Goal: Information Seeking & Learning: Learn about a topic

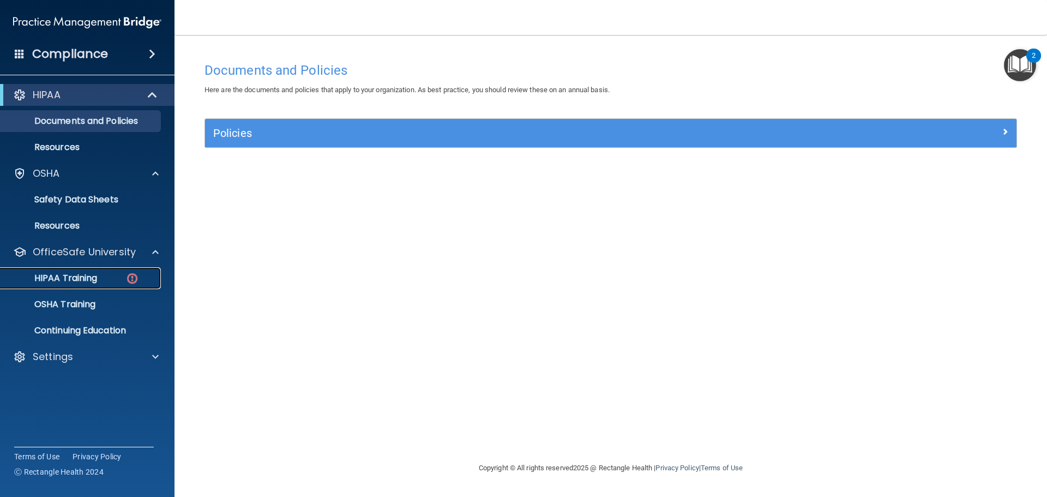
click at [94, 270] on link "HIPAA Training" at bounding box center [75, 278] width 172 height 22
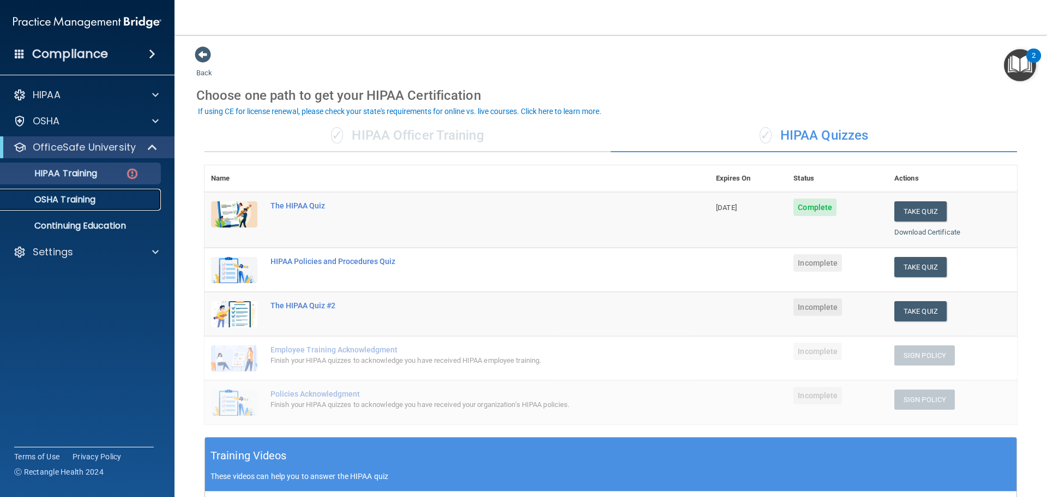
click at [86, 202] on p "OSHA Training" at bounding box center [51, 199] width 88 height 11
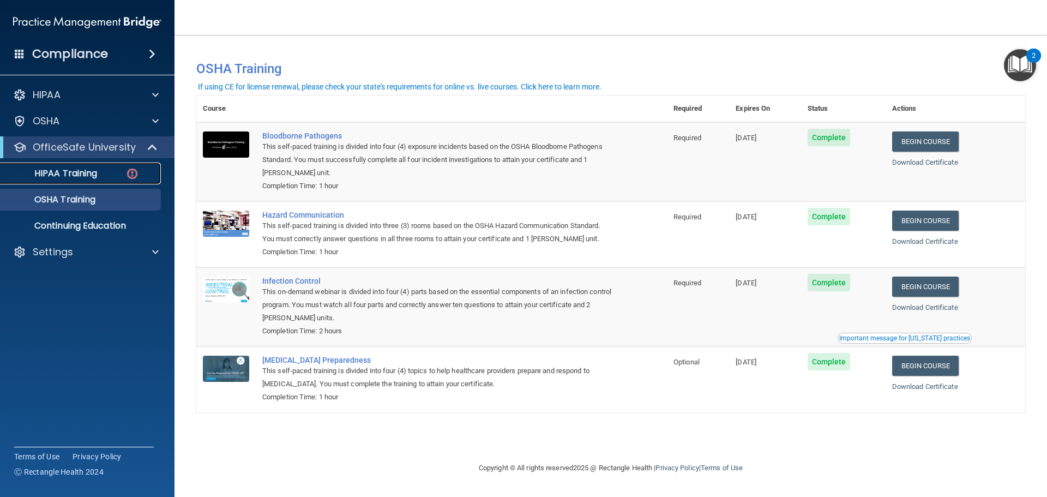
click at [90, 174] on p "HIPAA Training" at bounding box center [52, 173] width 90 height 11
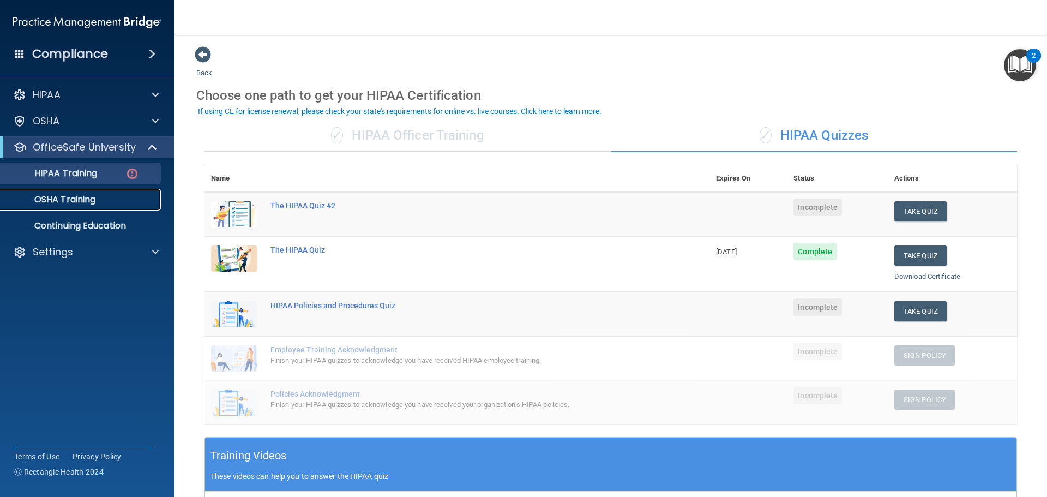
click at [78, 194] on p "OSHA Training" at bounding box center [51, 199] width 88 height 11
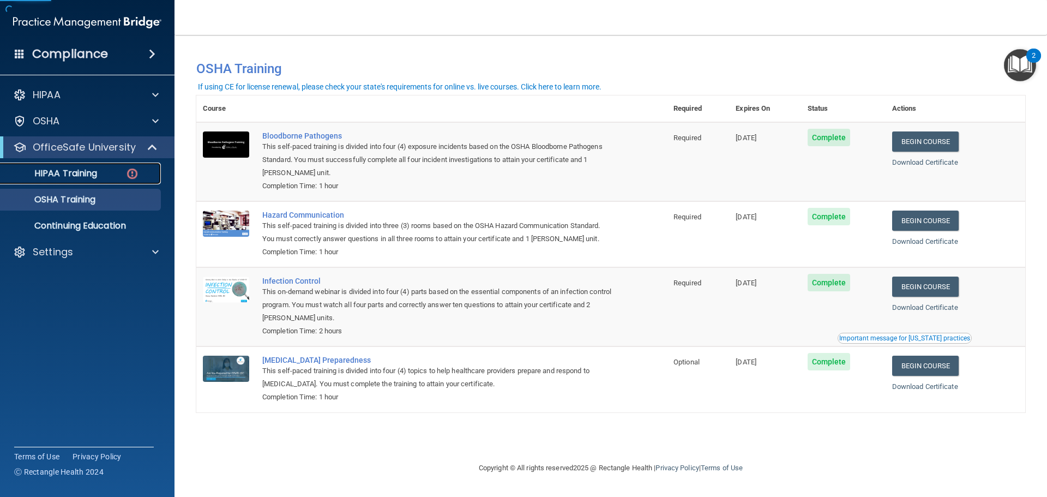
click at [89, 173] on p "HIPAA Training" at bounding box center [52, 173] width 90 height 11
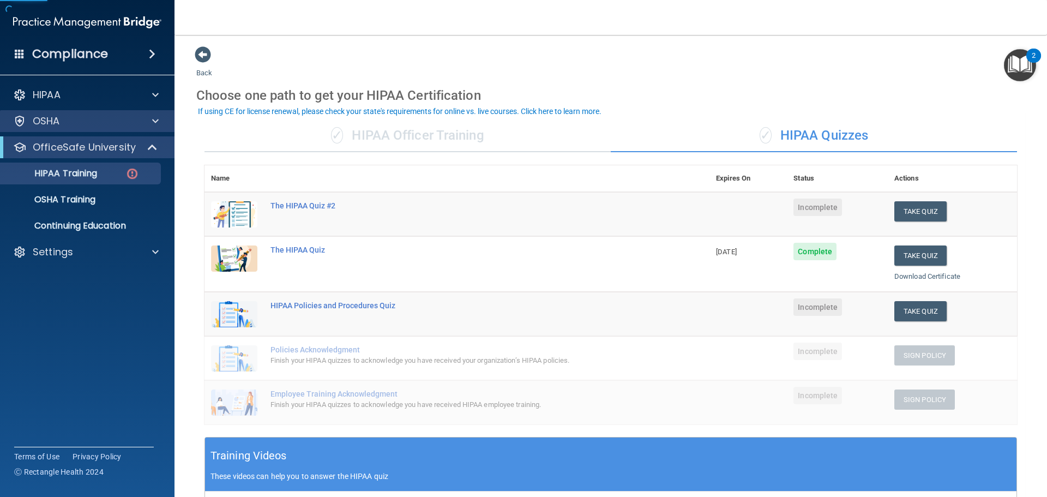
click at [74, 128] on div "OSHA" at bounding box center [87, 121] width 175 height 22
click at [156, 122] on span at bounding box center [155, 120] width 7 height 13
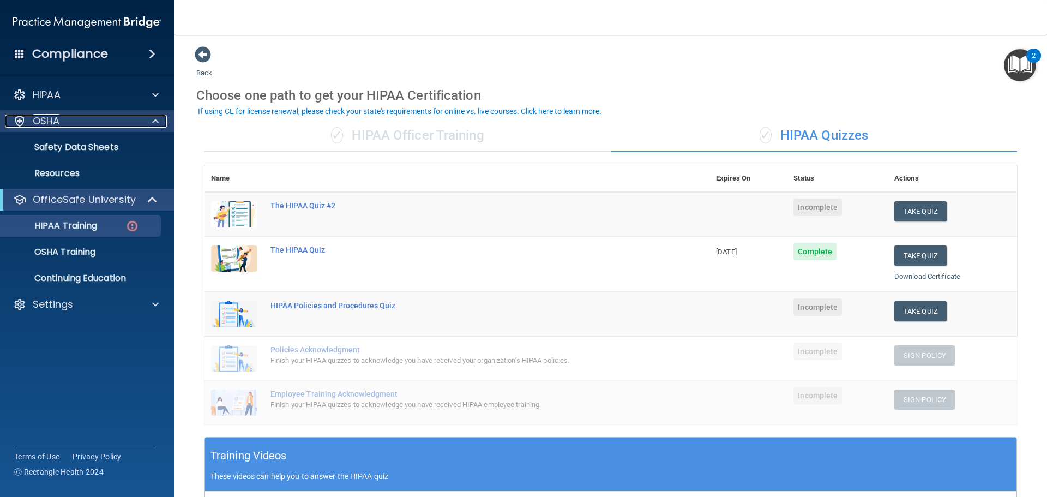
click at [156, 122] on span at bounding box center [155, 120] width 7 height 13
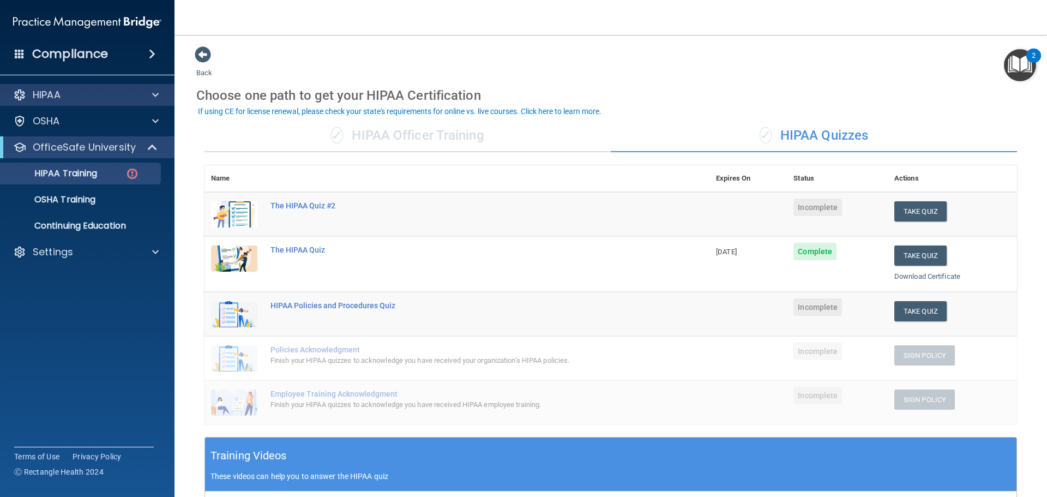
click at [159, 88] on div "HIPAA" at bounding box center [87, 95] width 175 height 22
click at [156, 98] on span at bounding box center [155, 94] width 7 height 13
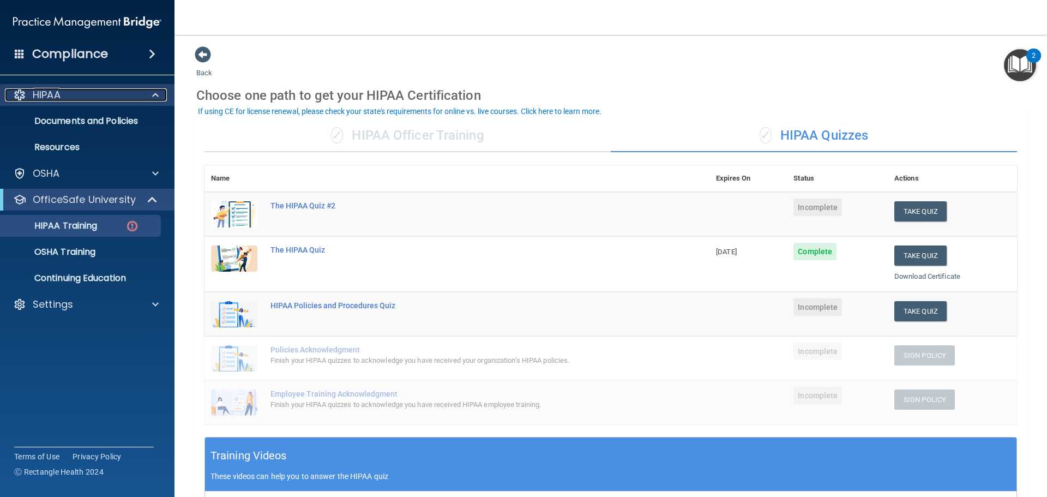
click at [156, 98] on span at bounding box center [155, 94] width 7 height 13
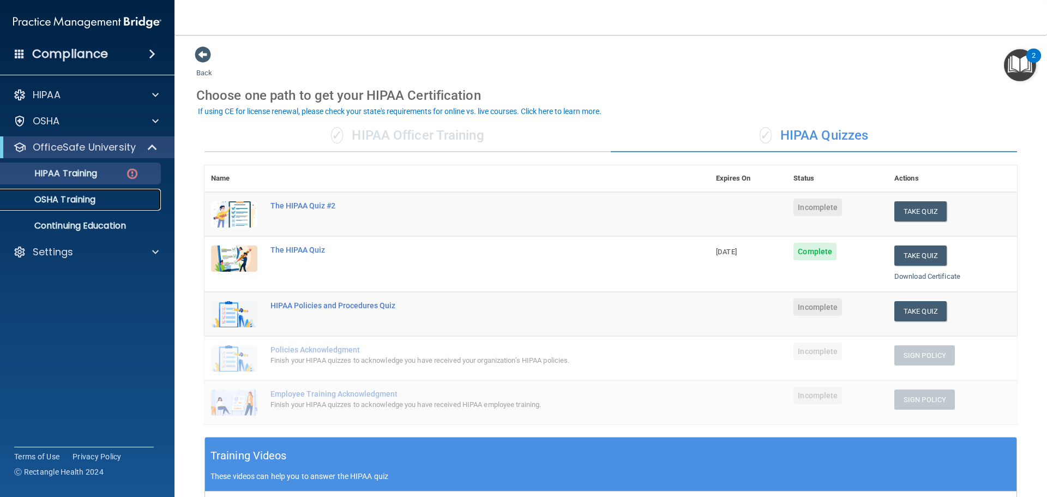
click at [83, 201] on p "OSHA Training" at bounding box center [51, 199] width 88 height 11
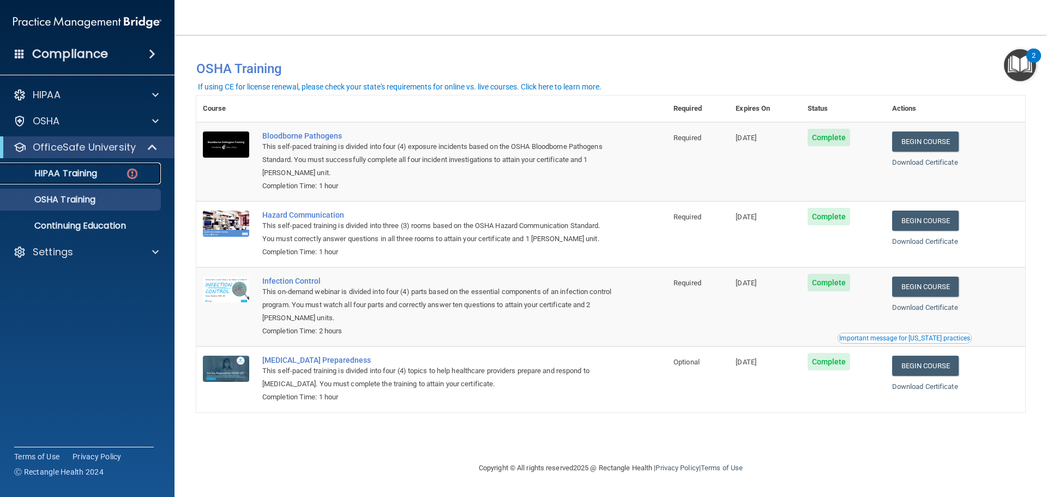
click at [93, 178] on p "HIPAA Training" at bounding box center [52, 173] width 90 height 11
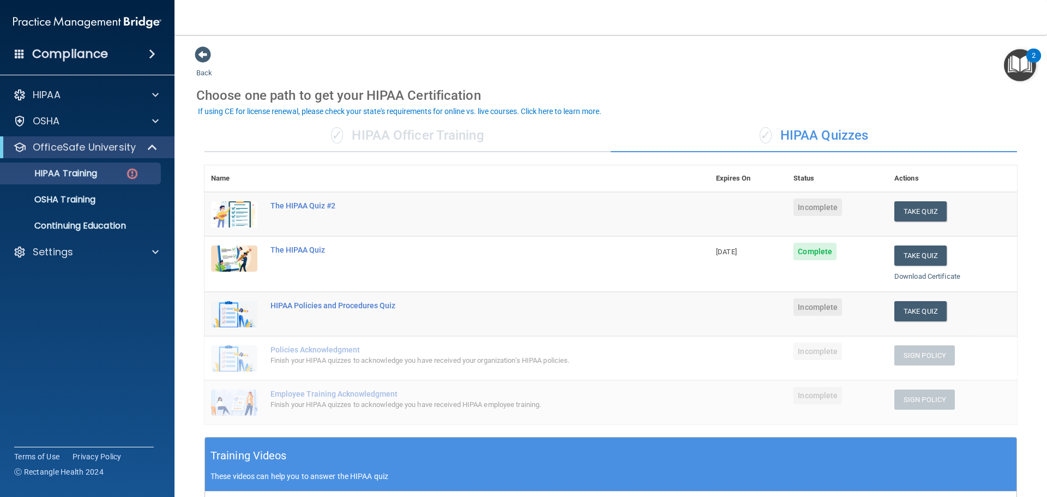
click at [443, 403] on div "Finish your HIPAA quizzes to acknowledge you have received HIPAA employee train…" at bounding box center [462, 404] width 384 height 13
click at [73, 199] on p "OSHA Training" at bounding box center [51, 199] width 88 height 11
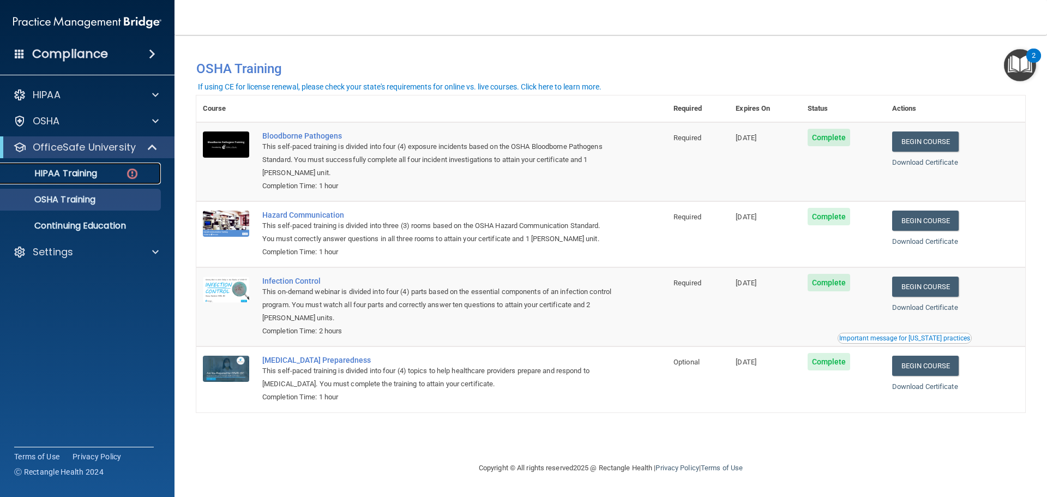
click at [96, 172] on p "HIPAA Training" at bounding box center [52, 173] width 90 height 11
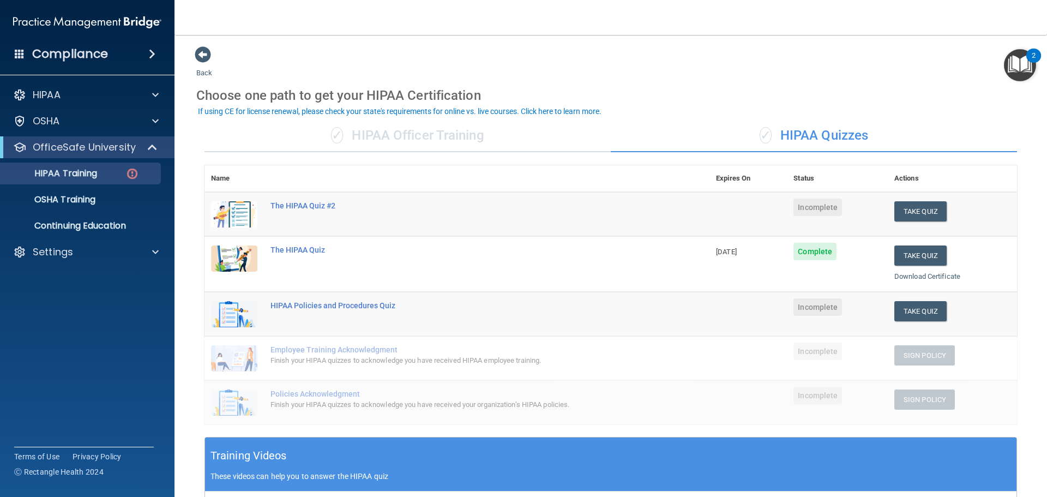
click at [108, 52] on div "Compliance" at bounding box center [87, 54] width 174 height 24
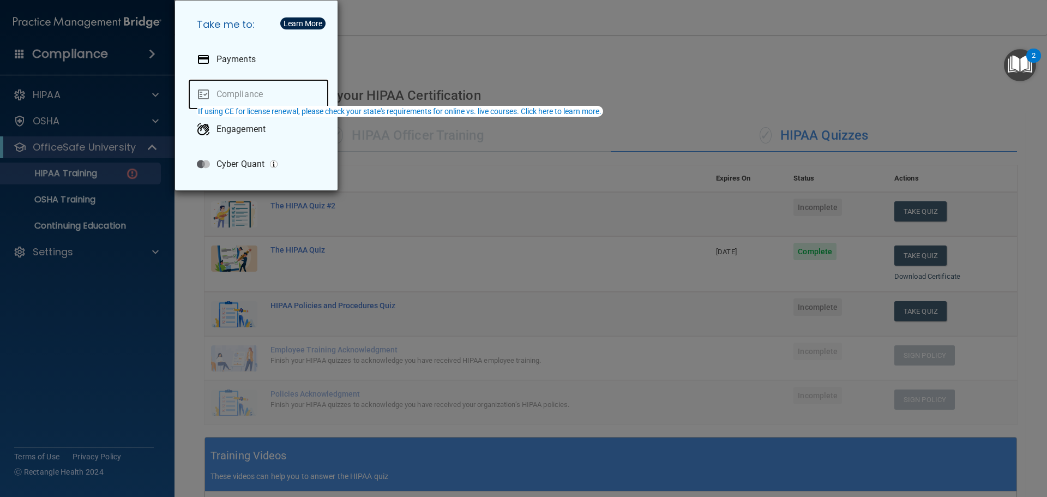
click at [250, 93] on link "Compliance" at bounding box center [258, 94] width 141 height 31
click at [250, 89] on link "Compliance" at bounding box center [258, 94] width 141 height 31
click at [99, 80] on div "Take me to: Payments Compliance Engagement Cyber Quant" at bounding box center [523, 248] width 1047 height 497
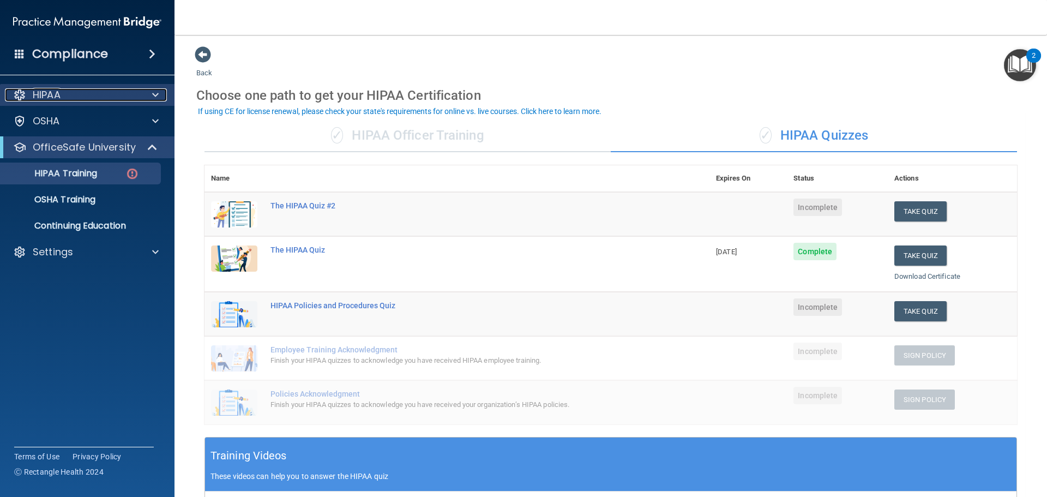
click at [69, 97] on div "HIPAA" at bounding box center [72, 94] width 135 height 13
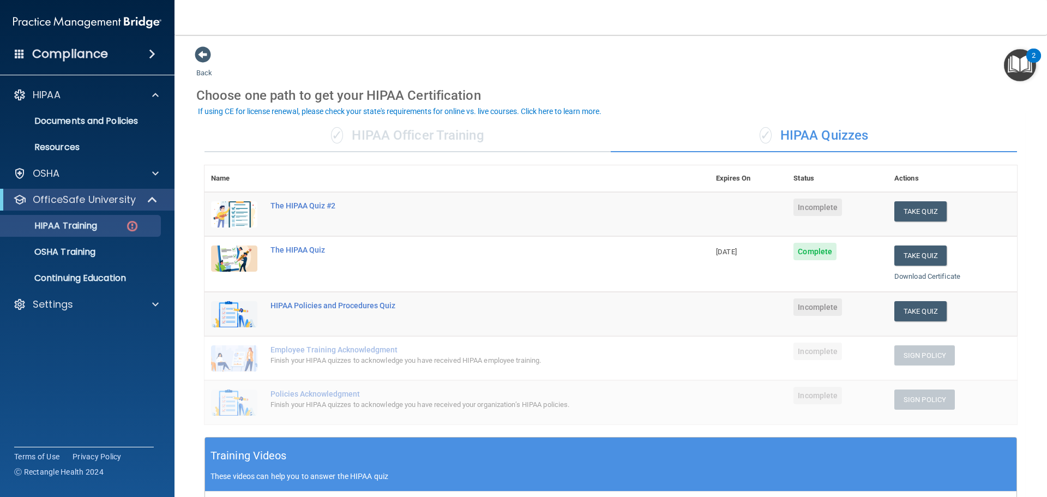
click at [1020, 59] on img "Open Resource Center, 2 new notifications" at bounding box center [1019, 65] width 32 height 32
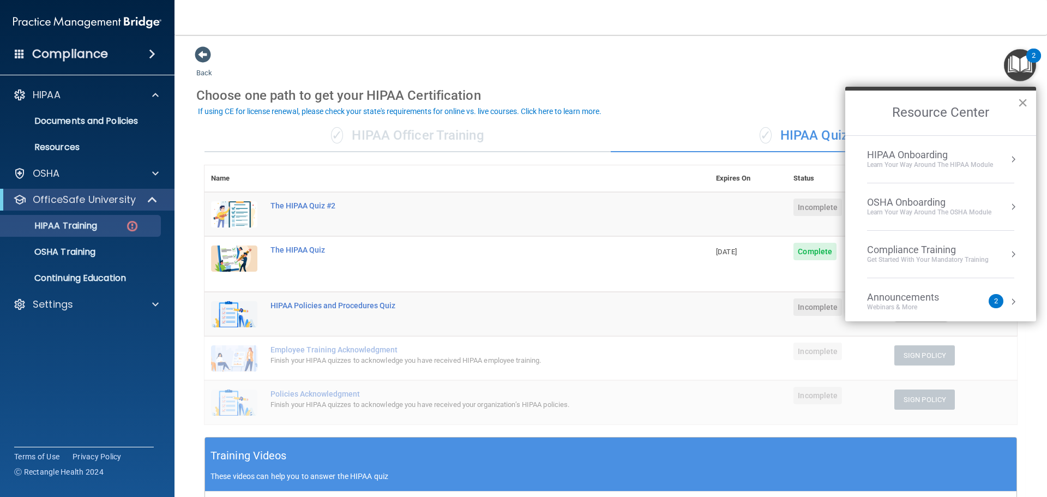
click at [1021, 102] on button "×" at bounding box center [1022, 102] width 10 height 17
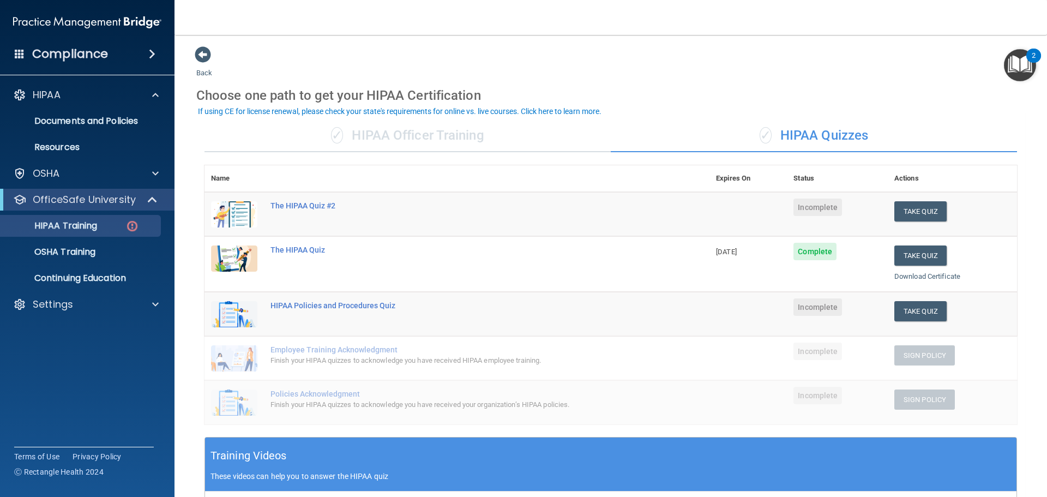
click at [795, 96] on div "Choose one path to get your HIPAA Certification" at bounding box center [610, 96] width 829 height 32
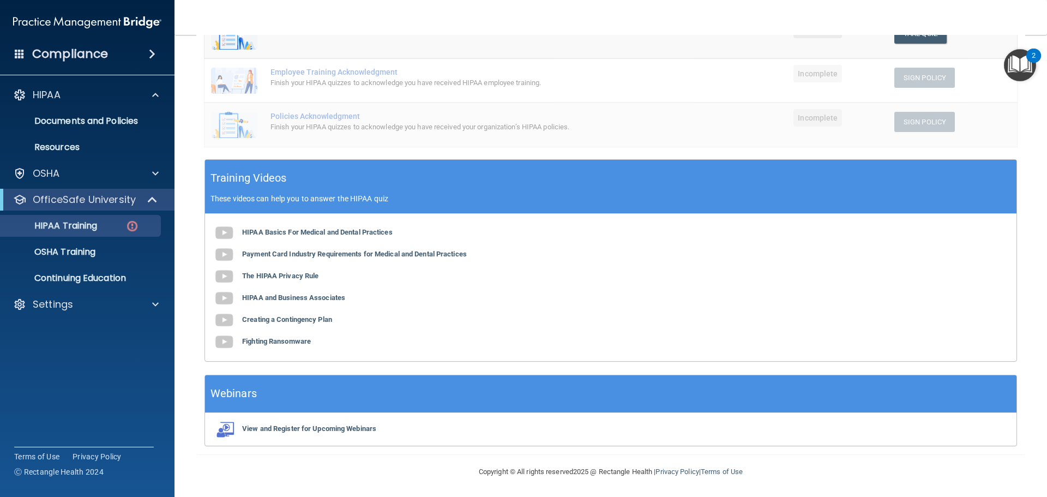
scroll to position [279, 0]
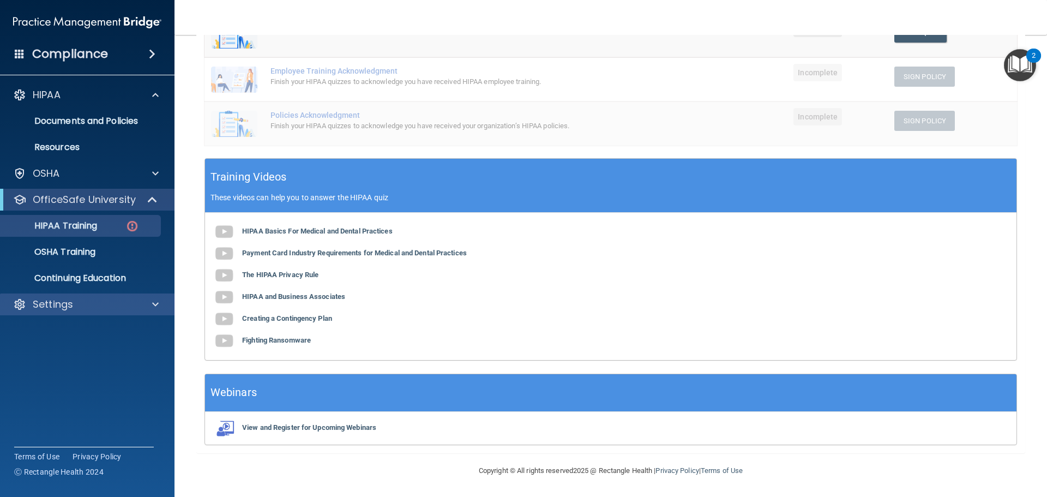
click at [87, 311] on div "Settings" at bounding box center [87, 304] width 175 height 22
click at [110, 222] on div "HIPAA Training" at bounding box center [81, 225] width 149 height 11
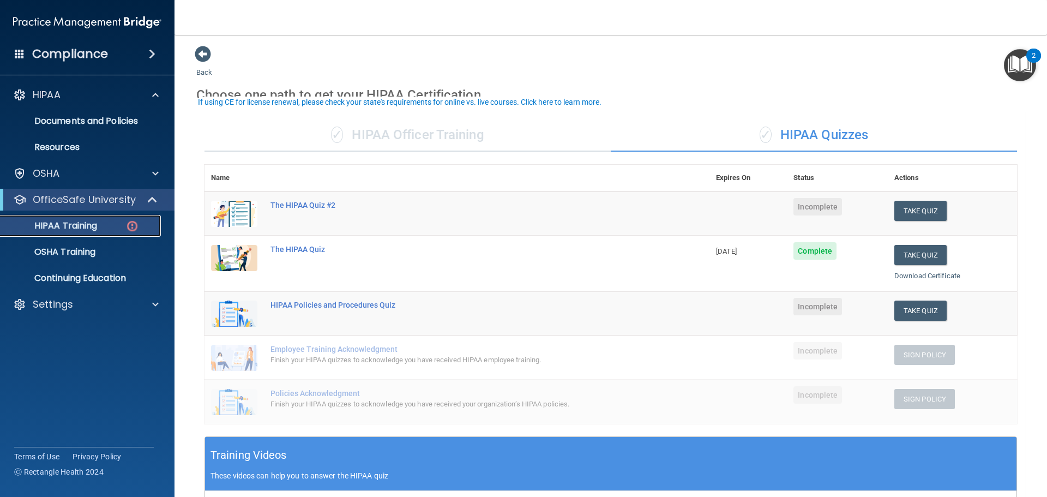
scroll to position [0, 0]
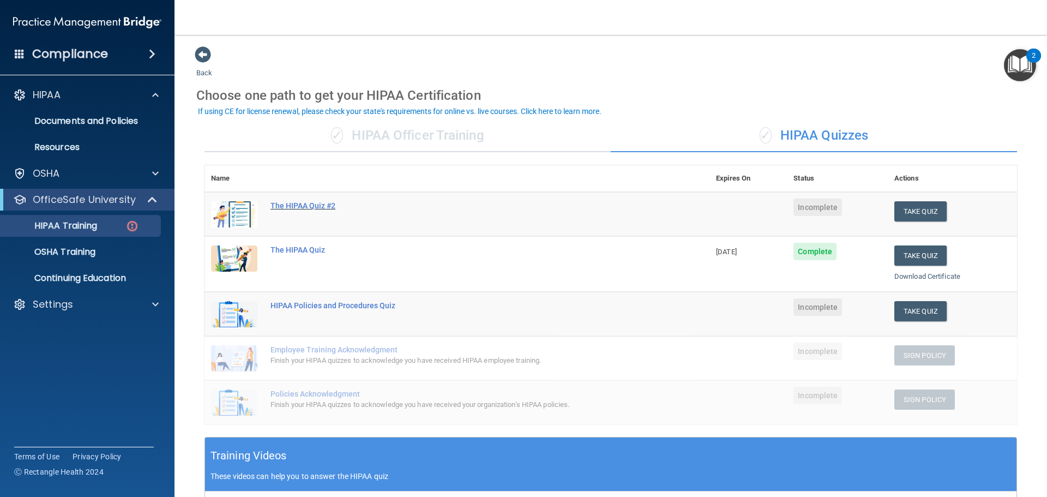
click at [310, 204] on div "The HIPAA Quiz #2" at bounding box center [462, 205] width 384 height 9
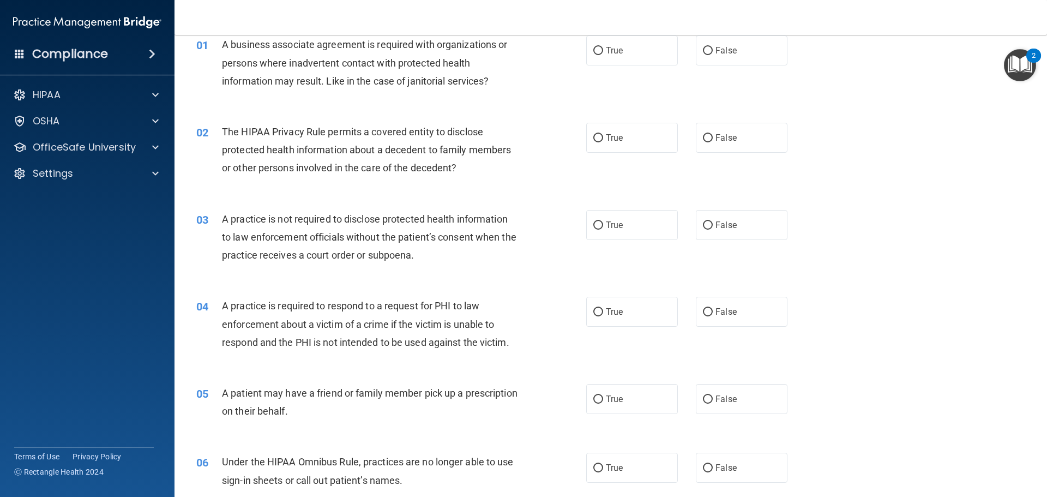
scroll to position [109, 0]
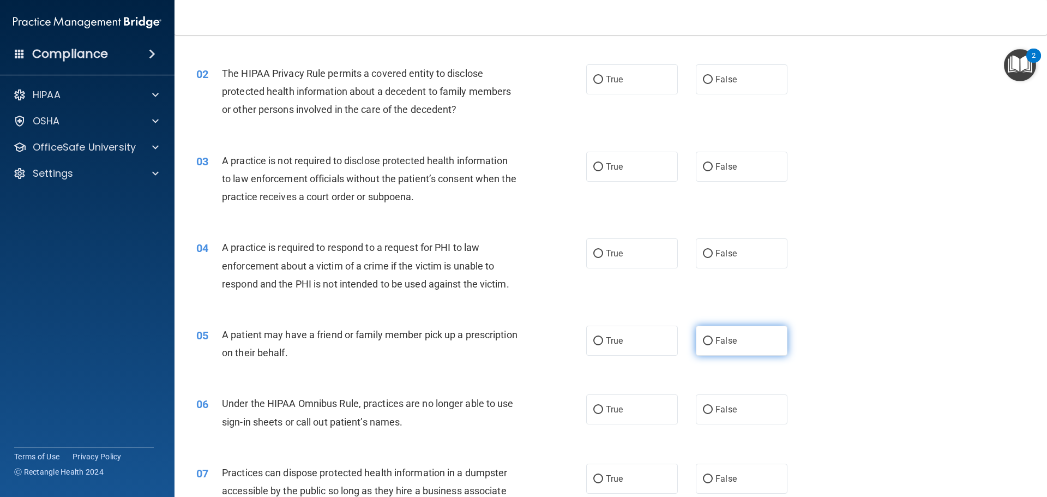
click at [704, 344] on input "False" at bounding box center [708, 341] width 10 height 8
radio input "true"
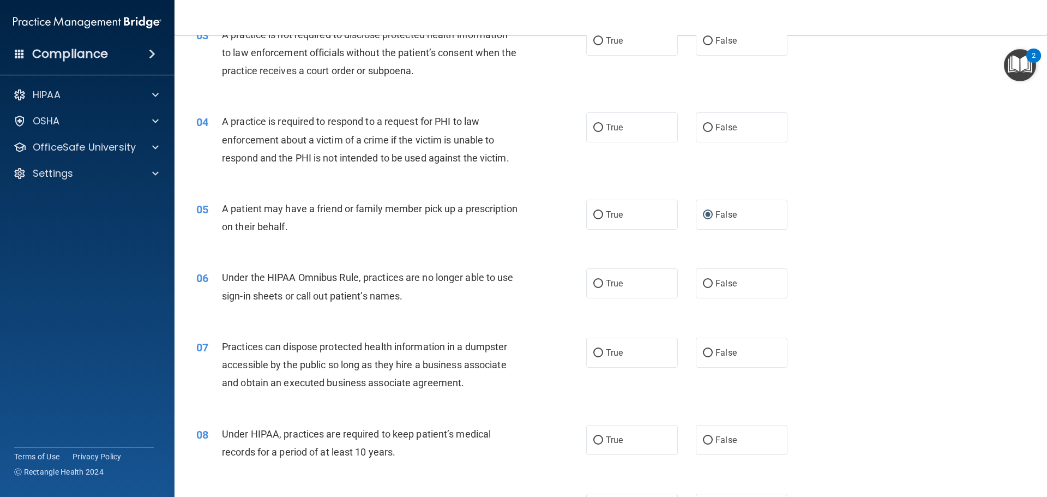
scroll to position [273, 0]
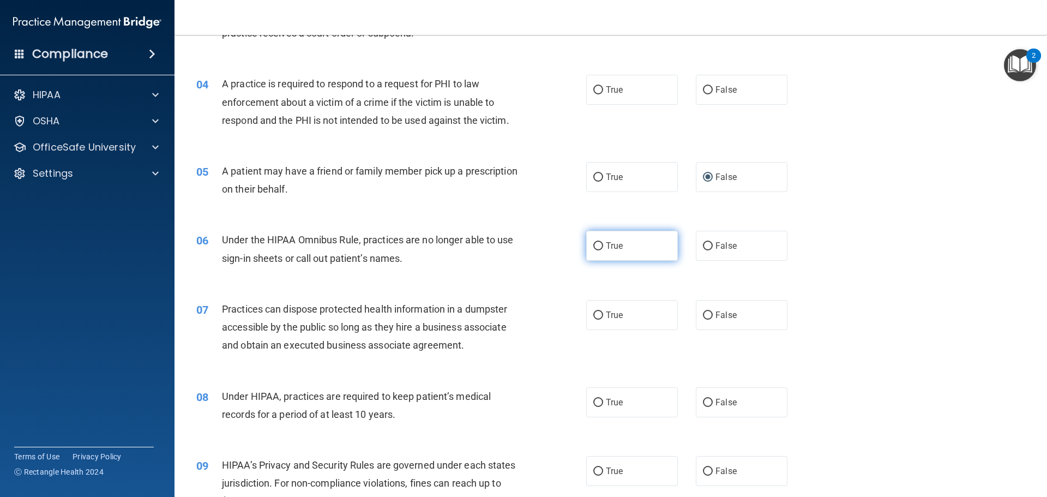
click at [606, 247] on span "True" at bounding box center [614, 245] width 17 height 10
click at [603, 247] on input "True" at bounding box center [598, 246] width 10 height 8
radio input "true"
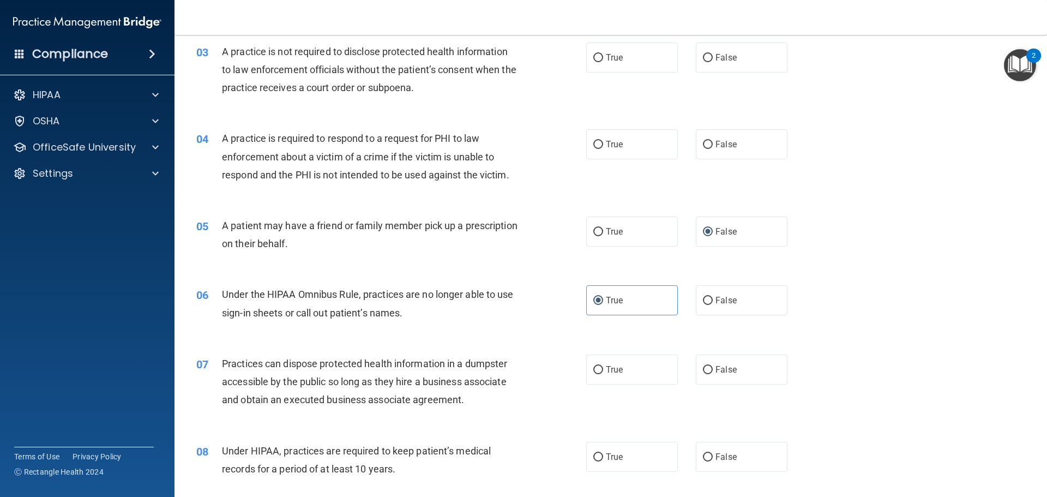
scroll to position [0, 0]
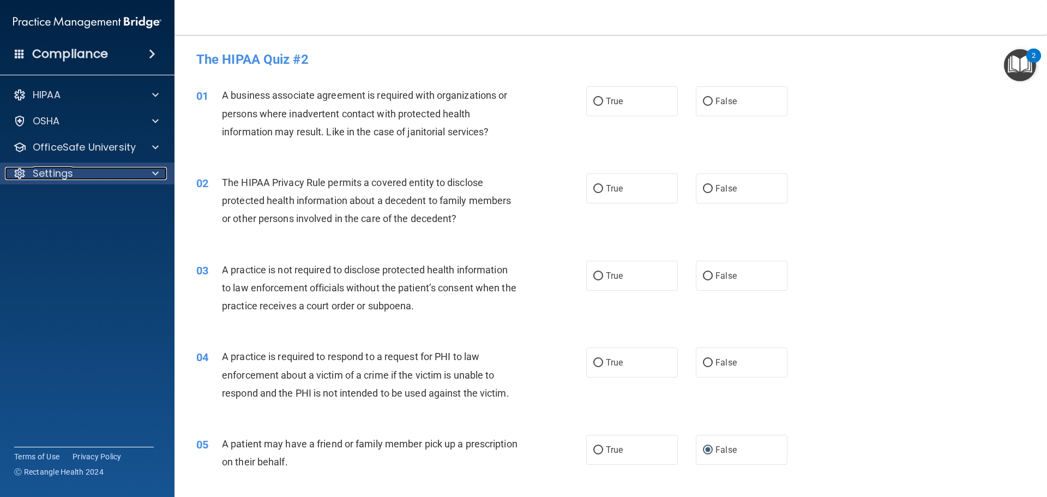
click at [156, 174] on span at bounding box center [155, 173] width 7 height 13
click at [77, 197] on p "My Account" at bounding box center [81, 199] width 149 height 11
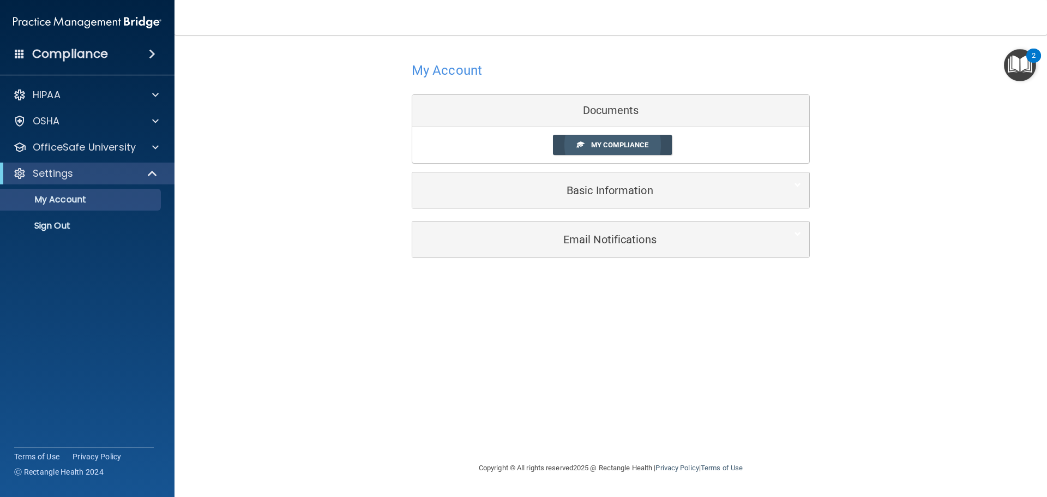
click at [611, 142] on span "My Compliance" at bounding box center [619, 145] width 57 height 8
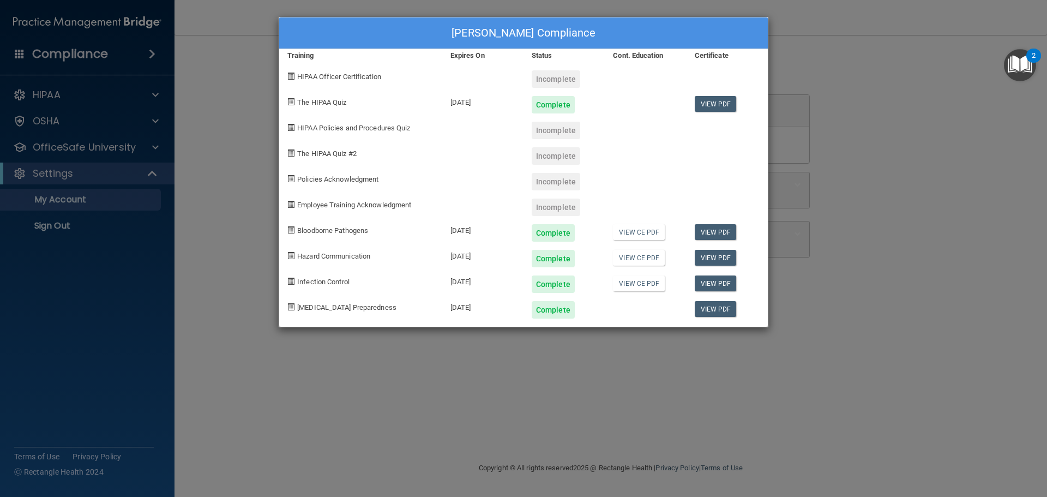
click at [897, 93] on div "Stephanie Ball's Compliance Training Expires On Status Cont. Education Certific…" at bounding box center [523, 248] width 1047 height 497
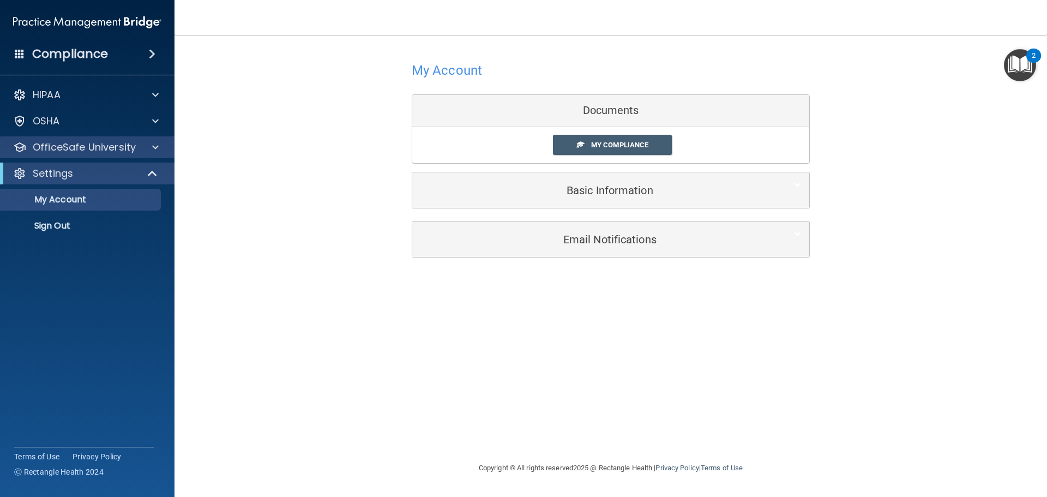
click at [157, 140] on div "OfficeSafe University" at bounding box center [87, 147] width 175 height 22
click at [153, 149] on span at bounding box center [155, 147] width 7 height 13
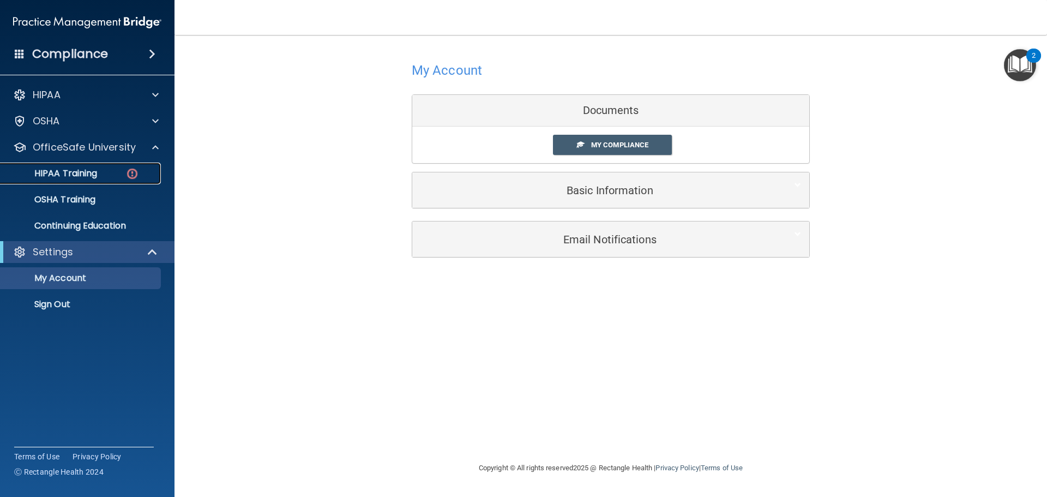
click at [66, 173] on p "HIPAA Training" at bounding box center [52, 173] width 90 height 11
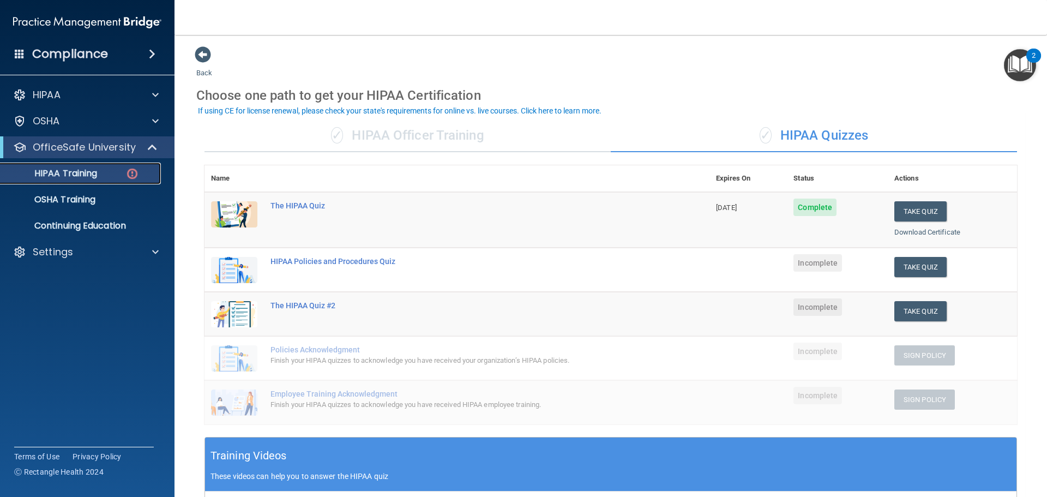
scroll to position [109, 0]
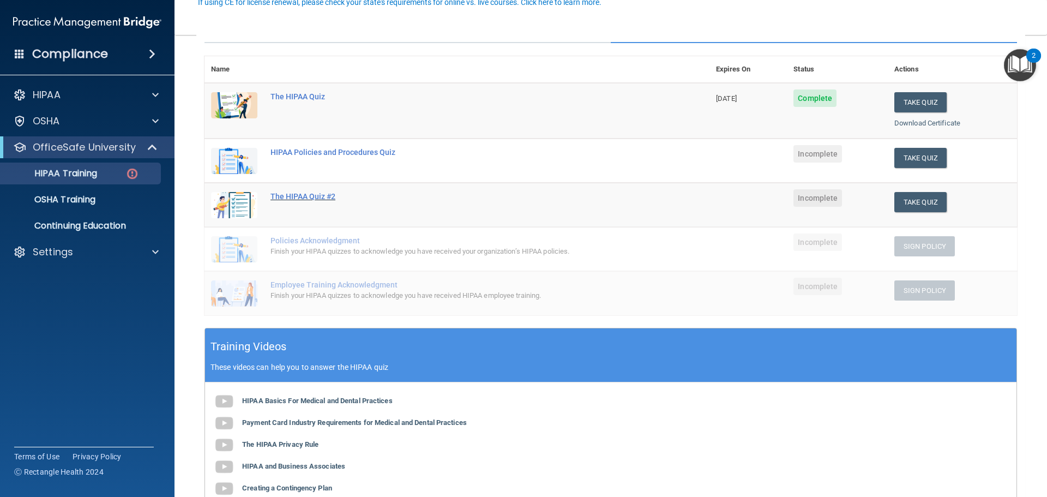
click at [315, 196] on div "The HIPAA Quiz #2" at bounding box center [462, 196] width 384 height 9
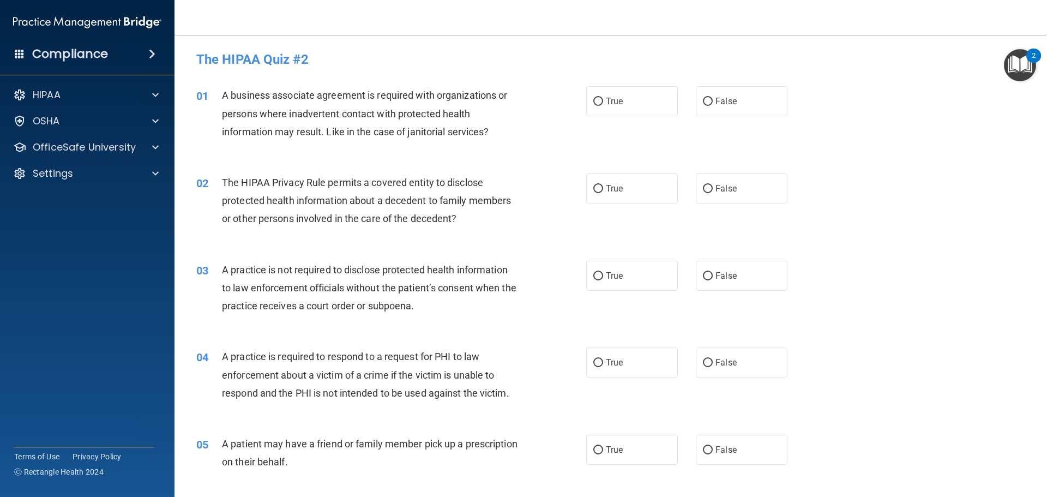
click at [535, 267] on div "03 A practice is not required to disclose protected health information to law e…" at bounding box center [391, 291] width 422 height 60
click at [598, 100] on input "True" at bounding box center [598, 102] width 10 height 8
radio input "true"
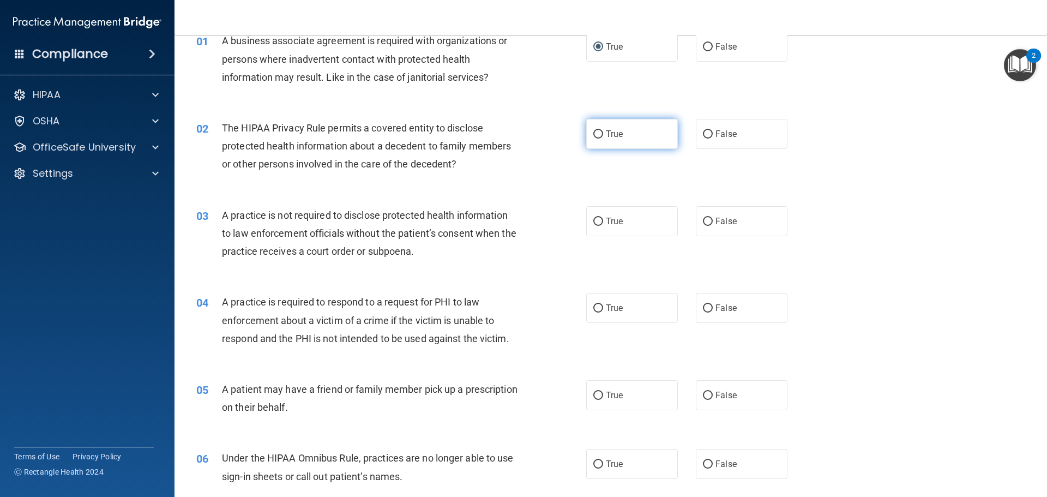
click at [604, 141] on label "True" at bounding box center [632, 134] width 92 height 30
click at [603, 138] on input "True" at bounding box center [598, 134] width 10 height 8
radio input "true"
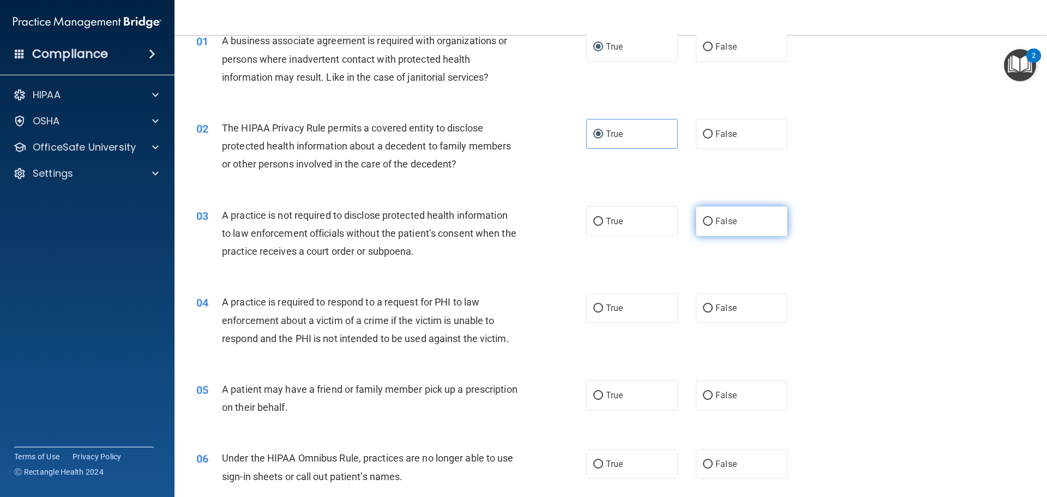
click at [717, 229] on label "False" at bounding box center [742, 221] width 92 height 30
click at [712, 226] on input "False" at bounding box center [708, 221] width 10 height 8
radio input "true"
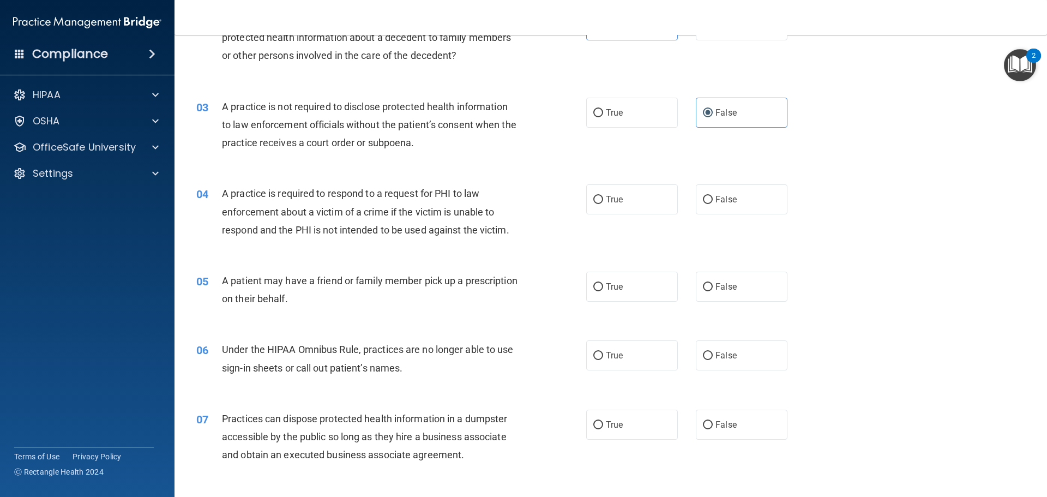
scroll to position [164, 0]
click at [703, 199] on input "False" at bounding box center [708, 199] width 10 height 8
radio input "true"
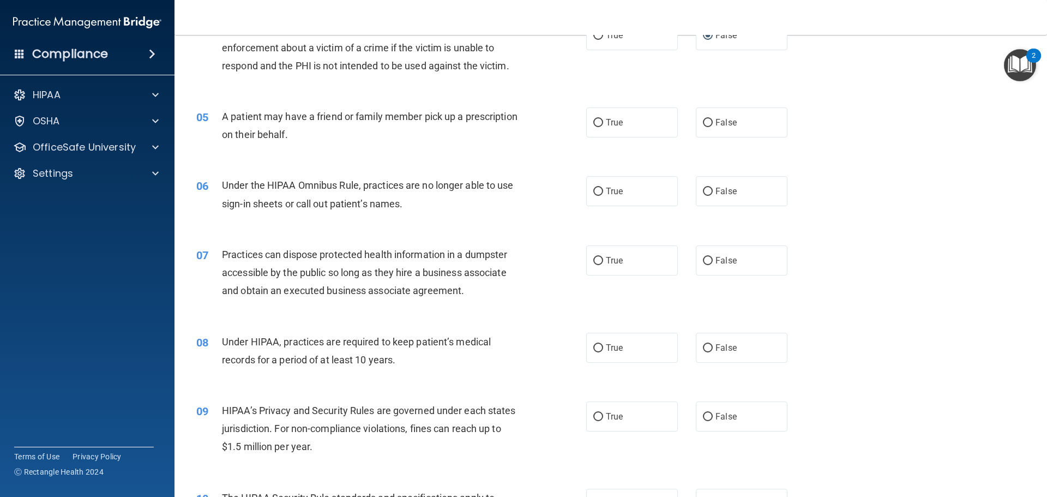
scroll to position [273, 0]
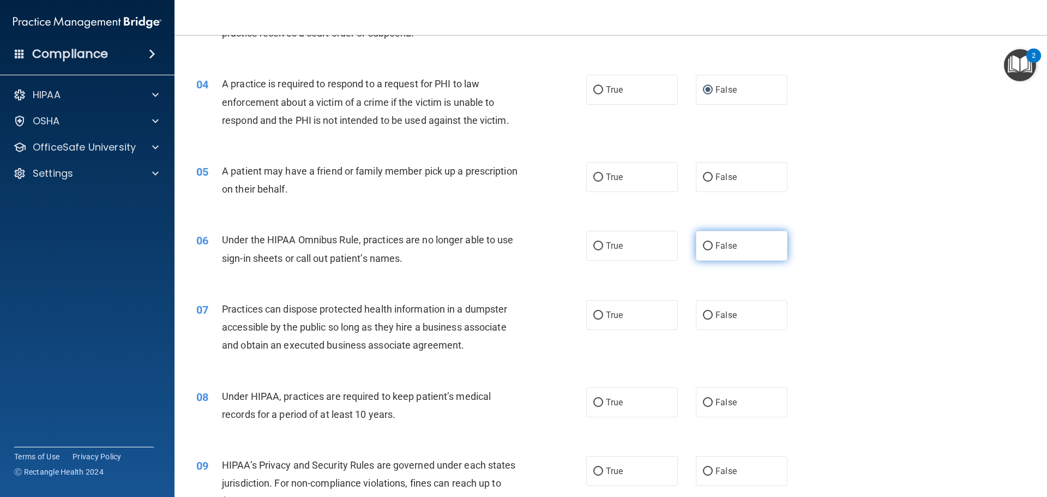
click at [715, 244] on span "False" at bounding box center [725, 245] width 21 height 10
click at [712, 244] on input "False" at bounding box center [708, 246] width 10 height 8
radio input "true"
click at [593, 176] on input "True" at bounding box center [598, 177] width 10 height 8
radio input "true"
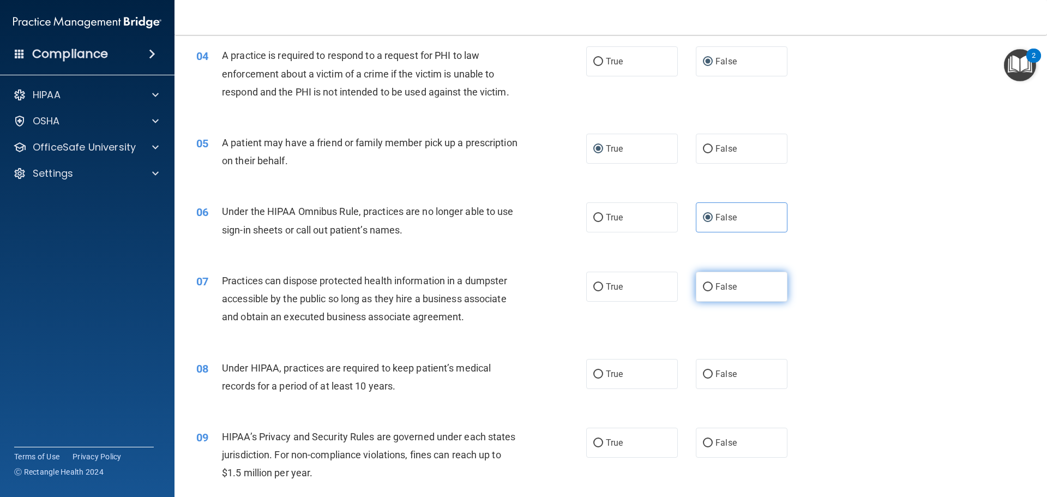
scroll to position [327, 0]
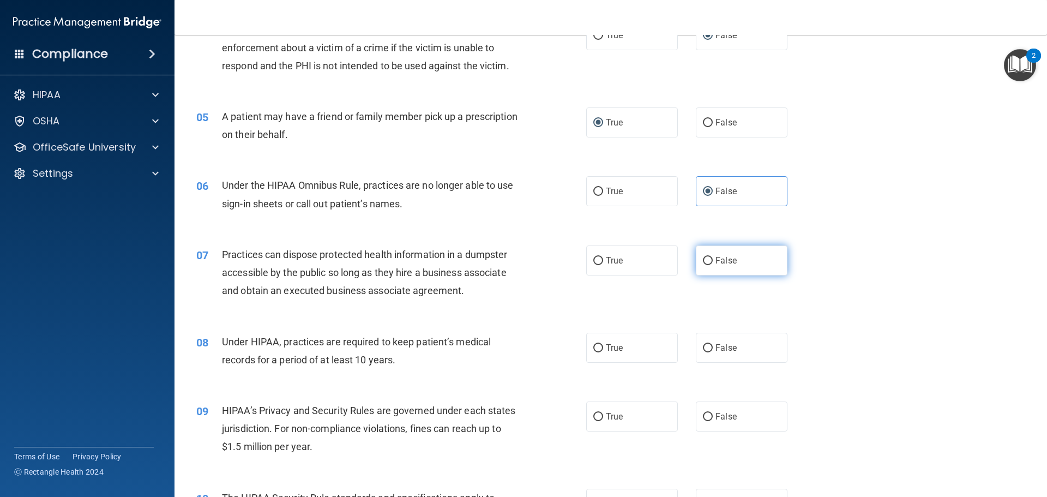
click at [728, 263] on span "False" at bounding box center [725, 260] width 21 height 10
click at [712, 263] on input "False" at bounding box center [708, 261] width 10 height 8
radio input "true"
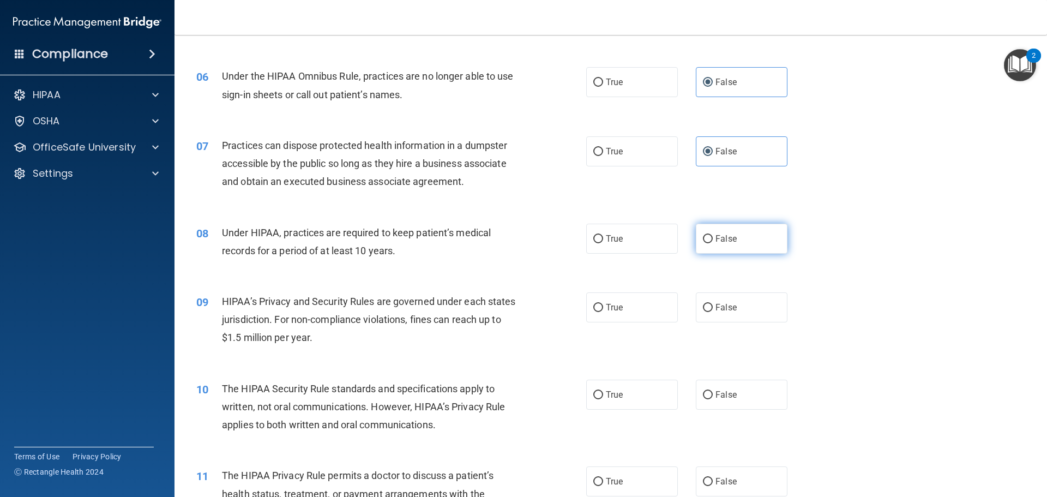
click at [706, 240] on input "False" at bounding box center [708, 239] width 10 height 8
radio input "true"
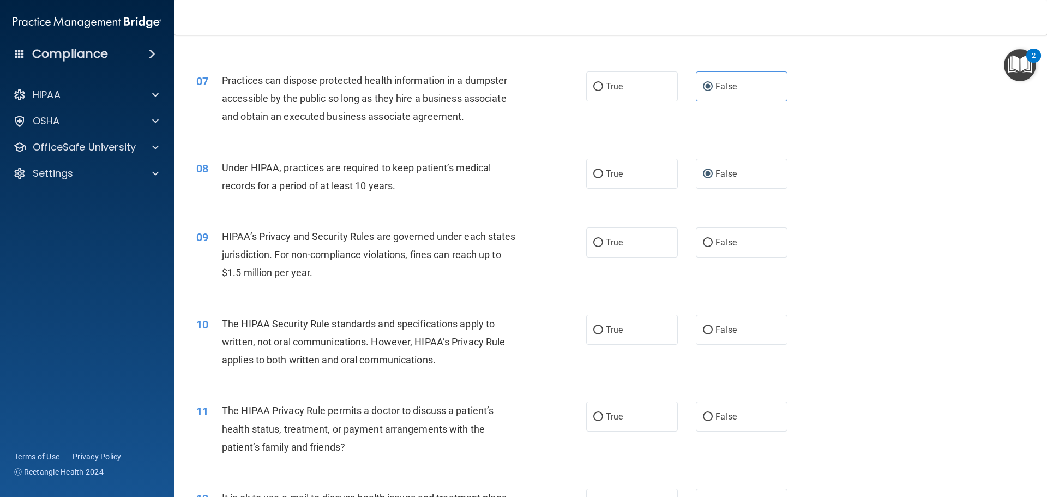
scroll to position [491, 0]
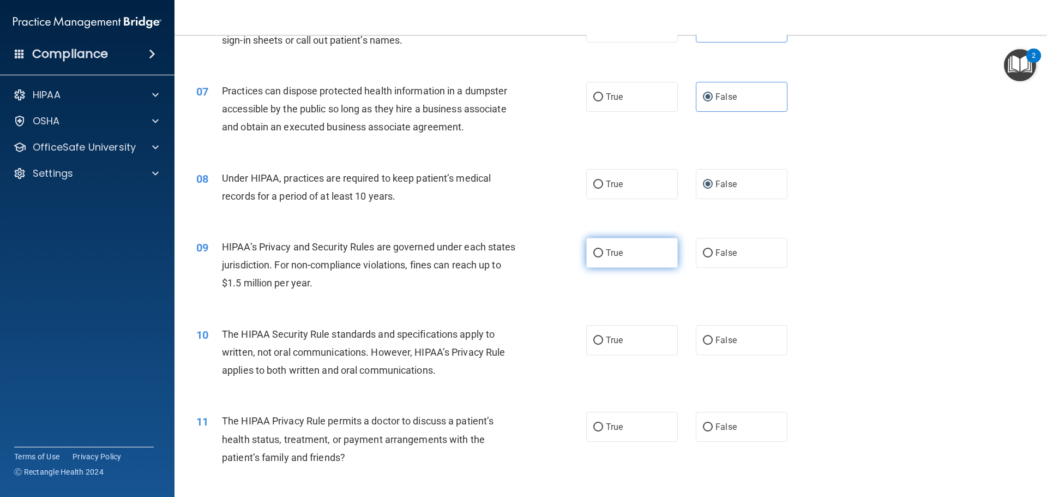
click at [612, 248] on span "True" at bounding box center [614, 252] width 17 height 10
click at [603, 249] on input "True" at bounding box center [598, 253] width 10 height 8
radio input "true"
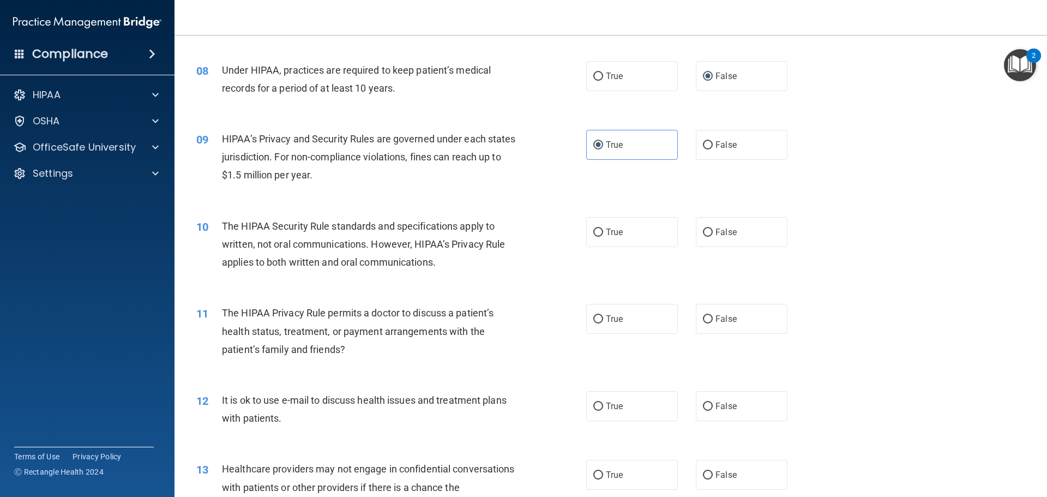
scroll to position [600, 0]
click at [634, 222] on label "True" at bounding box center [632, 231] width 92 height 30
click at [603, 227] on input "True" at bounding box center [598, 231] width 10 height 8
radio input "true"
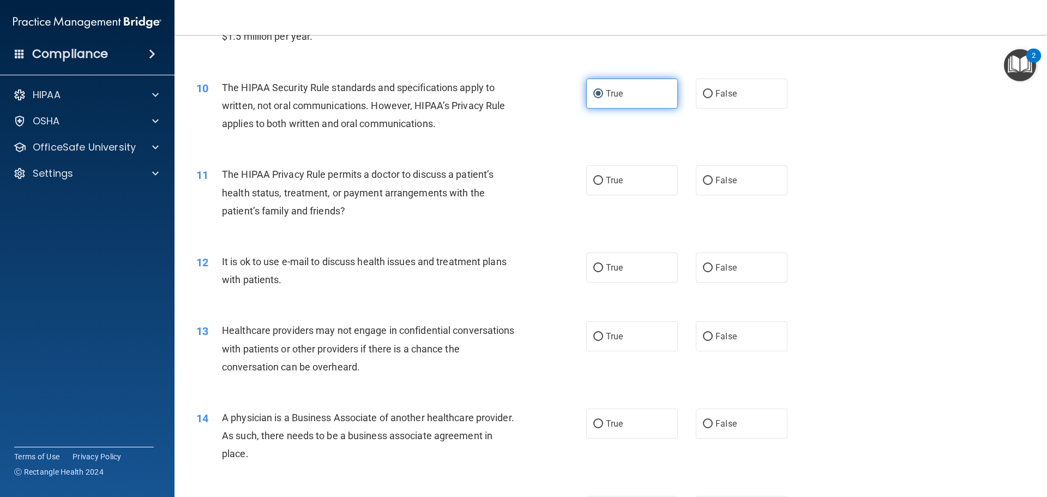
scroll to position [763, 0]
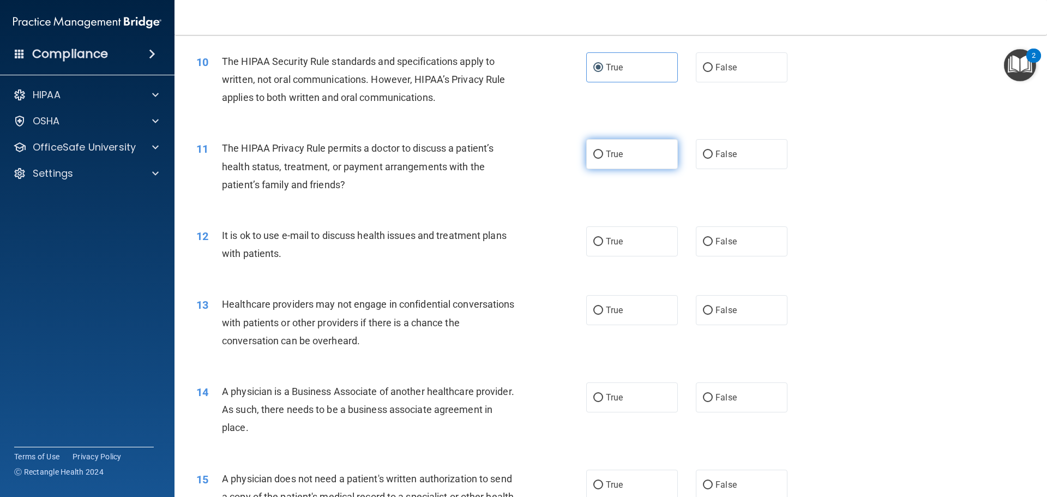
click at [621, 152] on label "True" at bounding box center [632, 154] width 92 height 30
click at [603, 152] on input "True" at bounding box center [598, 154] width 10 height 8
radio input "true"
click at [598, 236] on label "True" at bounding box center [632, 241] width 92 height 30
click at [598, 238] on input "True" at bounding box center [598, 242] width 10 height 8
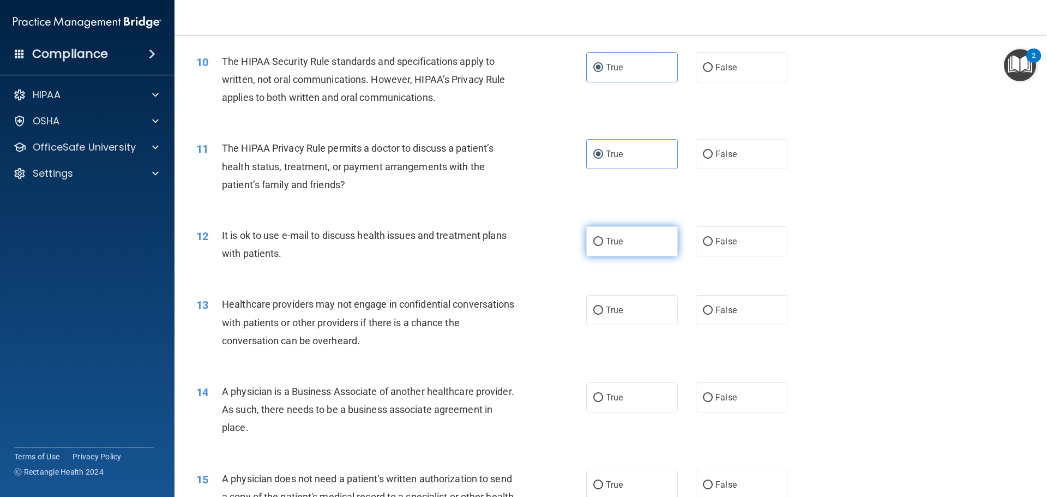
radio input "true"
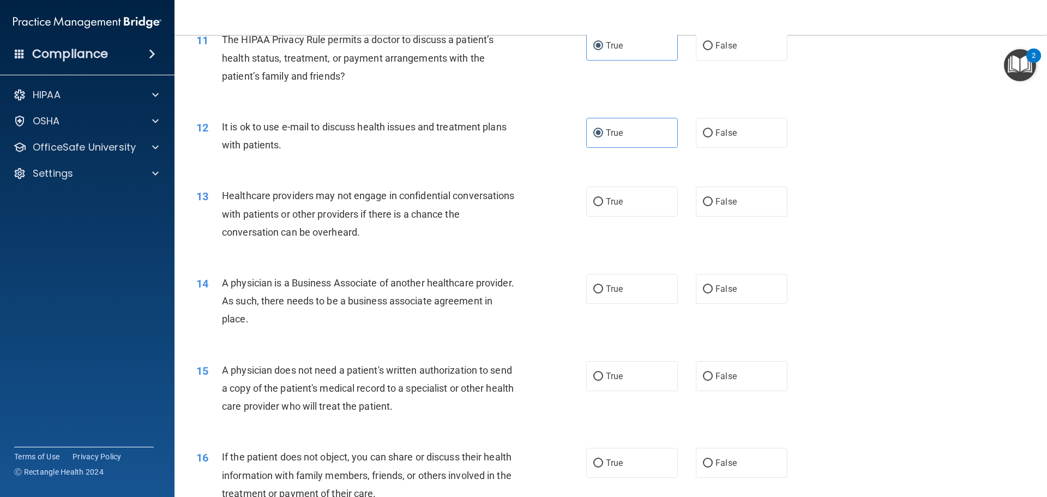
scroll to position [872, 0]
click at [704, 202] on input "False" at bounding box center [708, 201] width 10 height 8
radio input "true"
click at [715, 296] on label "False" at bounding box center [742, 288] width 92 height 30
click at [712, 293] on input "False" at bounding box center [708, 289] width 10 height 8
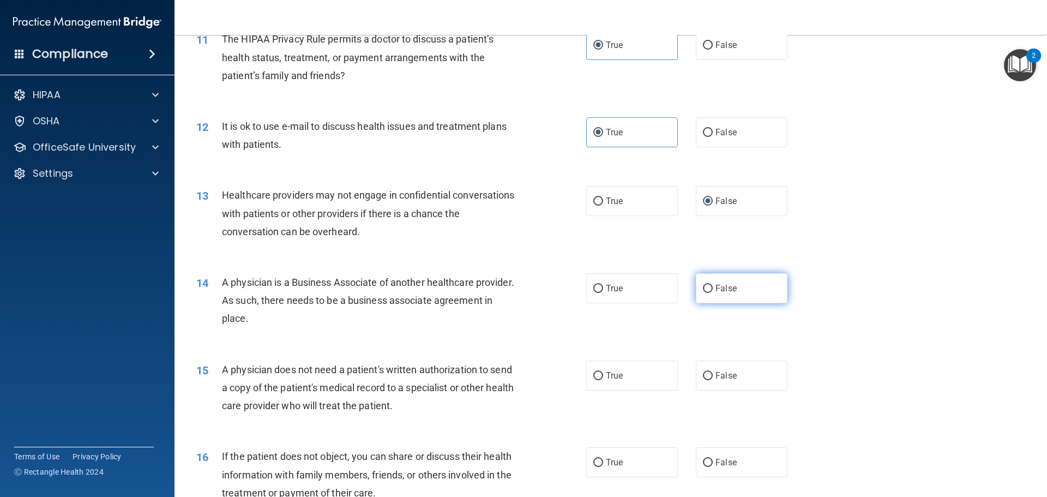
radio input "true"
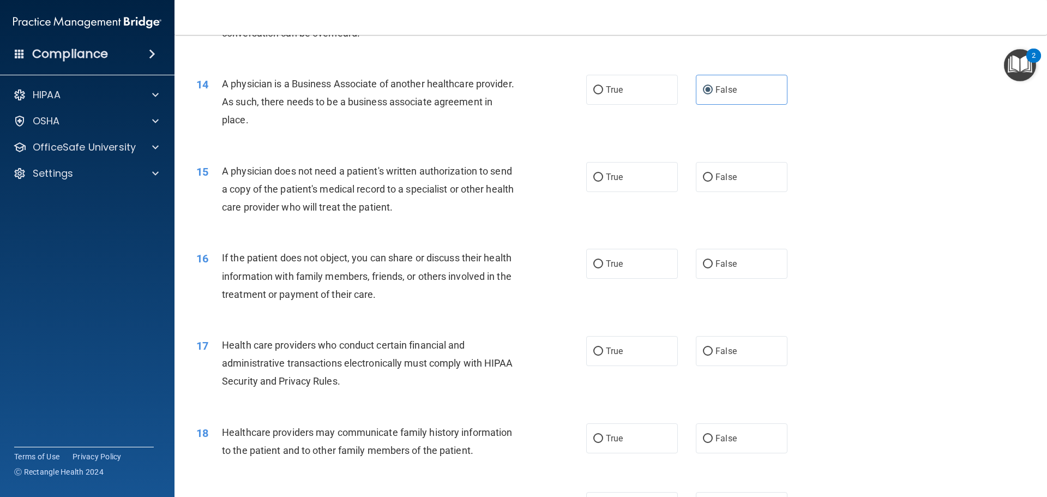
scroll to position [1090, 0]
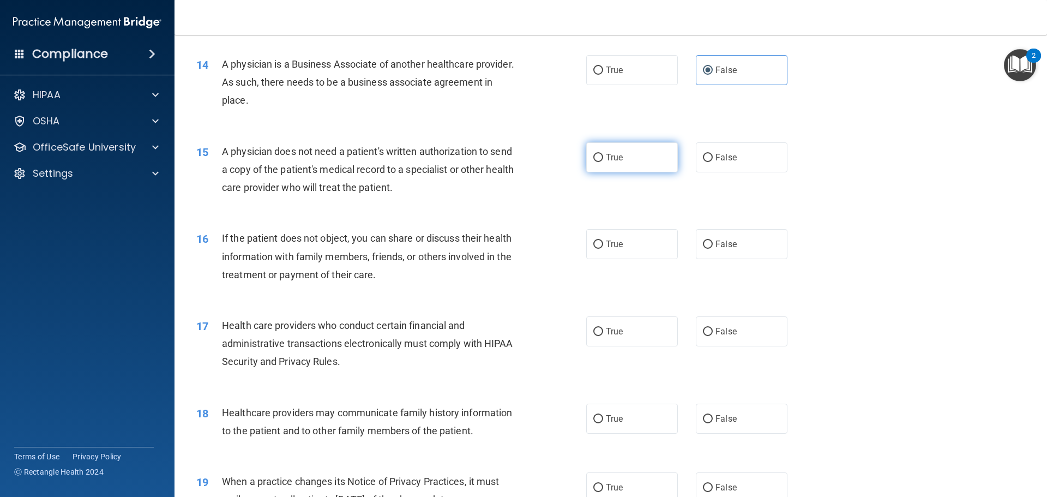
click at [631, 150] on label "True" at bounding box center [632, 157] width 92 height 30
click at [603, 154] on input "True" at bounding box center [598, 158] width 10 height 8
radio input "true"
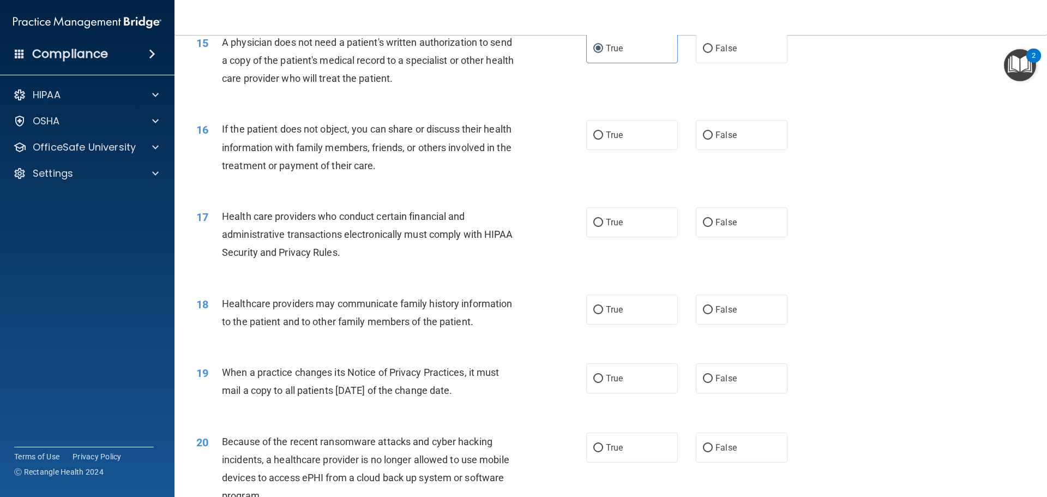
scroll to position [1254, 0]
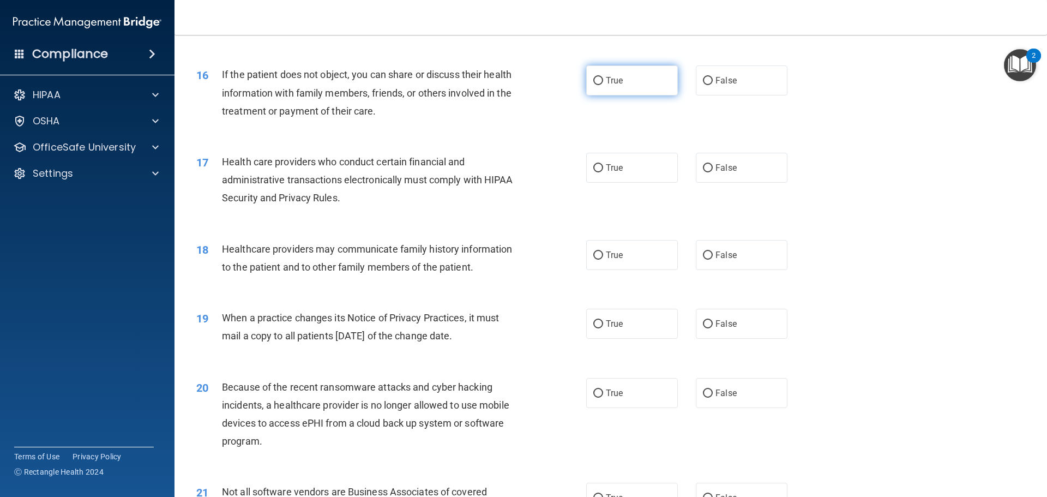
click at [612, 95] on label "True" at bounding box center [632, 80] width 92 height 30
click at [603, 85] on input "True" at bounding box center [598, 81] width 10 height 8
radio input "true"
click at [615, 165] on span "True" at bounding box center [614, 167] width 17 height 10
click at [603, 165] on input "True" at bounding box center [598, 168] width 10 height 8
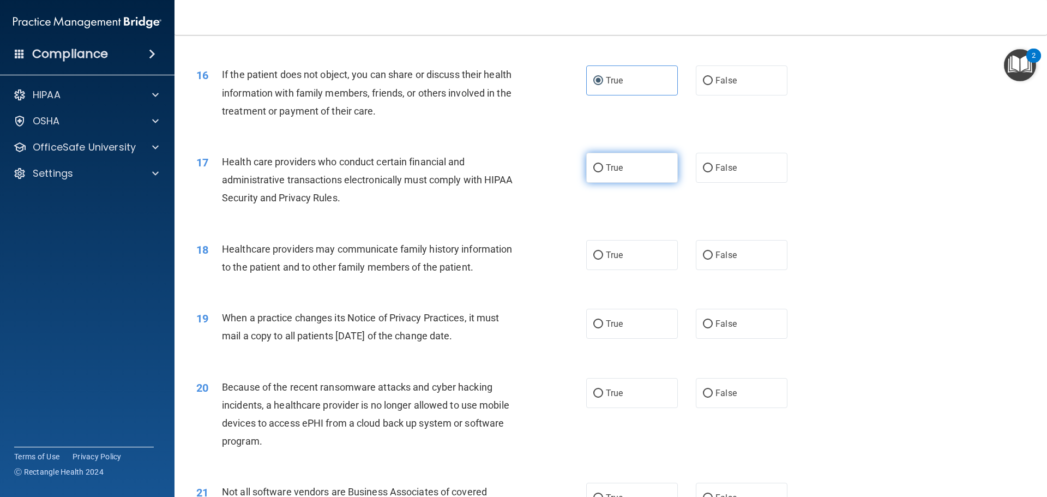
radio input "true"
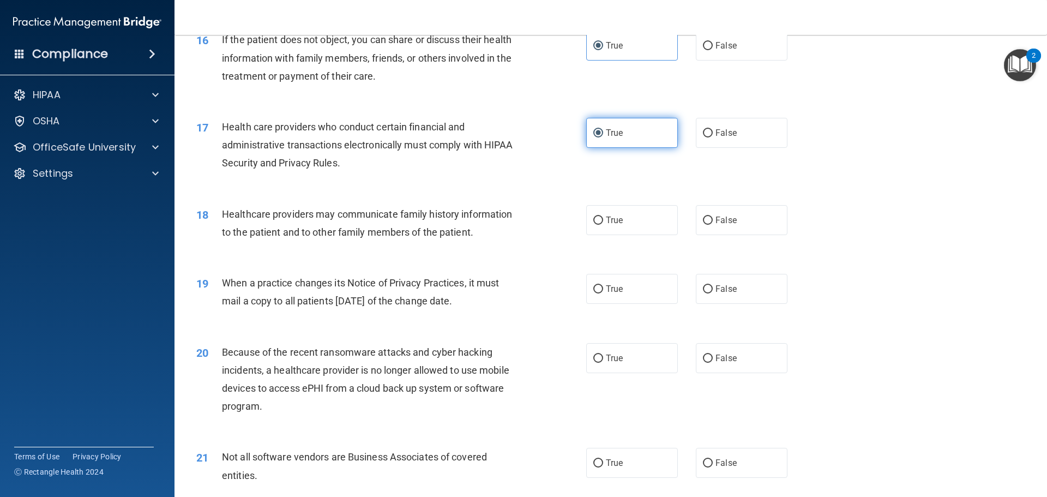
scroll to position [1308, 0]
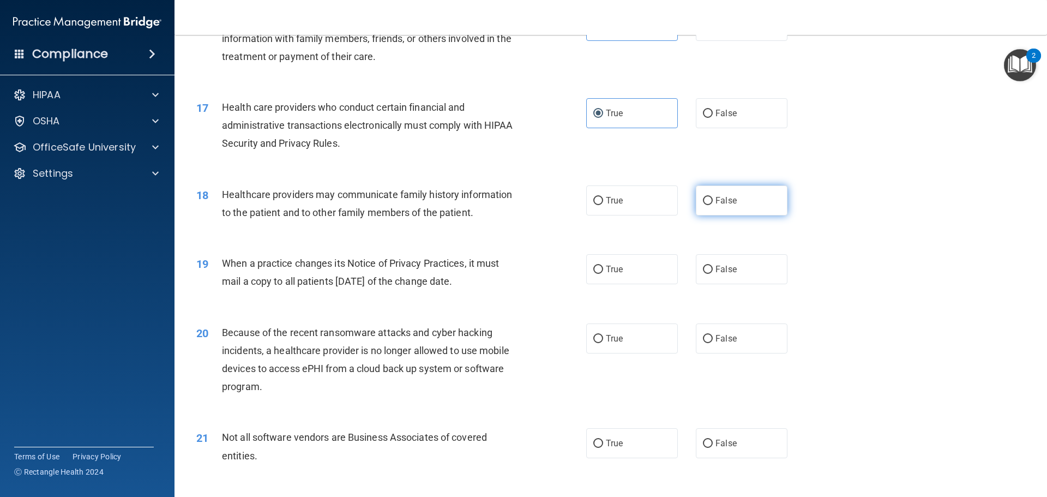
click at [714, 206] on label "False" at bounding box center [742, 200] width 92 height 30
click at [712, 205] on input "False" at bounding box center [708, 201] width 10 height 8
radio input "true"
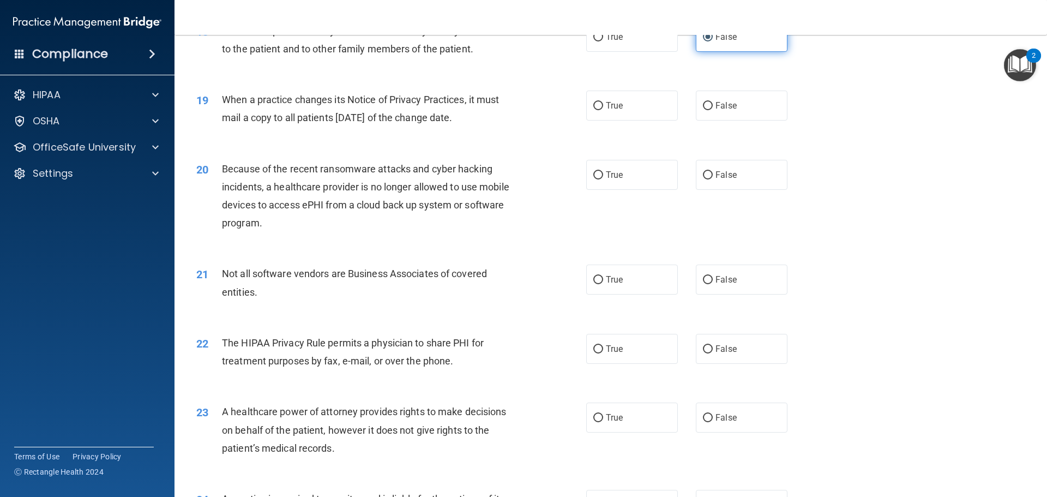
scroll to position [1526, 0]
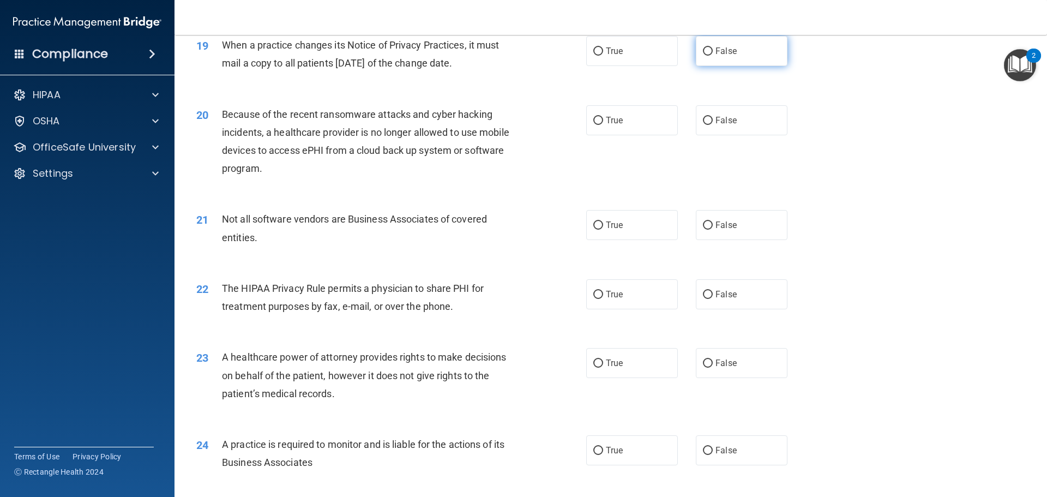
click at [706, 52] on input "False" at bounding box center [708, 51] width 10 height 8
radio input "true"
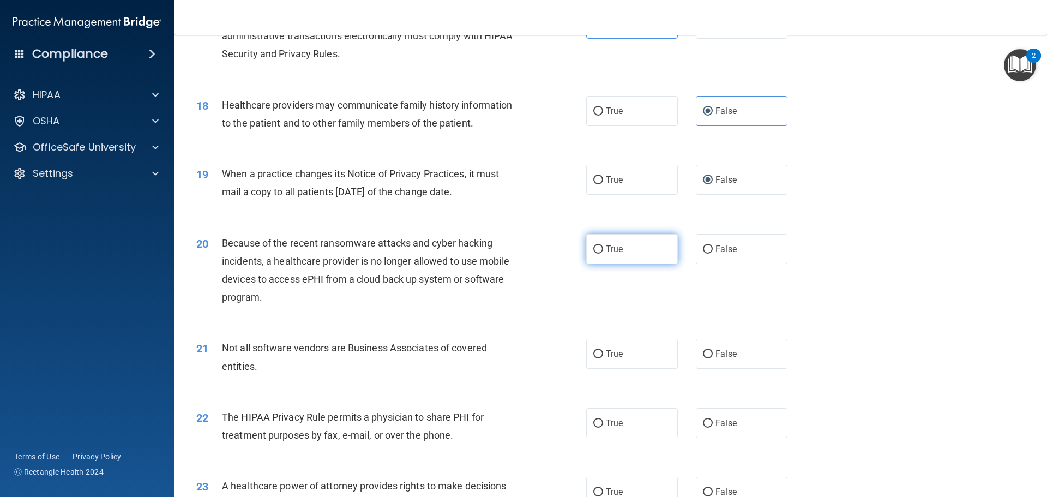
scroll to position [1417, 0]
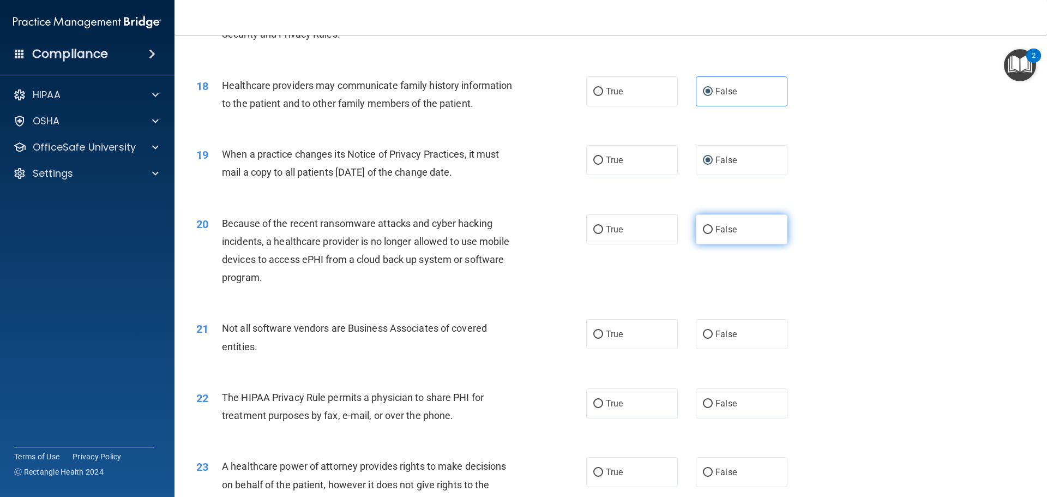
click at [721, 221] on label "False" at bounding box center [742, 229] width 92 height 30
click at [712, 226] on input "False" at bounding box center [708, 230] width 10 height 8
radio input "true"
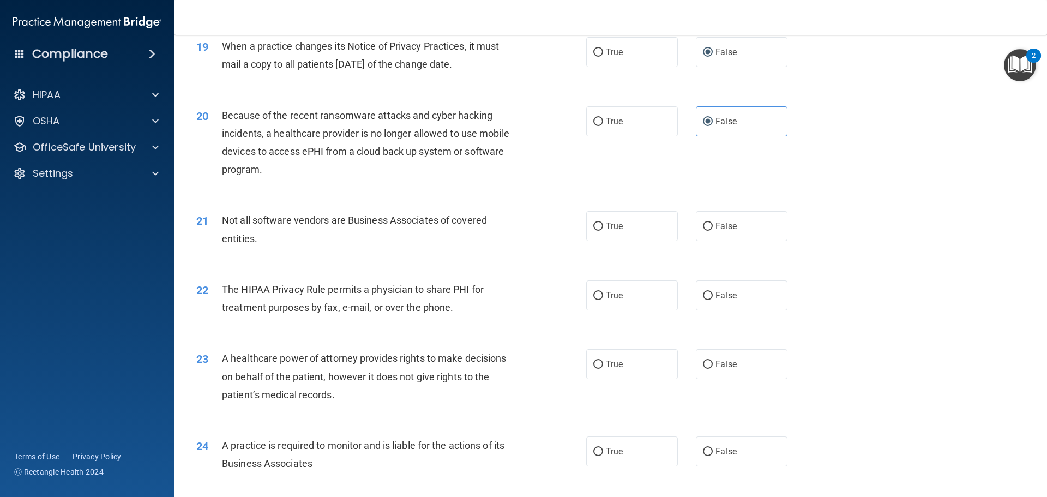
scroll to position [1526, 0]
click at [608, 219] on label "True" at bounding box center [632, 225] width 92 height 30
click at [603, 221] on input "True" at bounding box center [598, 225] width 10 height 8
radio input "true"
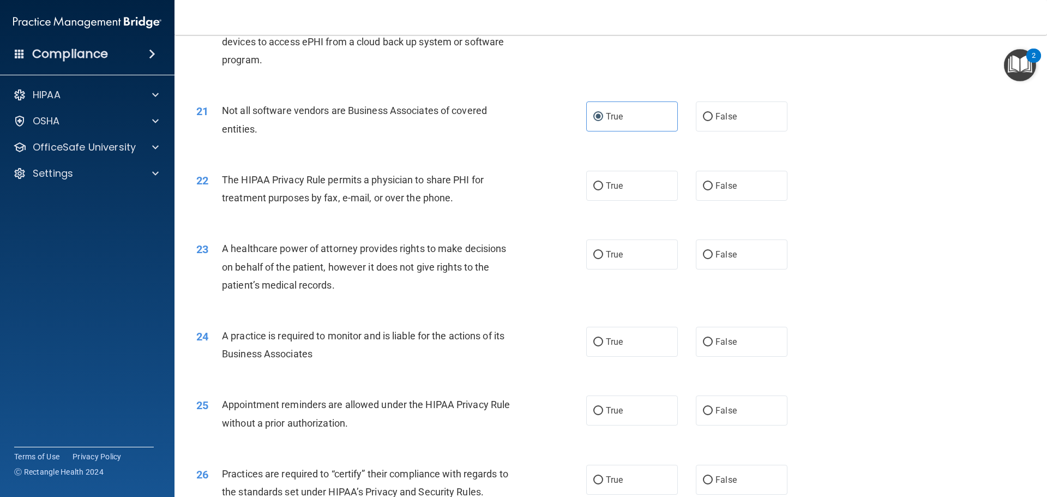
scroll to position [1635, 0]
click at [614, 186] on span "True" at bounding box center [614, 185] width 17 height 10
click at [603, 186] on input "True" at bounding box center [598, 186] width 10 height 8
radio input "true"
click at [624, 251] on label "True" at bounding box center [632, 254] width 92 height 30
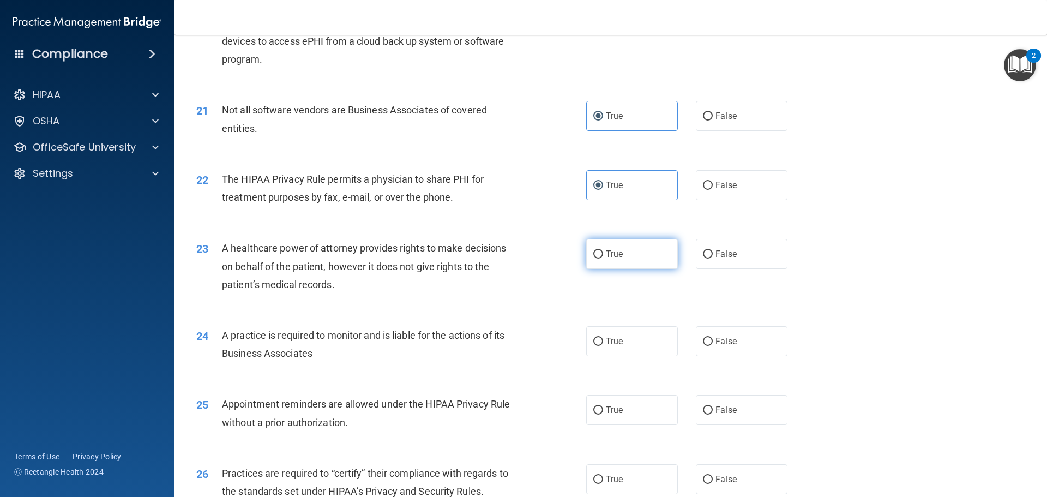
click at [603, 251] on input "True" at bounding box center [598, 254] width 10 height 8
radio input "true"
click at [635, 251] on label "True" at bounding box center [632, 254] width 92 height 30
click at [603, 251] on input "True" at bounding box center [598, 254] width 10 height 8
click at [741, 254] on label "False" at bounding box center [742, 254] width 92 height 30
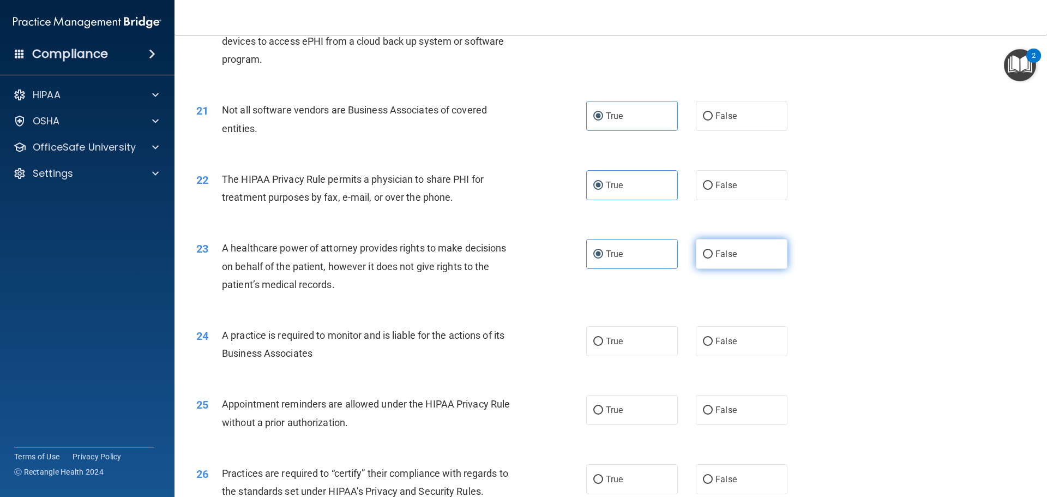
click at [712, 254] on input "False" at bounding box center [708, 254] width 10 height 8
radio input "true"
radio input "false"
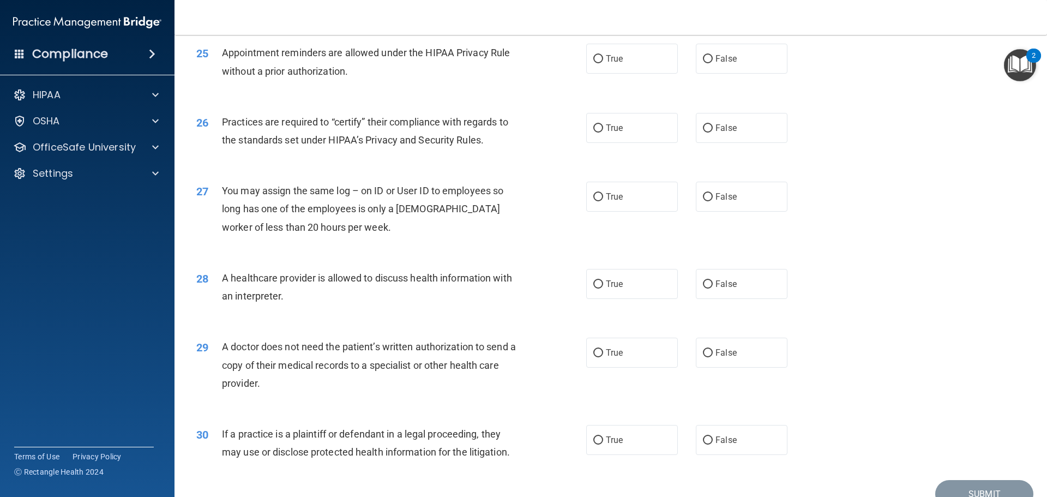
scroll to position [1932, 0]
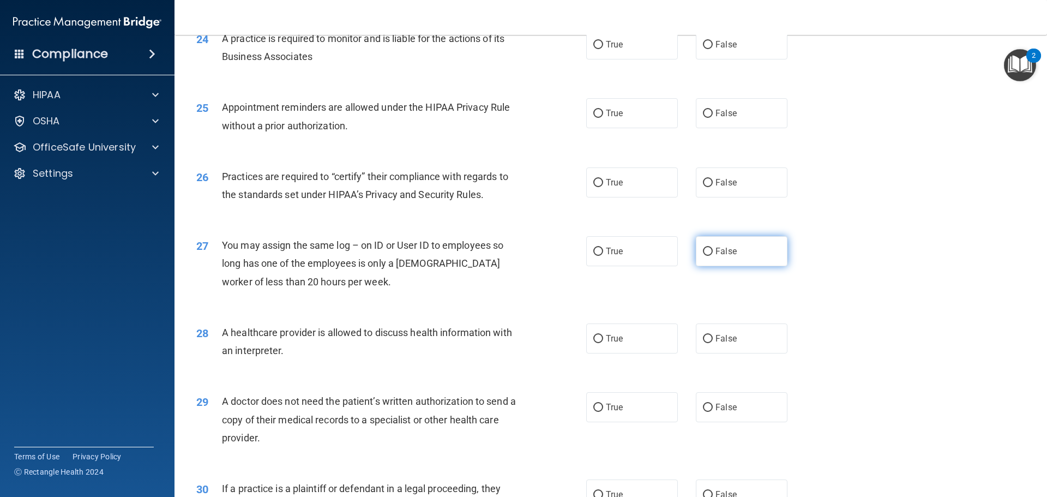
click at [728, 254] on span "False" at bounding box center [725, 251] width 21 height 10
click at [712, 254] on input "False" at bounding box center [708, 251] width 10 height 8
radio input "true"
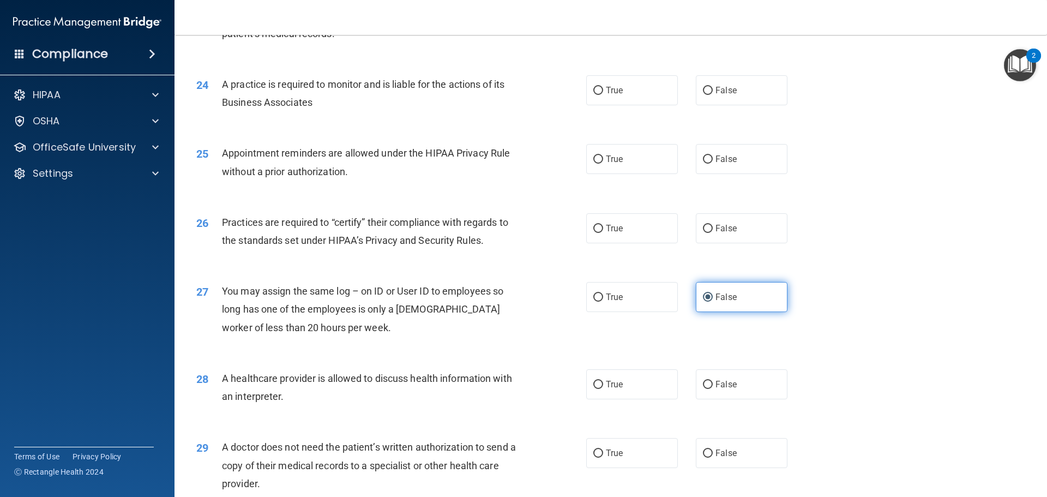
scroll to position [1823, 0]
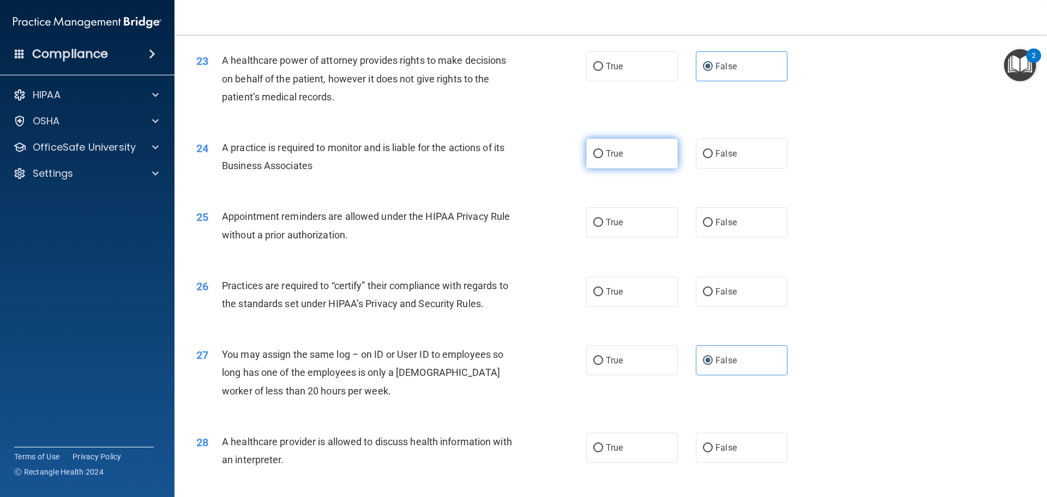
click at [626, 166] on label "True" at bounding box center [632, 153] width 92 height 30
click at [603, 158] on input "True" at bounding box center [598, 154] width 10 height 8
radio input "true"
click at [619, 225] on label "True" at bounding box center [632, 222] width 92 height 30
click at [603, 225] on input "True" at bounding box center [598, 223] width 10 height 8
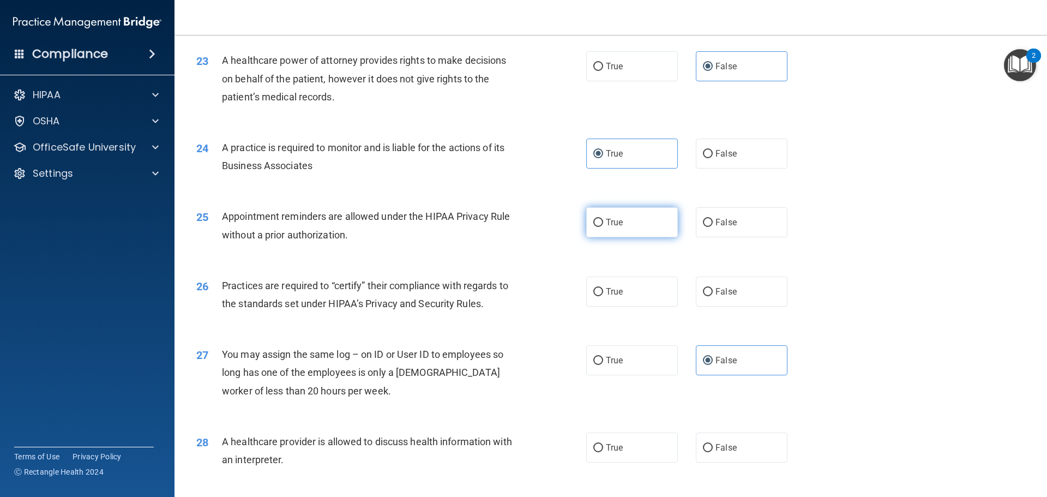
radio input "true"
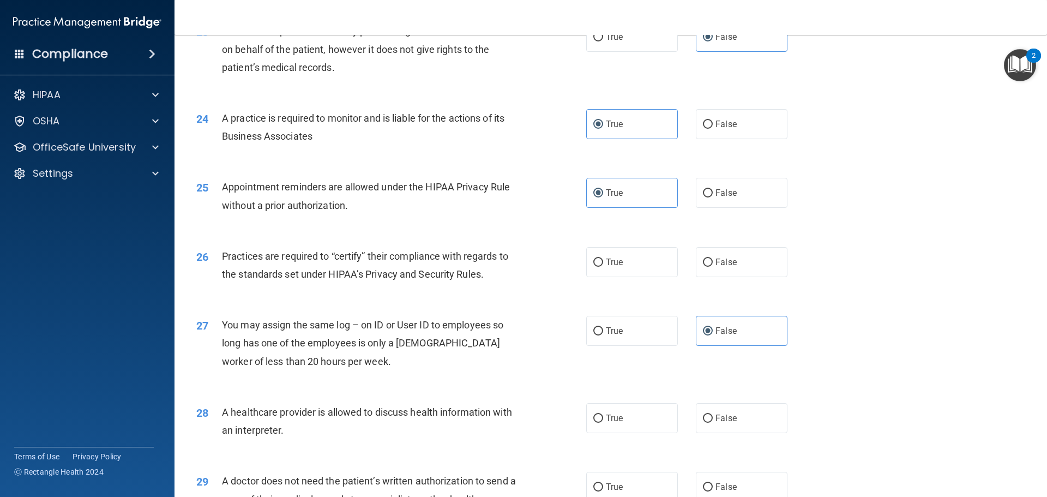
scroll to position [1877, 0]
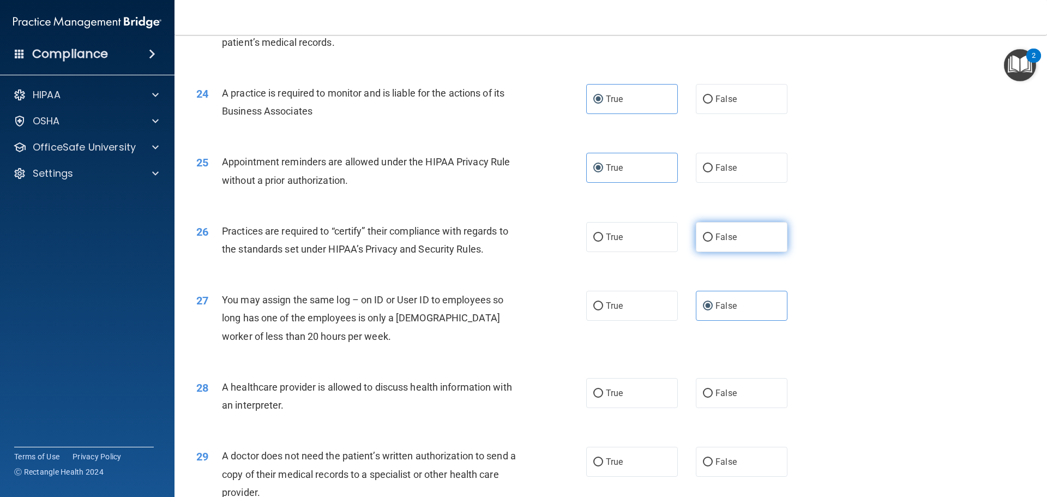
click at [717, 241] on span "False" at bounding box center [725, 237] width 21 height 10
click at [712, 241] on input "False" at bounding box center [708, 237] width 10 height 8
radio input "true"
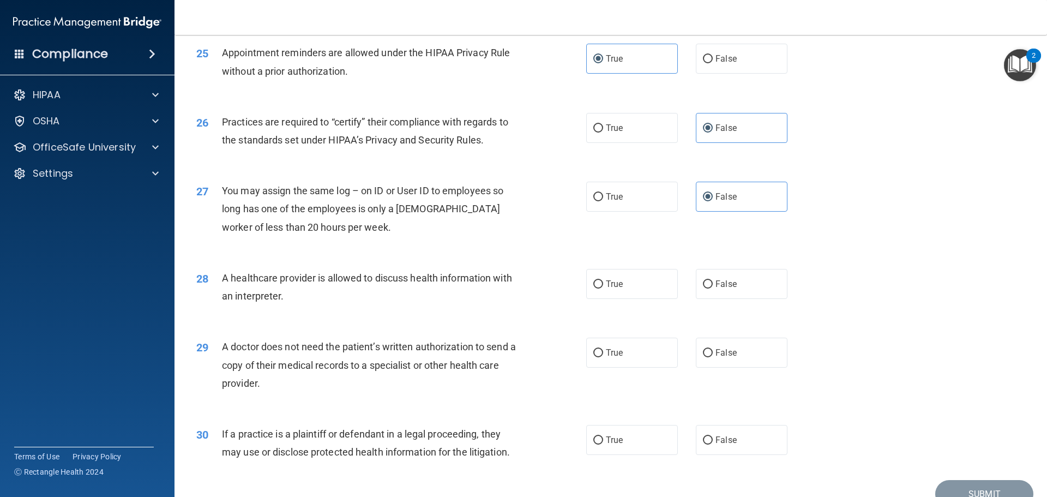
scroll to position [2041, 0]
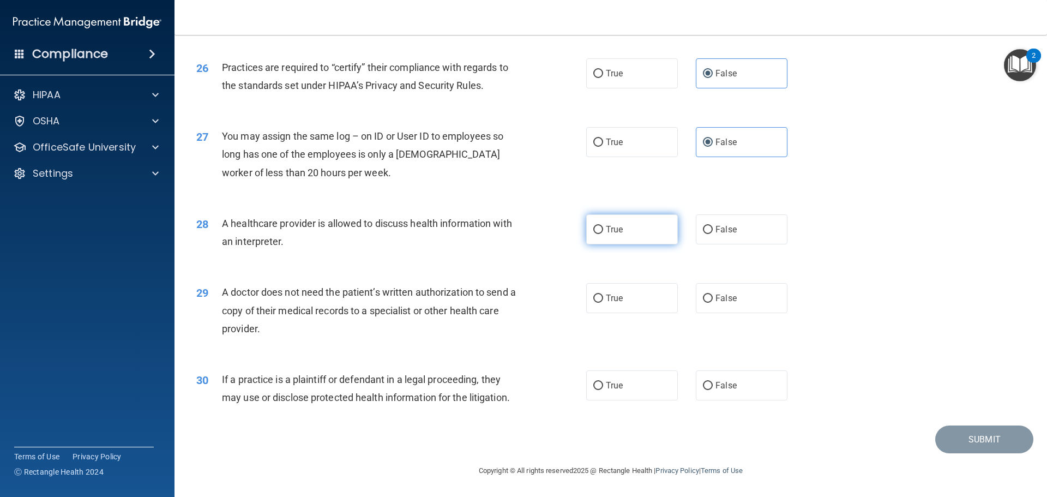
click at [622, 234] on label "True" at bounding box center [632, 229] width 92 height 30
click at [603, 234] on input "True" at bounding box center [598, 230] width 10 height 8
radio input "true"
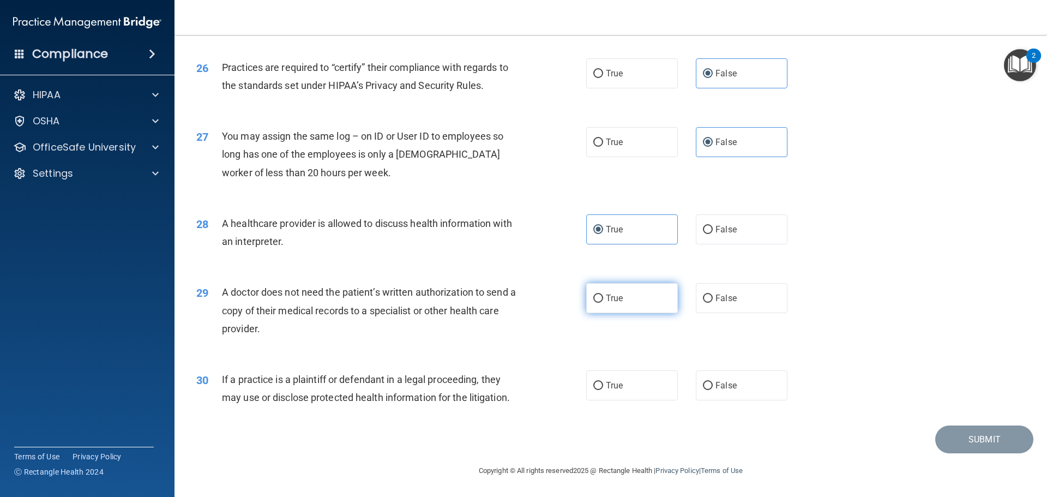
click at [633, 303] on label "True" at bounding box center [632, 298] width 92 height 30
click at [603, 303] on input "True" at bounding box center [598, 298] width 10 height 8
radio input "true"
click at [634, 382] on label "True" at bounding box center [632, 385] width 92 height 30
click at [603, 382] on input "True" at bounding box center [598, 386] width 10 height 8
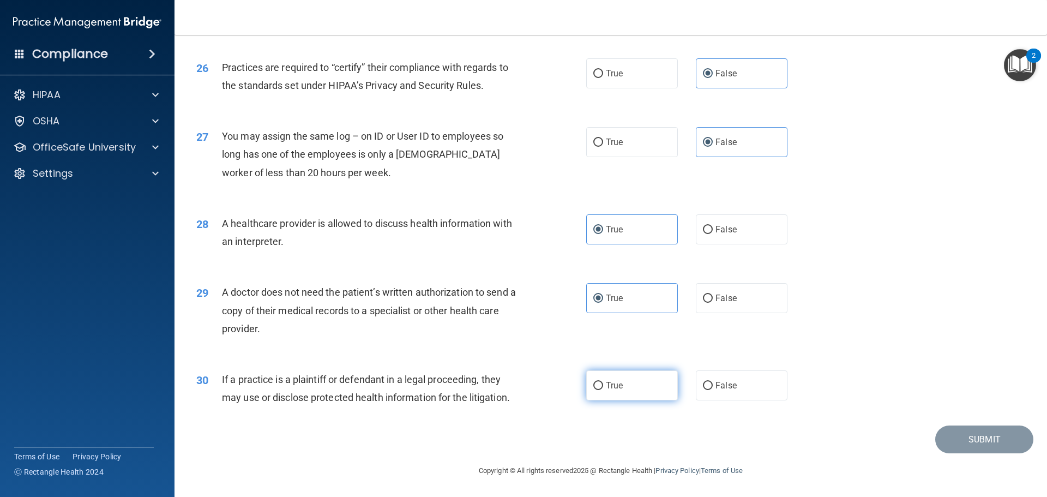
radio input "true"
click at [973, 443] on button "Submit" at bounding box center [984, 439] width 98 height 28
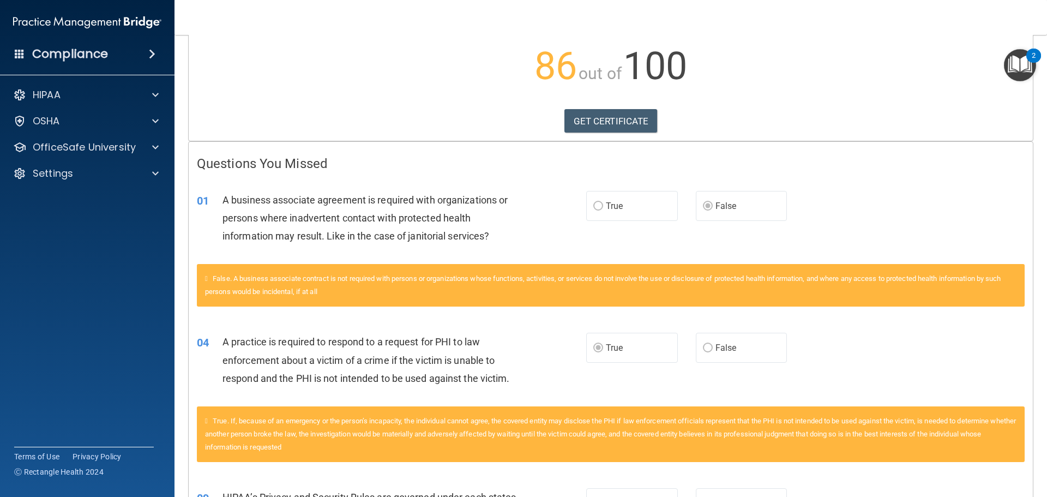
scroll to position [84, 0]
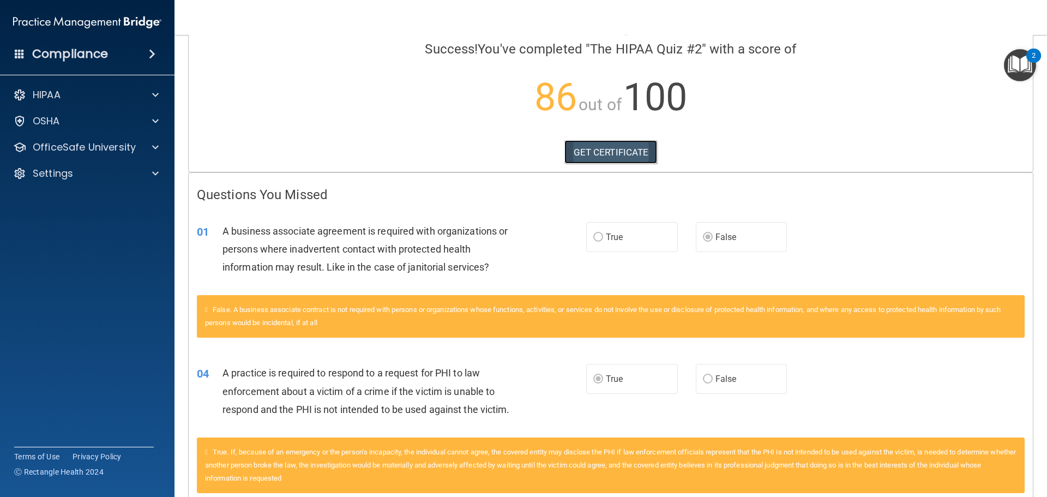
click at [609, 156] on link "GET CERTIFICATE" at bounding box center [610, 152] width 93 height 24
click at [152, 122] on div at bounding box center [153, 120] width 27 height 13
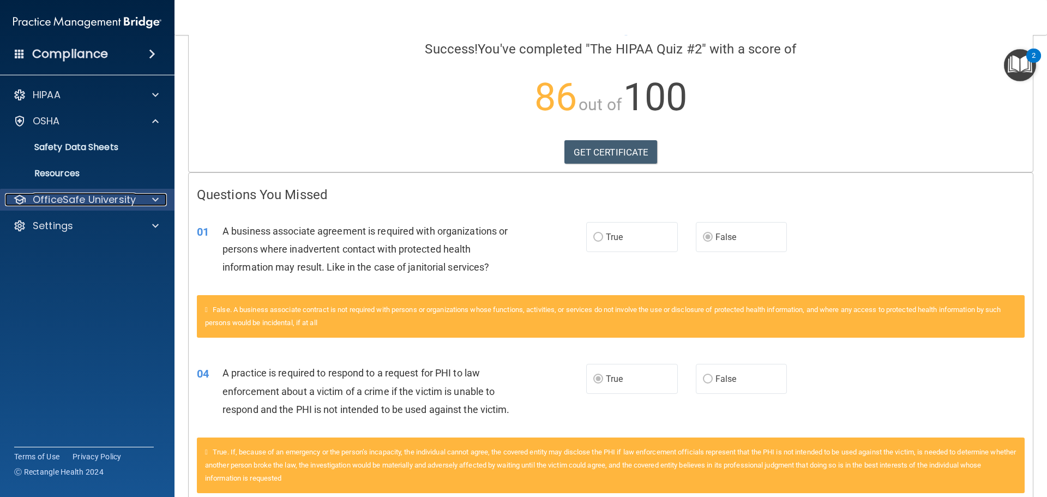
click at [152, 200] on span at bounding box center [155, 199] width 7 height 13
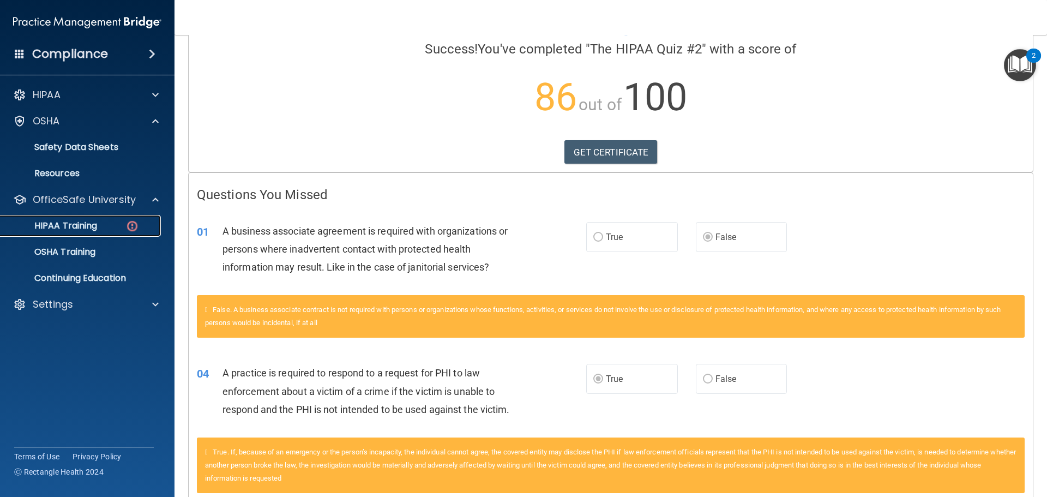
click at [97, 229] on p "HIPAA Training" at bounding box center [52, 225] width 90 height 11
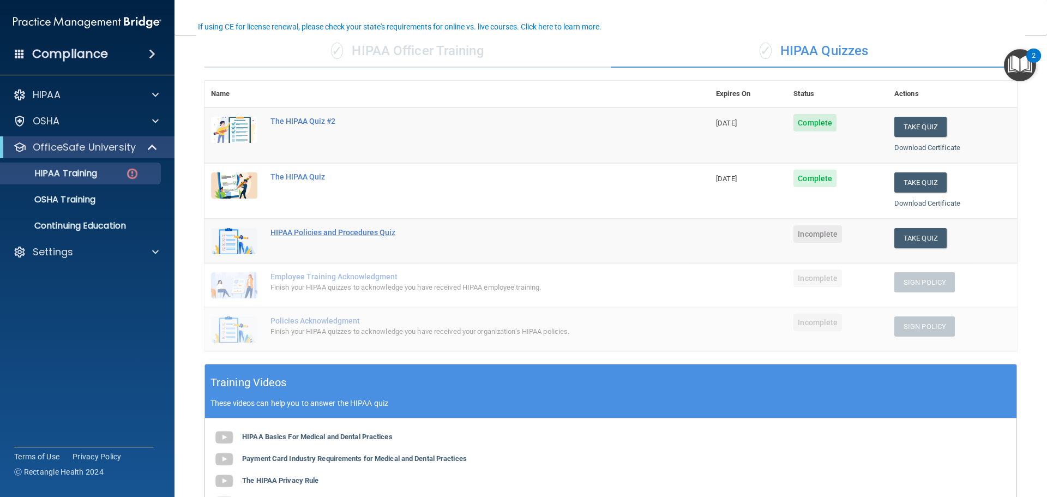
click at [347, 233] on div "HIPAA Policies and Procedures Quiz" at bounding box center [462, 232] width 384 height 9
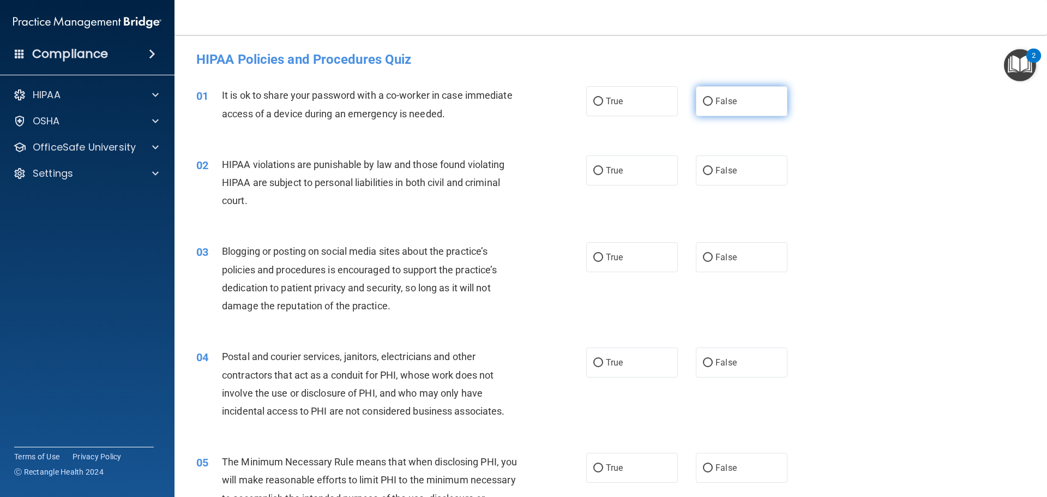
click at [730, 94] on label "False" at bounding box center [742, 101] width 92 height 30
click at [712, 98] on input "False" at bounding box center [708, 102] width 10 height 8
radio input "true"
click at [649, 166] on label "True" at bounding box center [632, 170] width 92 height 30
click at [603, 167] on input "True" at bounding box center [598, 171] width 10 height 8
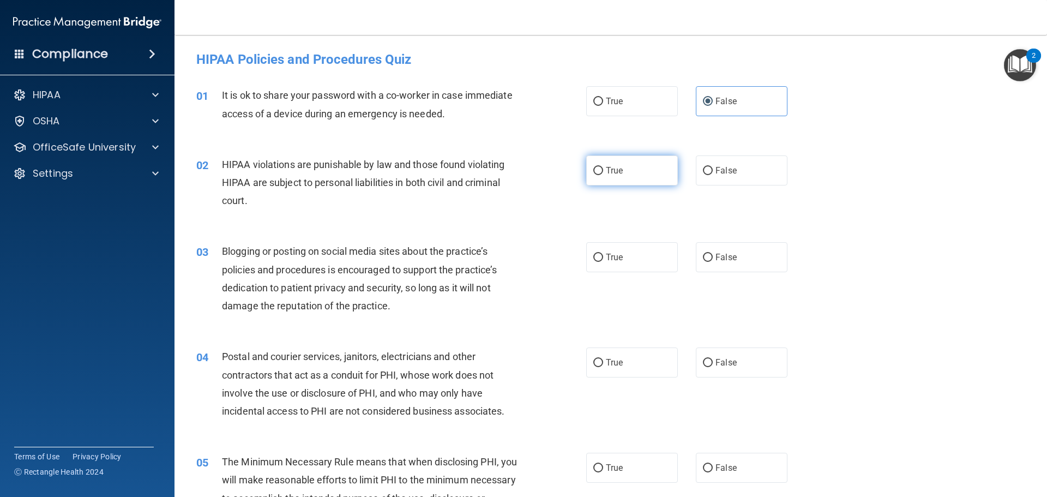
radio input "true"
click at [719, 251] on label "False" at bounding box center [742, 257] width 92 height 30
click at [712, 253] on input "False" at bounding box center [708, 257] width 10 height 8
radio input "true"
click at [626, 361] on label "True" at bounding box center [632, 362] width 92 height 30
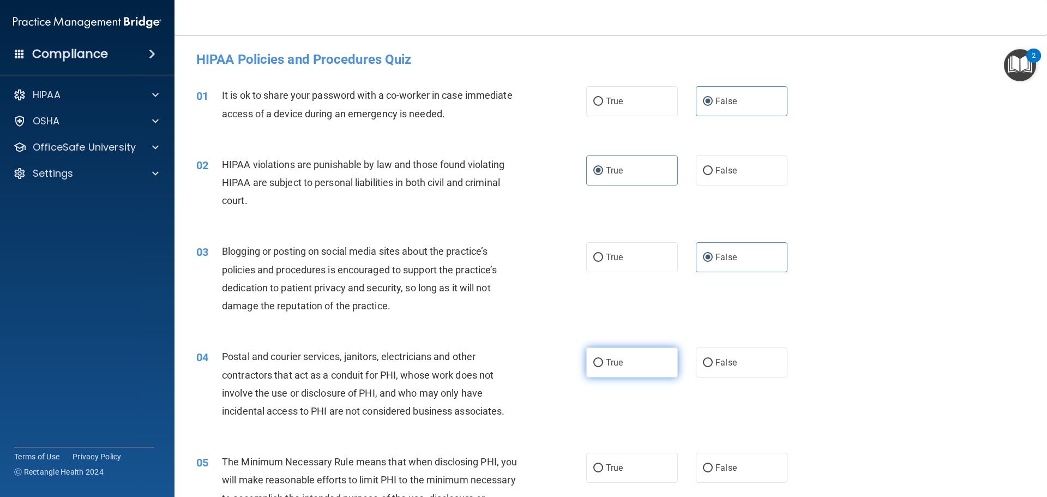
click at [603, 361] on input "True" at bounding box center [598, 363] width 10 height 8
radio input "true"
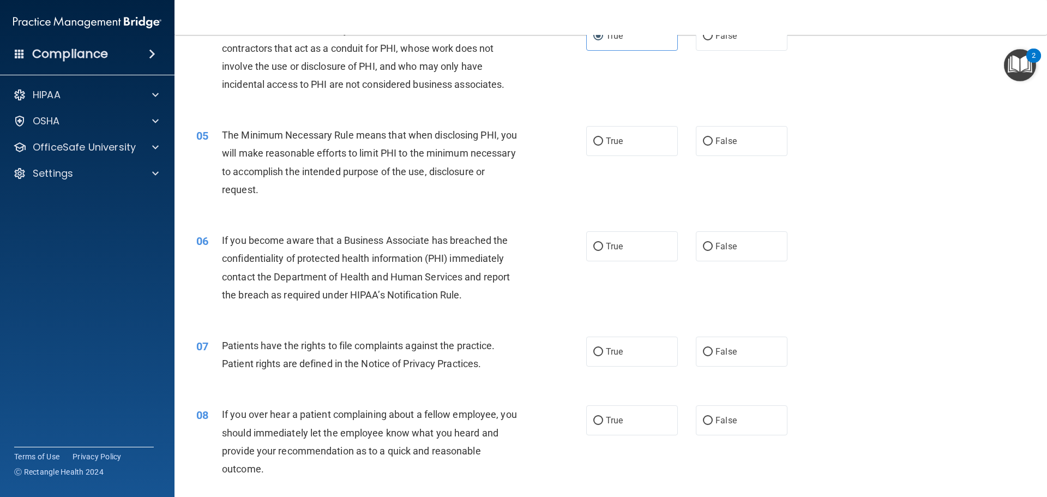
scroll to position [327, 0]
click at [609, 137] on span "True" at bounding box center [614, 140] width 17 height 10
click at [603, 137] on input "True" at bounding box center [598, 141] width 10 height 8
radio input "true"
click at [718, 244] on span "False" at bounding box center [725, 245] width 21 height 10
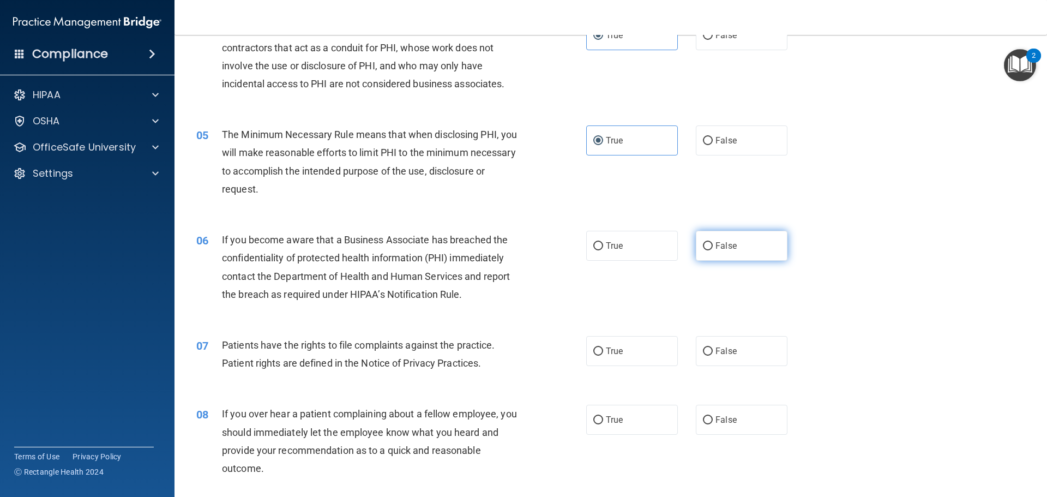
click at [712, 244] on input "False" at bounding box center [708, 246] width 10 height 8
radio input "true"
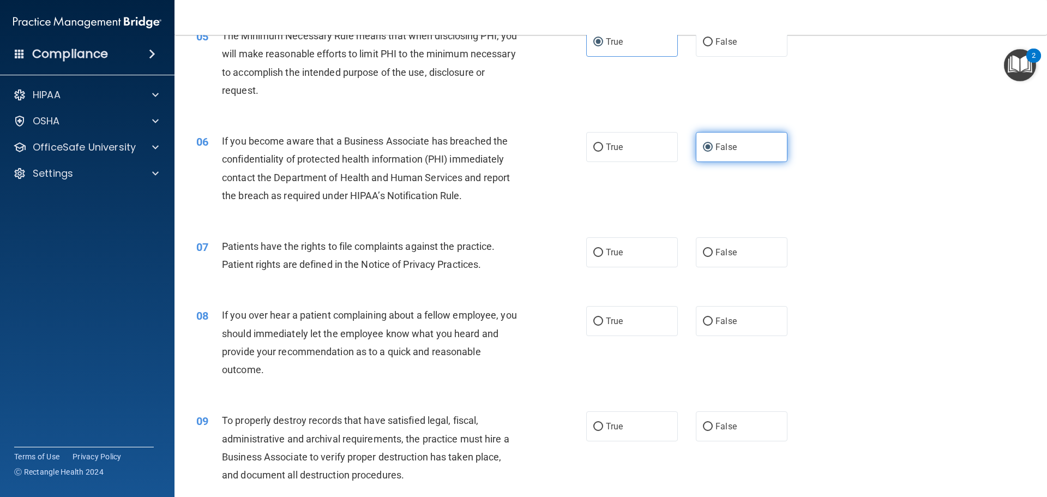
scroll to position [436, 0]
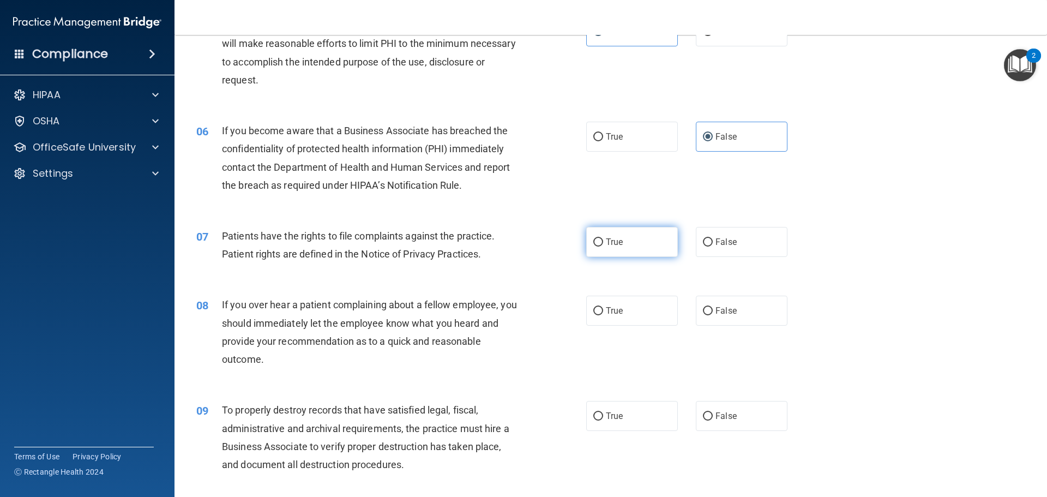
click at [603, 248] on label "True" at bounding box center [632, 242] width 92 height 30
click at [603, 246] on input "True" at bounding box center [598, 242] width 10 height 8
radio input "true"
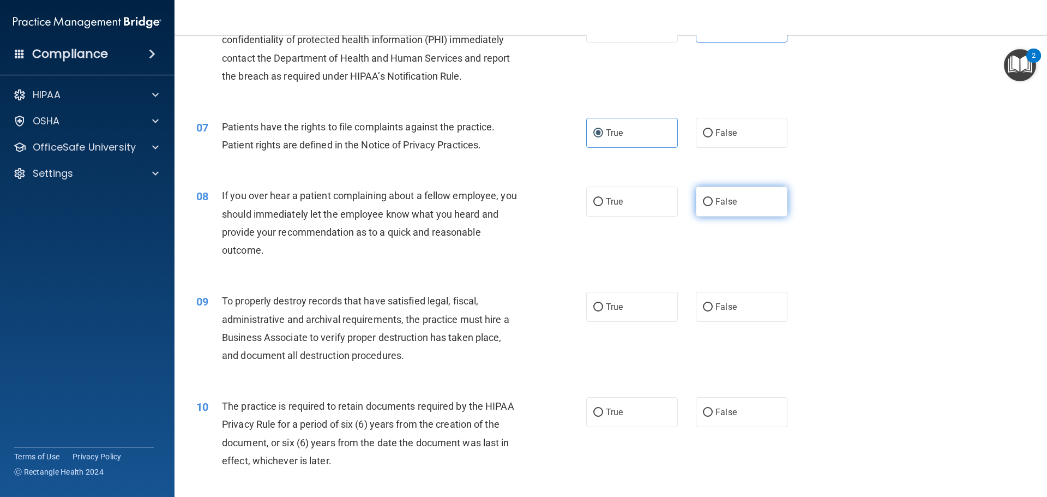
click at [727, 213] on label "False" at bounding box center [742, 201] width 92 height 30
click at [712, 206] on input "False" at bounding box center [708, 202] width 10 height 8
radio input "true"
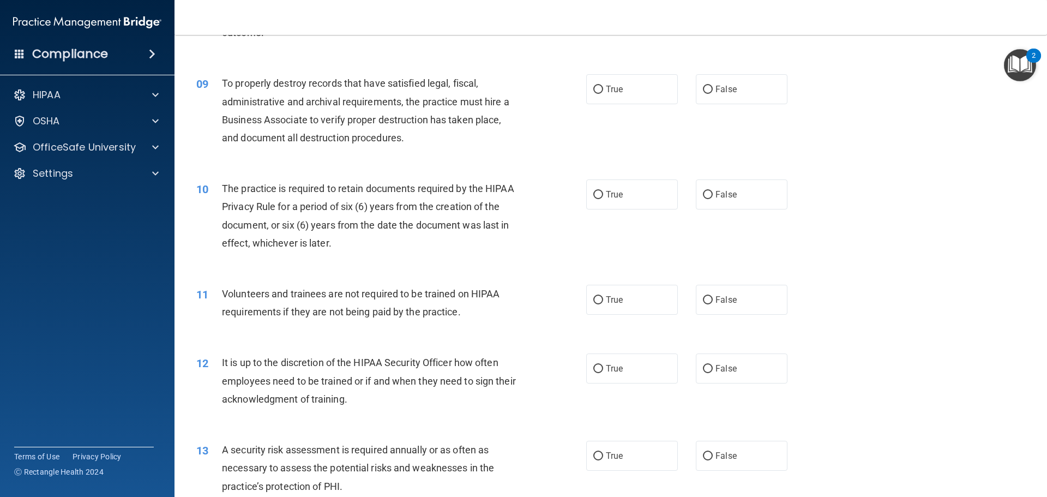
scroll to position [763, 0]
click at [597, 85] on input "True" at bounding box center [598, 89] width 10 height 8
radio input "true"
click at [710, 94] on label "False" at bounding box center [742, 89] width 92 height 30
click at [710, 93] on input "False" at bounding box center [708, 89] width 10 height 8
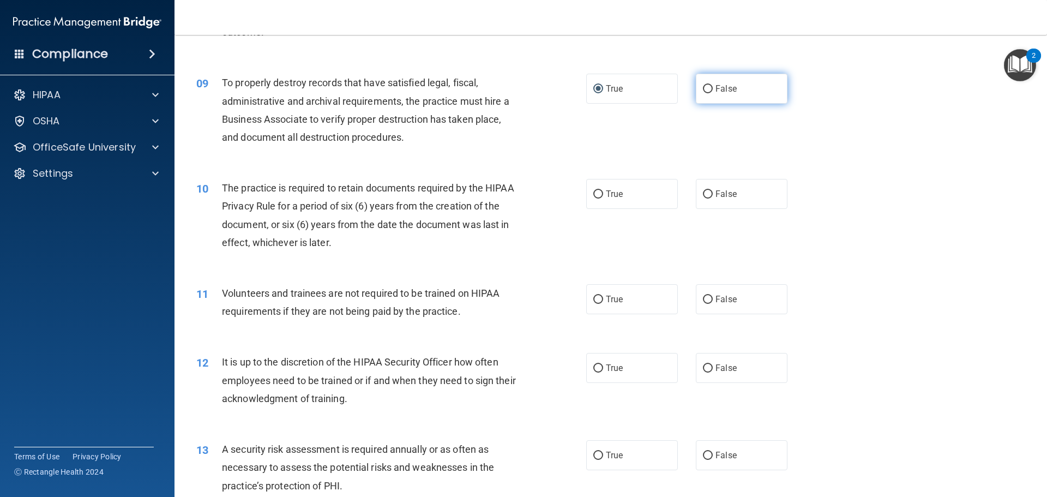
radio input "true"
radio input "false"
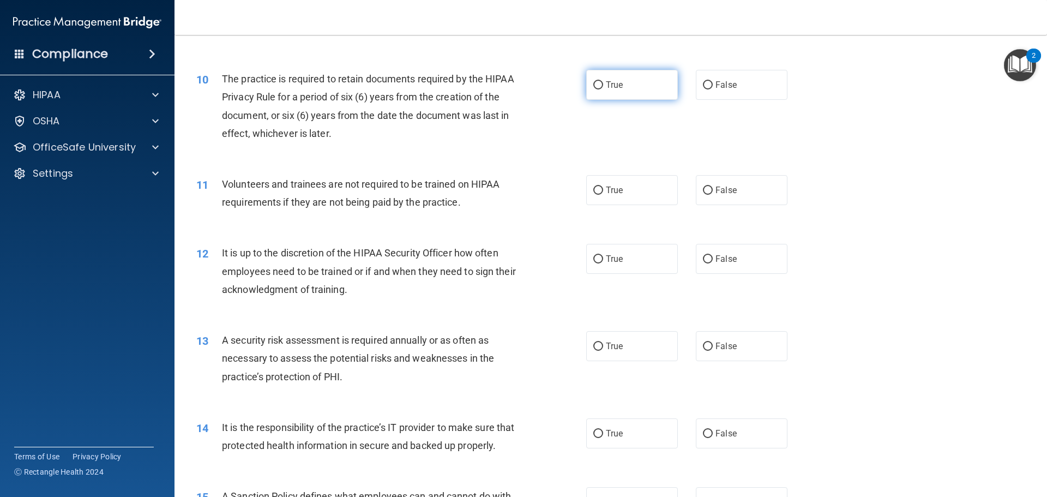
click at [618, 92] on label "True" at bounding box center [632, 85] width 92 height 30
click at [603, 89] on input "True" at bounding box center [598, 85] width 10 height 8
radio input "true"
click at [722, 196] on label "False" at bounding box center [742, 190] width 92 height 30
click at [712, 195] on input "False" at bounding box center [708, 190] width 10 height 8
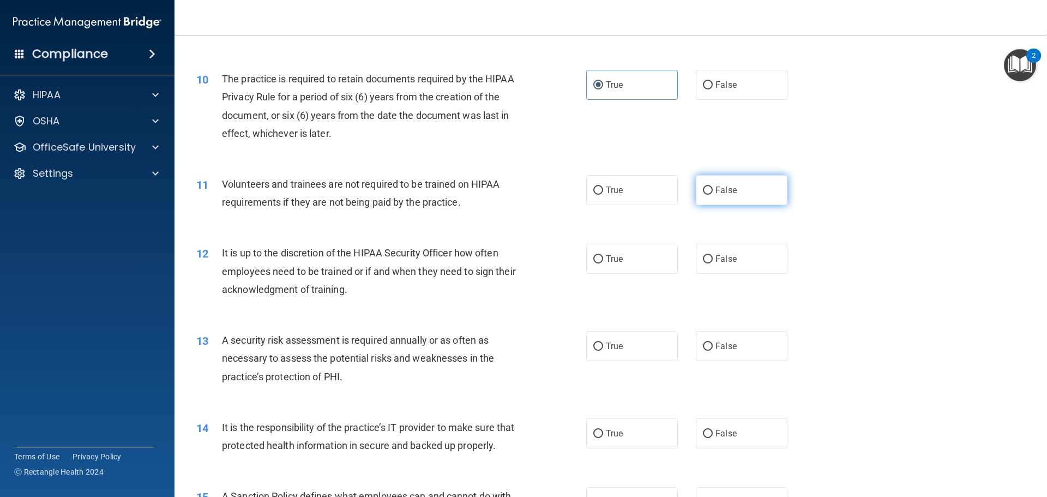
radio input "true"
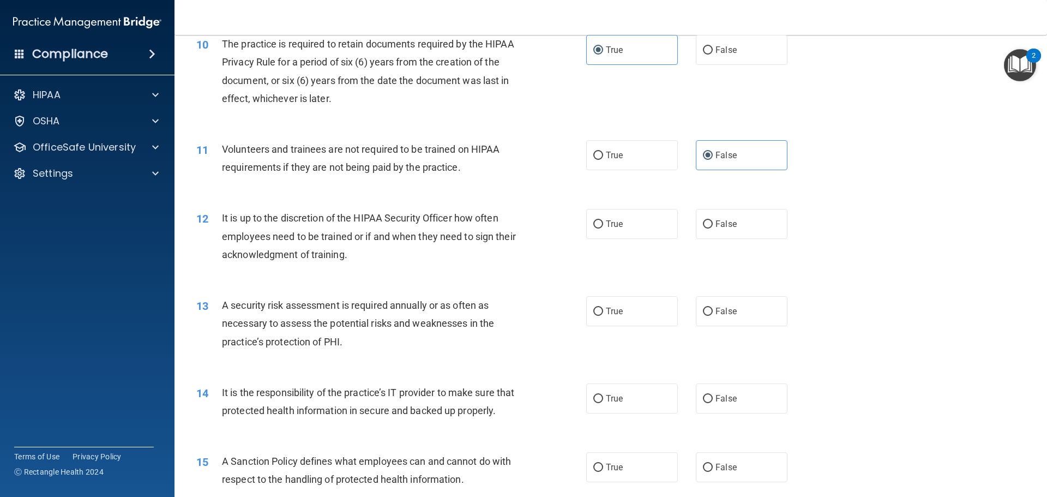
scroll to position [927, 0]
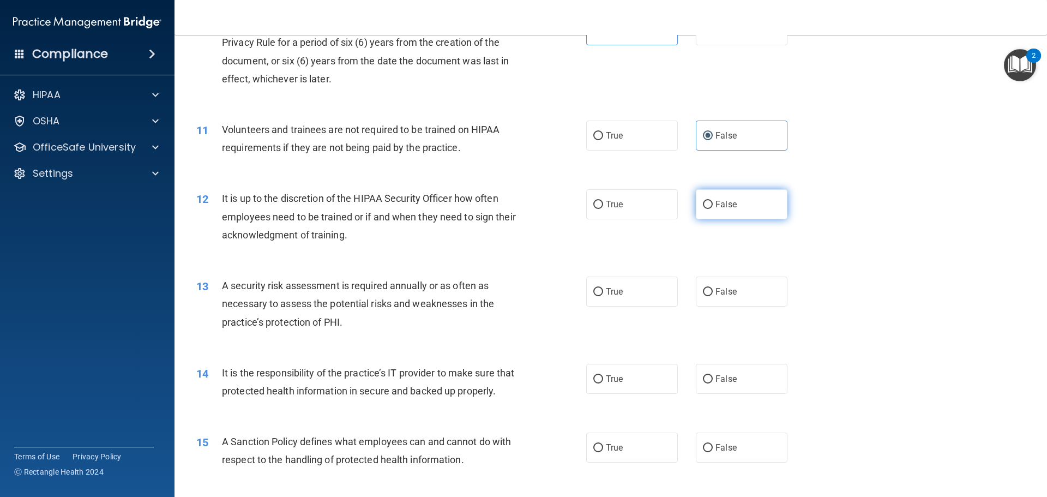
click at [719, 209] on span "False" at bounding box center [725, 204] width 21 height 10
click at [712, 209] on input "False" at bounding box center [708, 205] width 10 height 8
radio input "true"
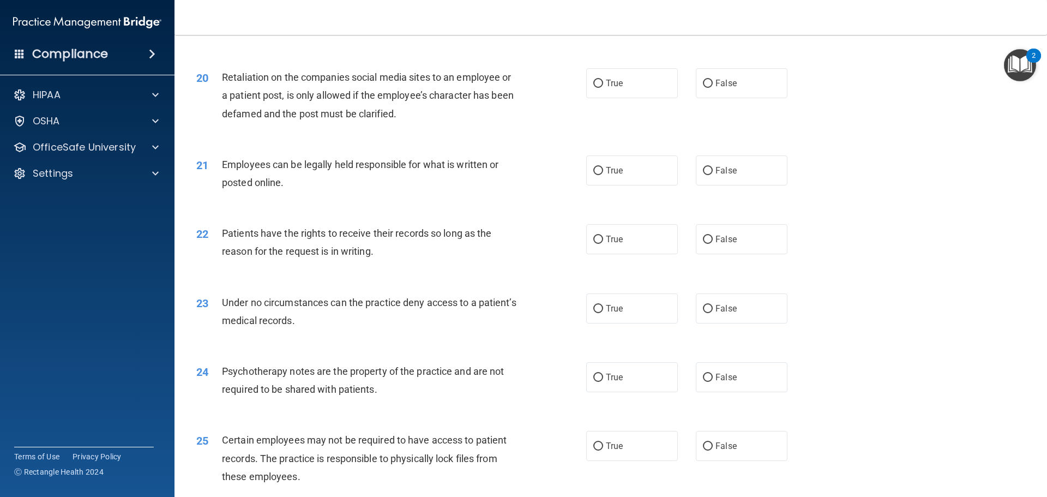
scroll to position [1908, 0]
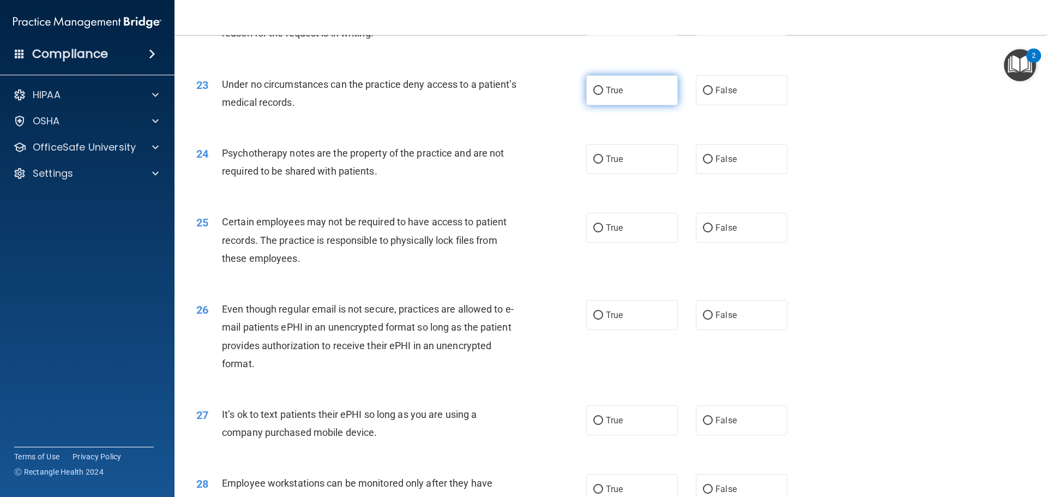
click at [622, 105] on label "True" at bounding box center [632, 90] width 92 height 30
click at [603, 95] on input "True" at bounding box center [598, 91] width 10 height 8
radio input "true"
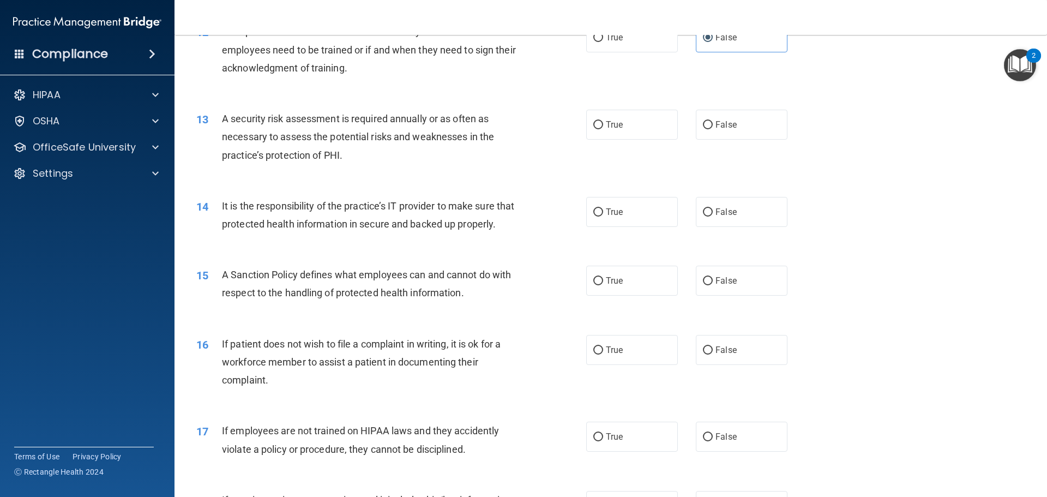
scroll to position [1090, 0]
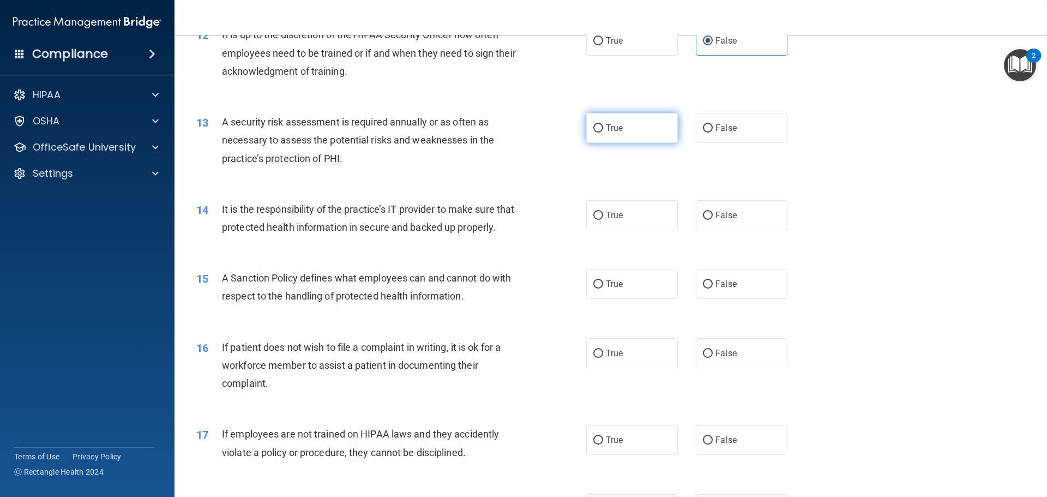
click at [626, 134] on label "True" at bounding box center [632, 128] width 92 height 30
click at [603, 132] on input "True" at bounding box center [598, 128] width 10 height 8
radio input "true"
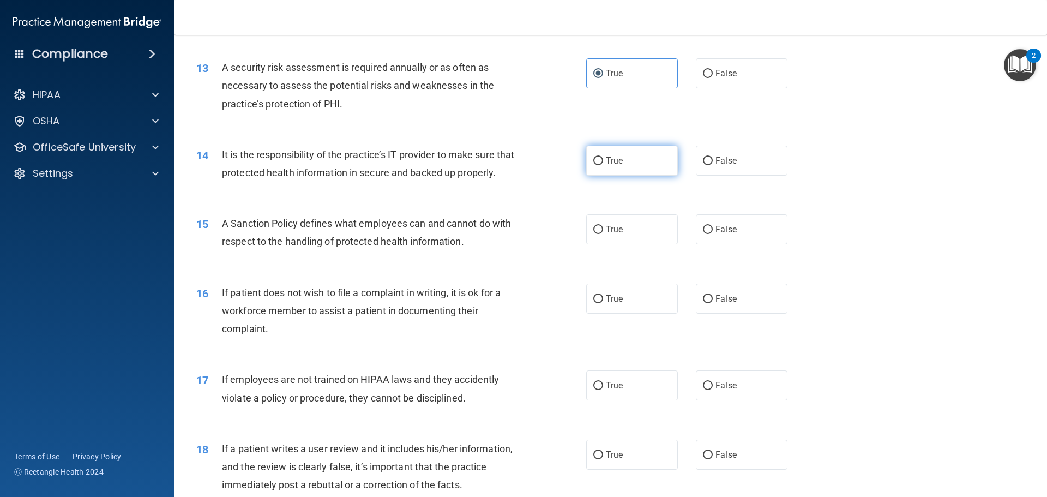
click at [627, 162] on label "True" at bounding box center [632, 161] width 92 height 30
click at [603, 162] on input "True" at bounding box center [598, 161] width 10 height 8
radio input "true"
click at [635, 244] on label "True" at bounding box center [632, 229] width 92 height 30
click at [603, 234] on input "True" at bounding box center [598, 230] width 10 height 8
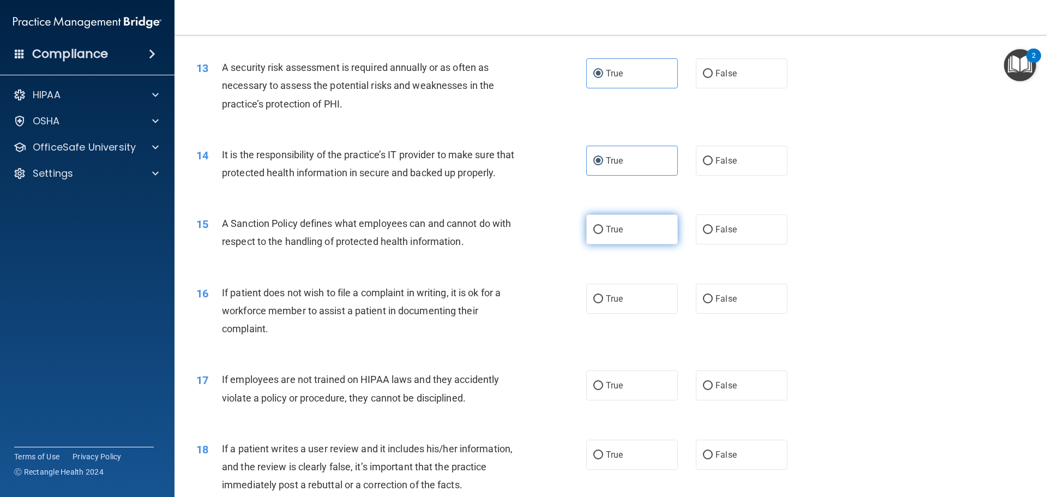
radio input "true"
click at [606, 304] on span "True" at bounding box center [614, 298] width 17 height 10
click at [602, 303] on input "True" at bounding box center [598, 299] width 10 height 8
radio input "true"
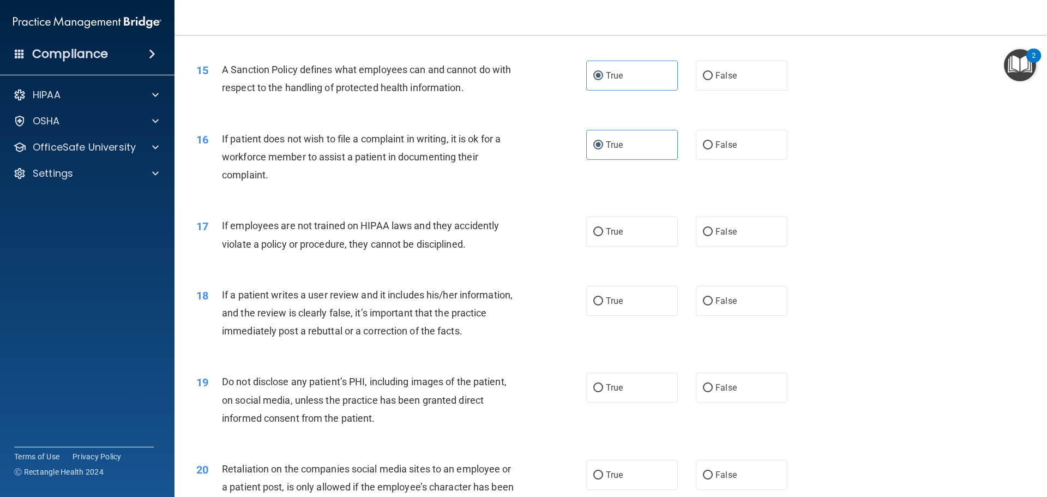
scroll to position [1308, 0]
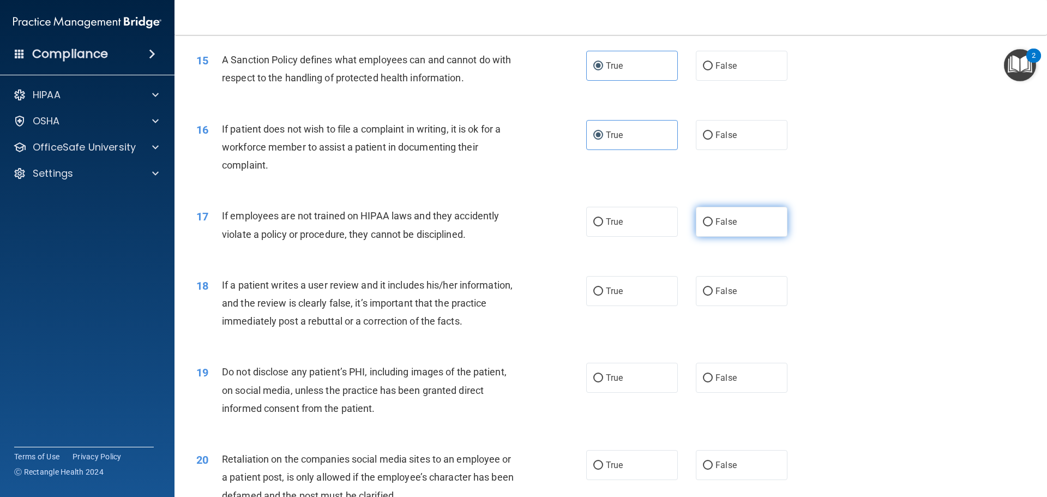
click at [703, 226] on input "False" at bounding box center [708, 222] width 10 height 8
radio input "true"
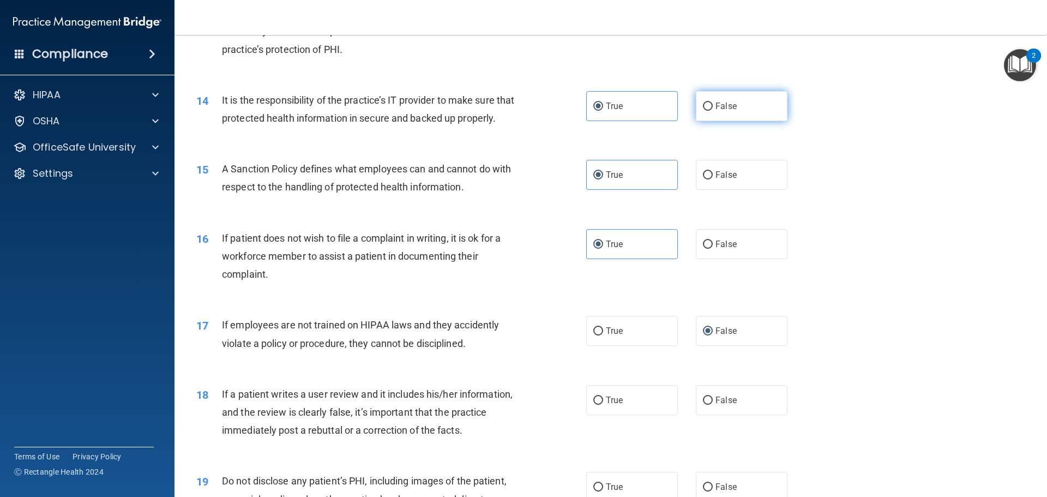
click at [728, 116] on label "False" at bounding box center [742, 106] width 92 height 30
click at [712, 111] on input "False" at bounding box center [708, 106] width 10 height 8
radio input "true"
radio input "false"
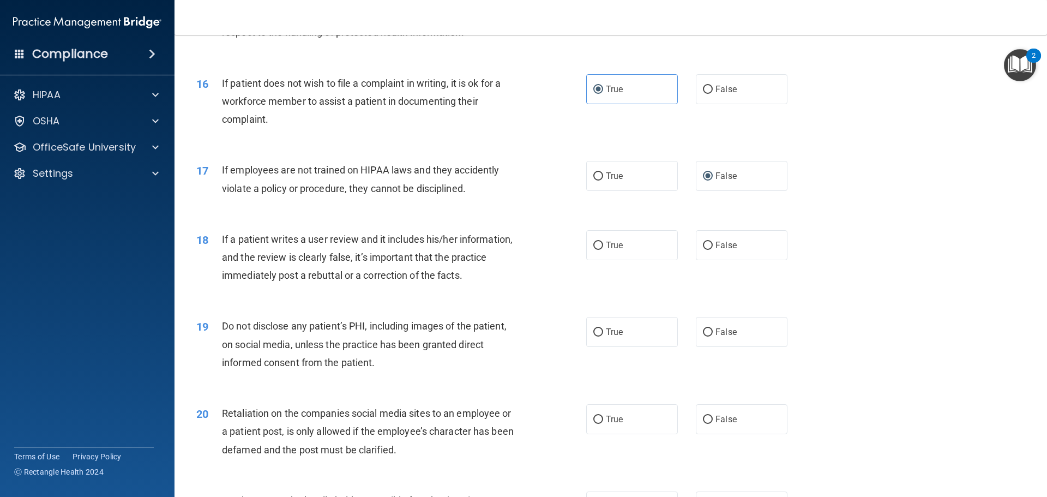
scroll to position [1417, 0]
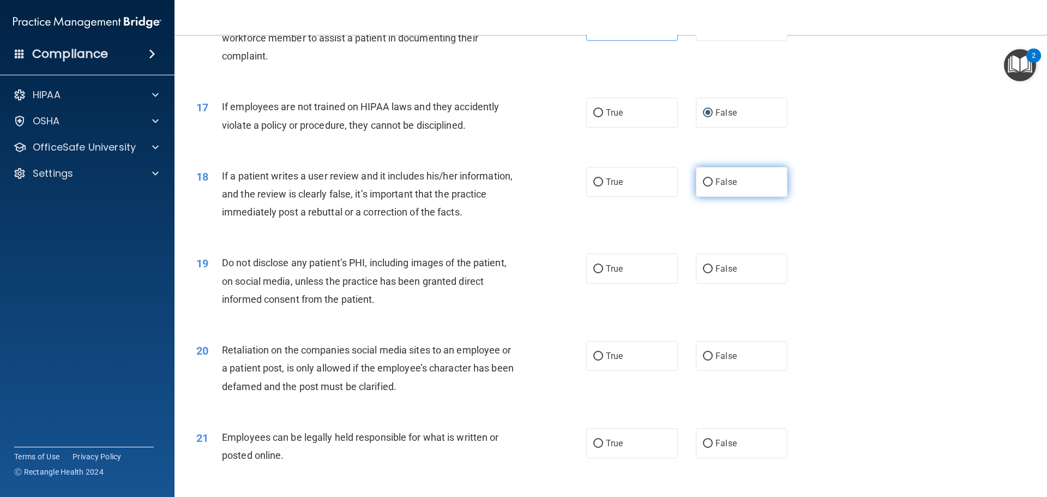
click at [726, 194] on label "False" at bounding box center [742, 182] width 92 height 30
click at [712, 186] on input "False" at bounding box center [708, 182] width 10 height 8
radio input "true"
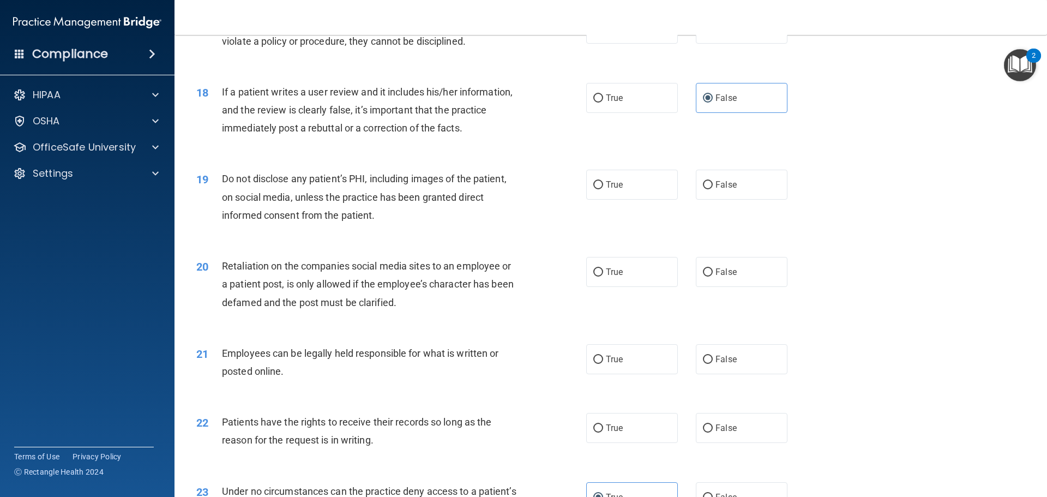
scroll to position [1526, 0]
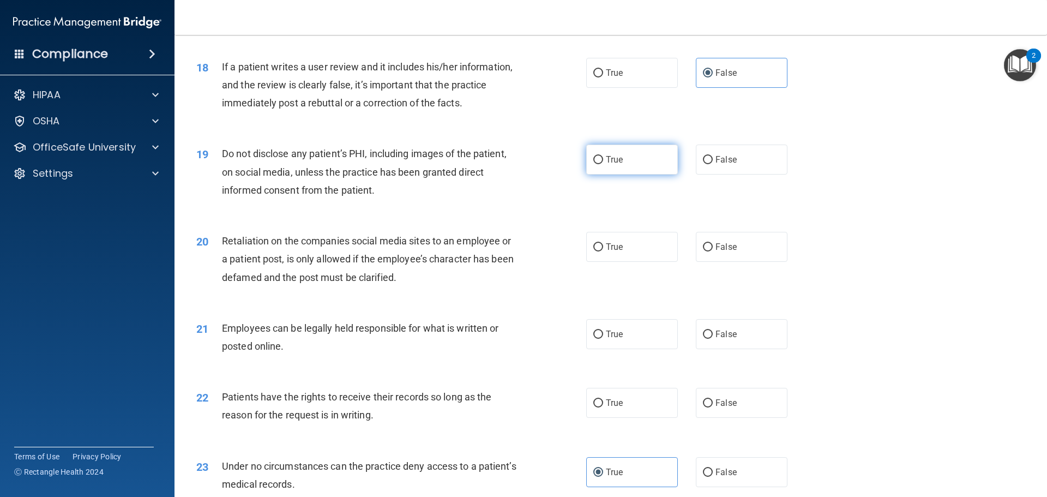
click at [650, 174] on label "True" at bounding box center [632, 159] width 92 height 30
click at [603, 164] on input "True" at bounding box center [598, 160] width 10 height 8
radio input "true"
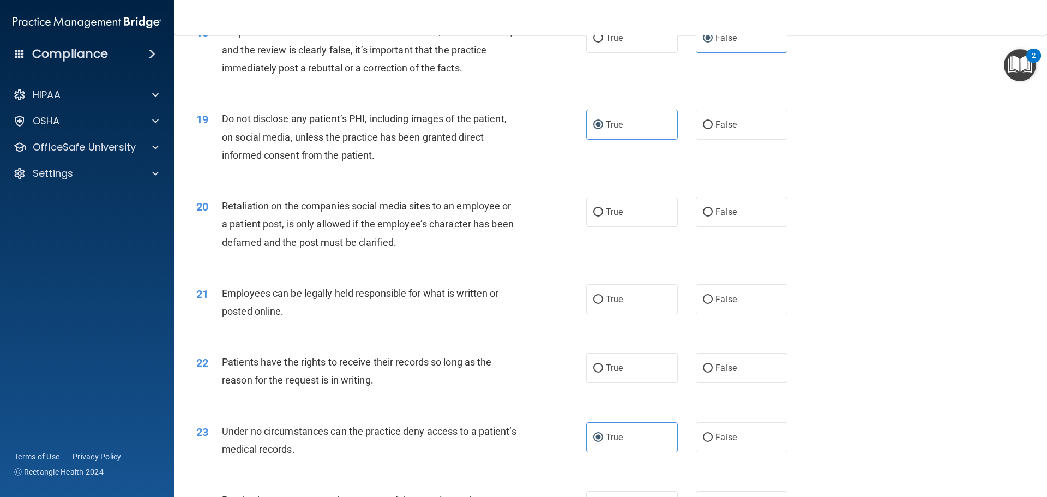
scroll to position [1581, 0]
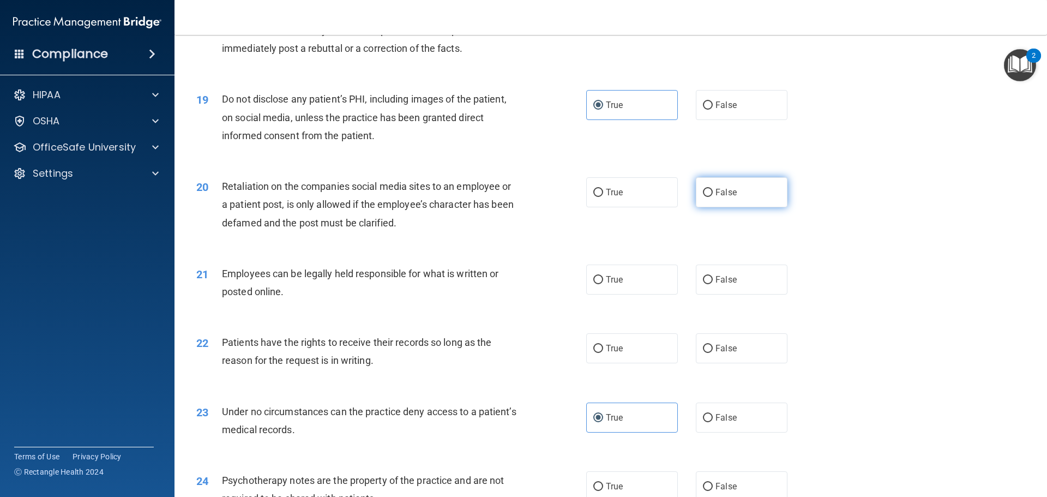
click at [716, 197] on span "False" at bounding box center [725, 192] width 21 height 10
click at [712, 197] on input "False" at bounding box center [708, 193] width 10 height 8
radio input "true"
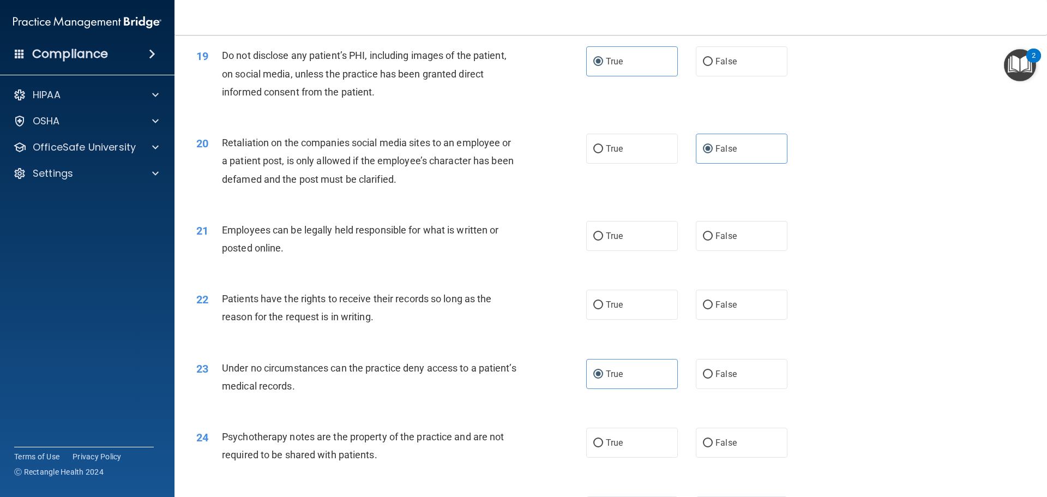
scroll to position [1690, 0]
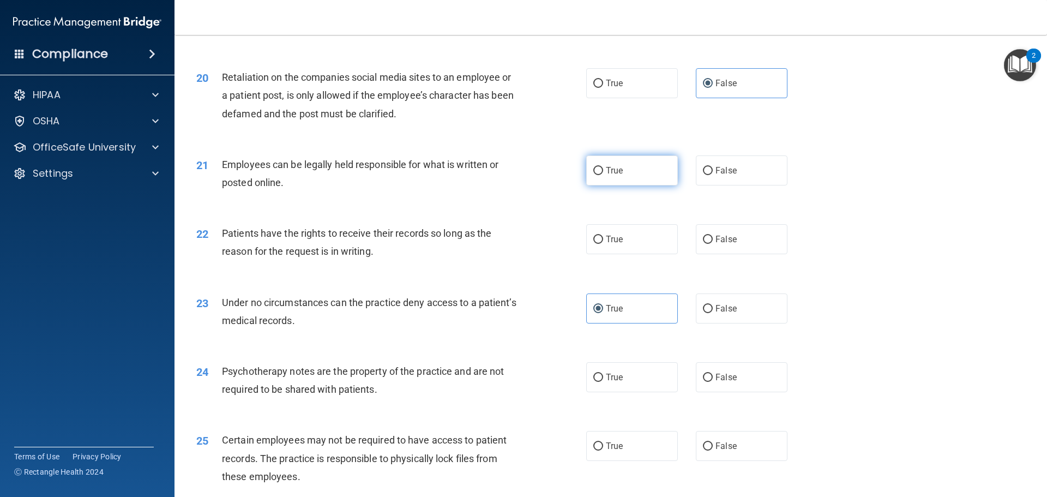
click at [628, 185] on label "True" at bounding box center [632, 170] width 92 height 30
click at [603, 175] on input "True" at bounding box center [598, 171] width 10 height 8
radio input "true"
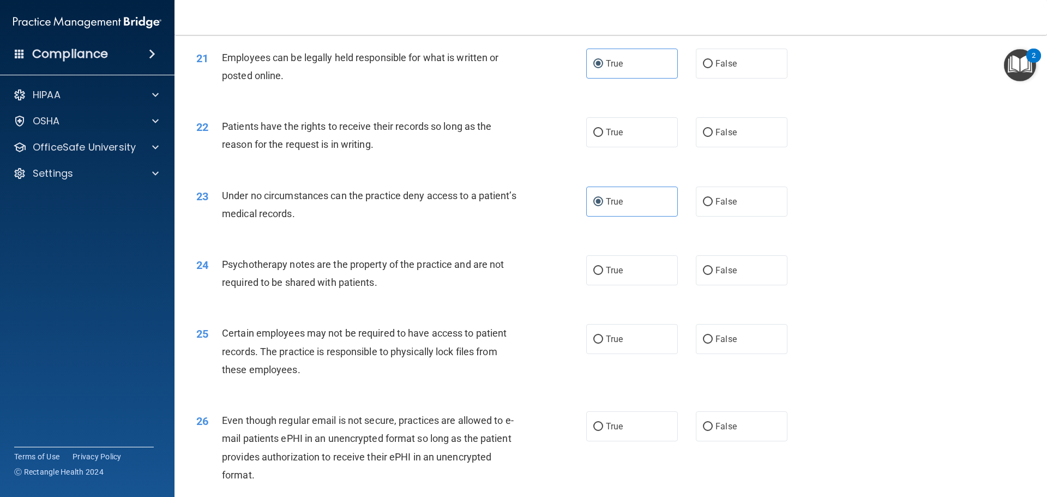
scroll to position [1799, 0]
click at [607, 135] on span "True" at bounding box center [614, 130] width 17 height 10
click at [603, 135] on input "True" at bounding box center [598, 130] width 10 height 8
radio input "true"
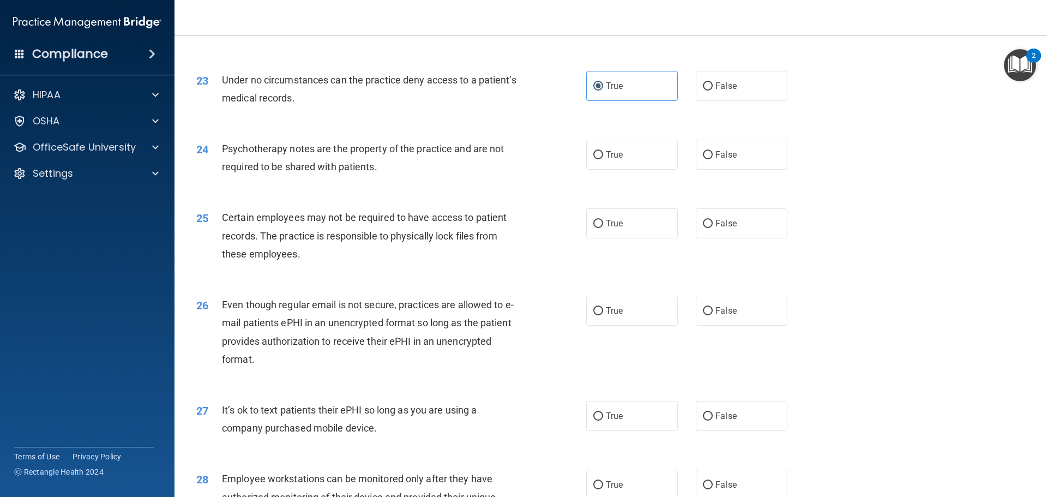
scroll to position [1908, 0]
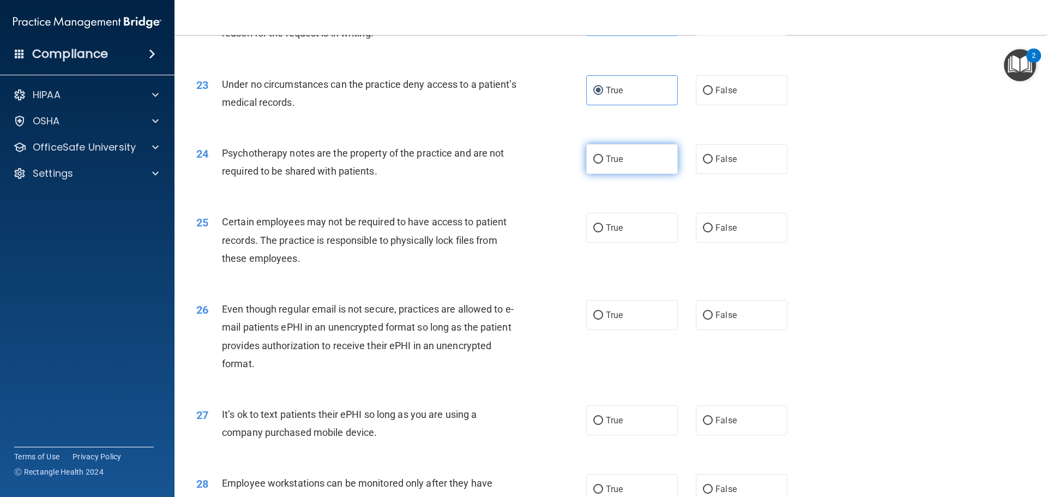
click at [620, 174] on label "True" at bounding box center [632, 159] width 92 height 30
click at [603, 164] on input "True" at bounding box center [598, 159] width 10 height 8
radio input "true"
click at [740, 174] on label "False" at bounding box center [742, 159] width 92 height 30
click at [712, 164] on input "False" at bounding box center [708, 159] width 10 height 8
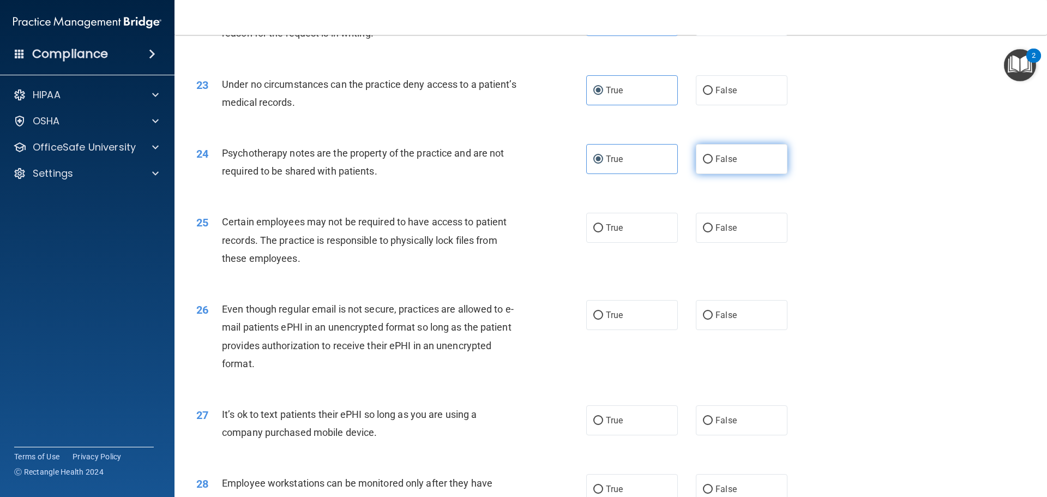
radio input "true"
radio input "false"
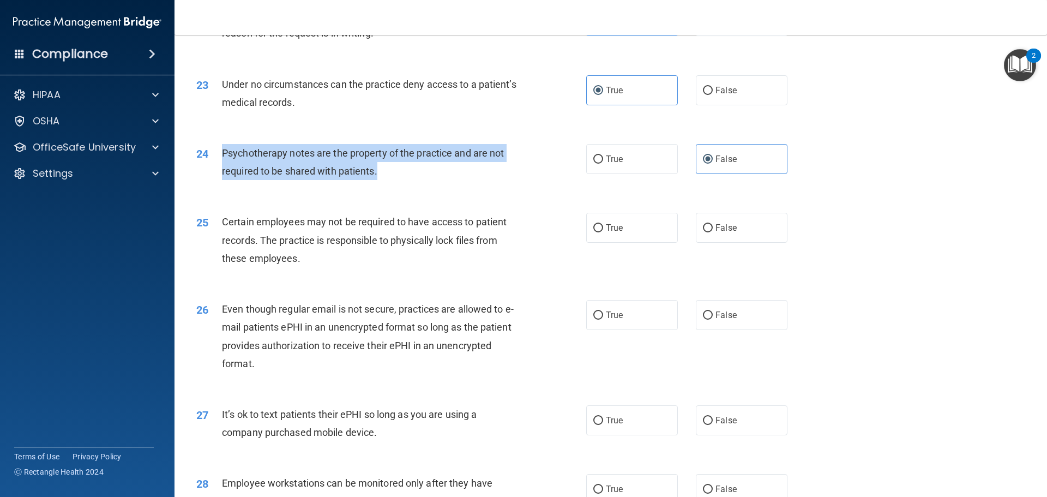
drag, startPoint x: 382, startPoint y: 189, endPoint x: 228, endPoint y: 170, distance: 154.8
click at [214, 170] on div "24 Psychotherapy notes are the property of the practice and are not required to…" at bounding box center [391, 164] width 422 height 41
copy div "Psychotherapy notes are the property of the practice and are not required to be…"
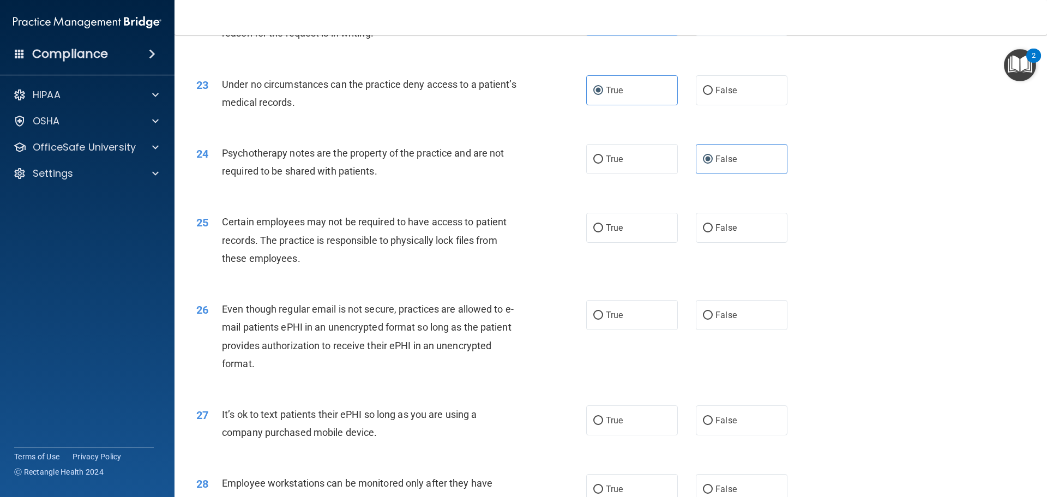
click at [488, 117] on div "23 Under no circumstances can the practice deny access to a patient’s medical r…" at bounding box center [391, 95] width 422 height 41
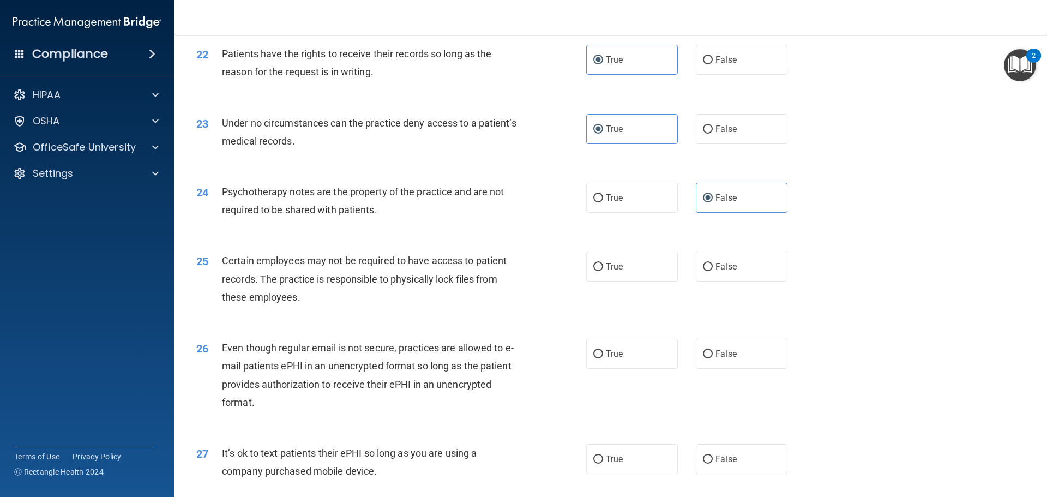
scroll to position [1858, 0]
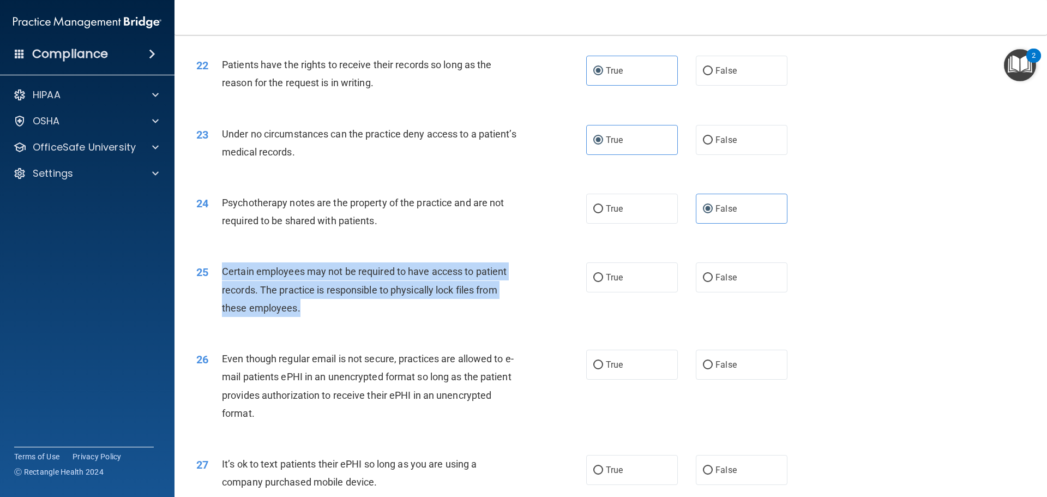
drag, startPoint x: 311, startPoint y: 326, endPoint x: 224, endPoint y: 292, distance: 93.4
click at [224, 292] on div "Certain employees may not be required to have access to patient records. The pr…" at bounding box center [374, 289] width 305 height 55
copy span "Certain employees may not be required to have access to patient records. The pr…"
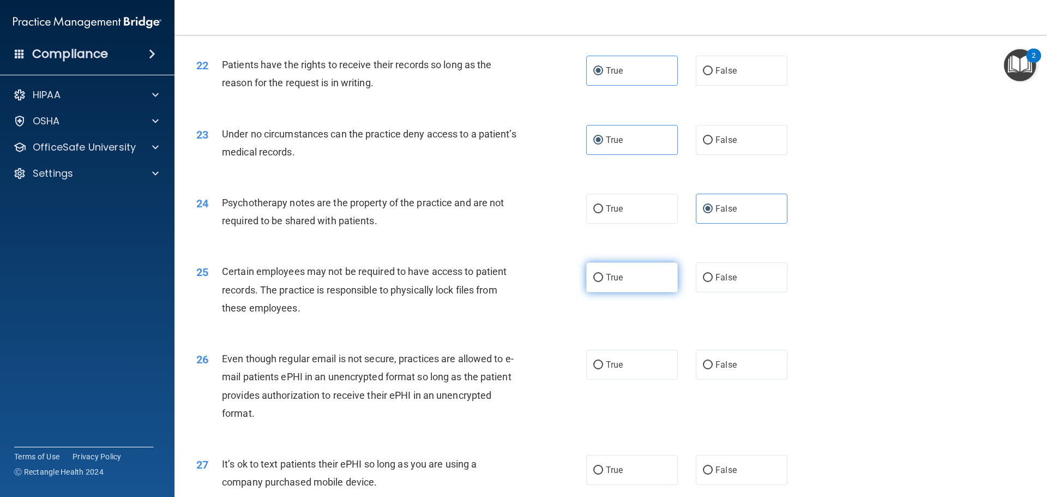
click at [599, 289] on label "True" at bounding box center [632, 277] width 92 height 30
click at [599, 282] on input "True" at bounding box center [598, 278] width 10 height 8
radio input "true"
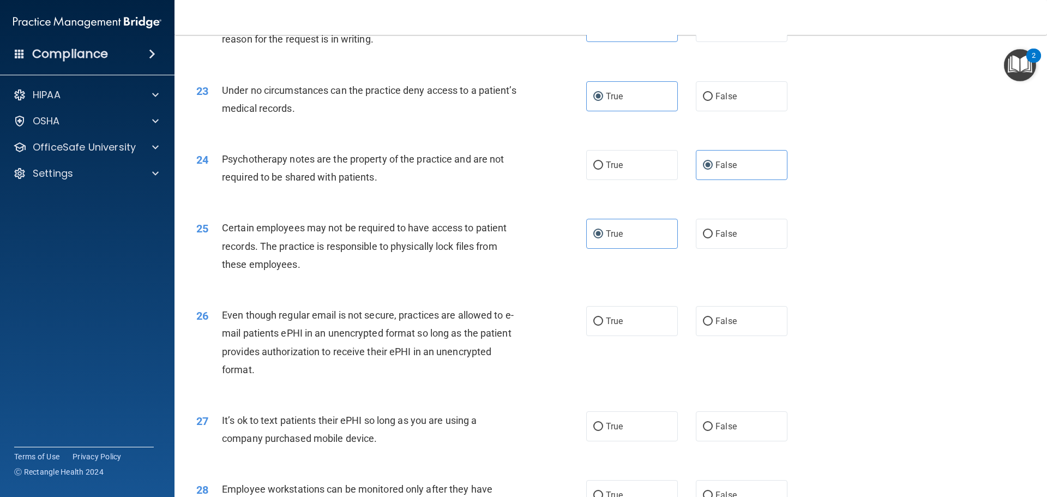
scroll to position [1967, 0]
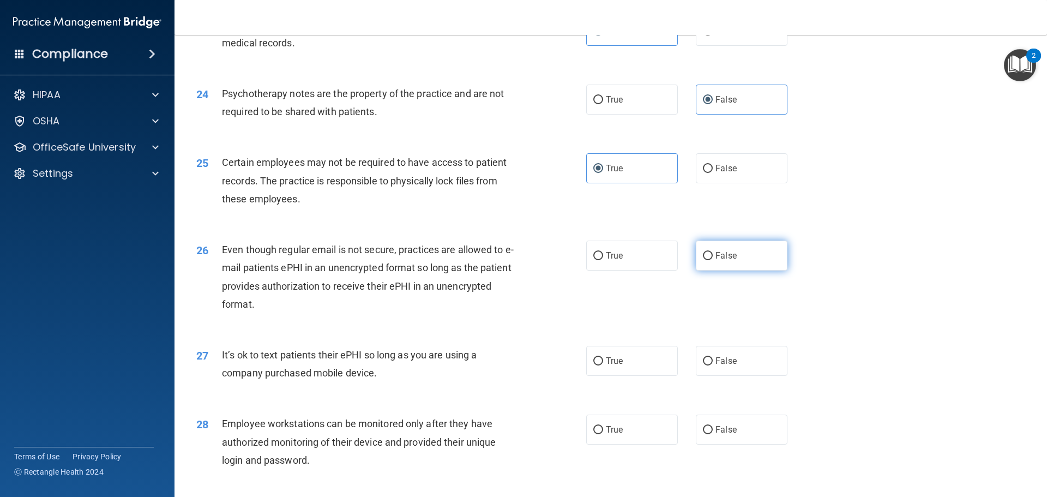
click at [744, 269] on label "False" at bounding box center [742, 255] width 92 height 30
click at [712, 260] on input "False" at bounding box center [708, 256] width 10 height 8
radio input "true"
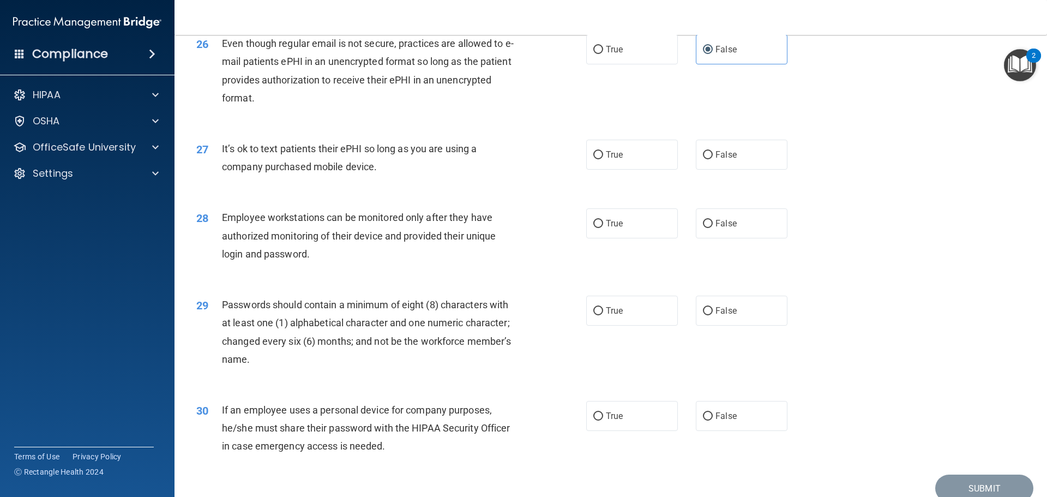
scroll to position [2185, 0]
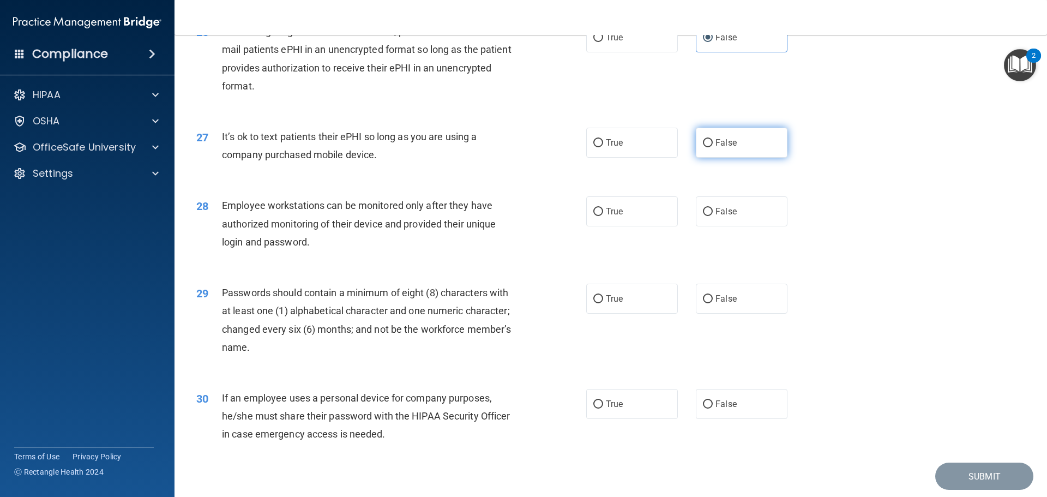
click at [727, 148] on span "False" at bounding box center [725, 142] width 21 height 10
click at [712, 147] on input "False" at bounding box center [708, 143] width 10 height 8
radio input "true"
click at [685, 225] on div "True False" at bounding box center [696, 211] width 220 height 30
click at [703, 216] on input "False" at bounding box center [708, 212] width 10 height 8
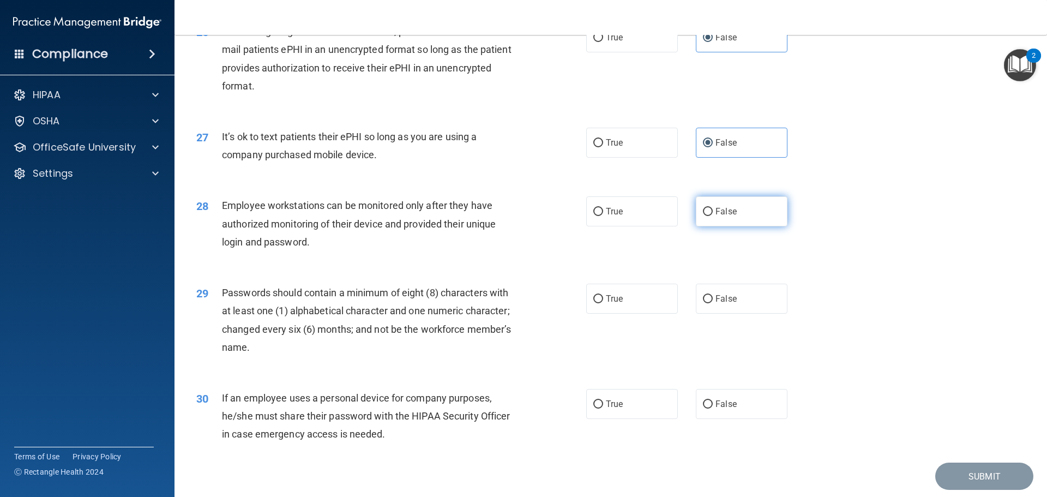
radio input "true"
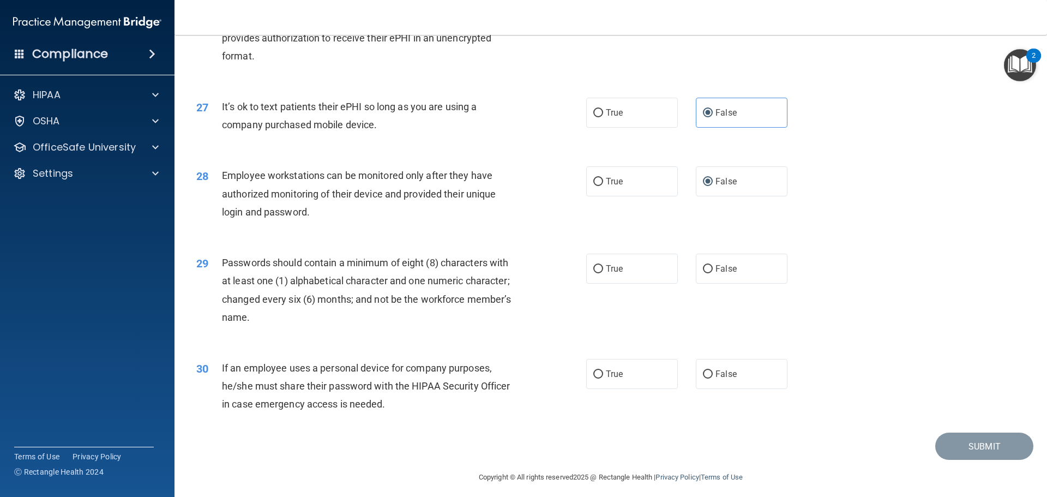
scroll to position [2240, 0]
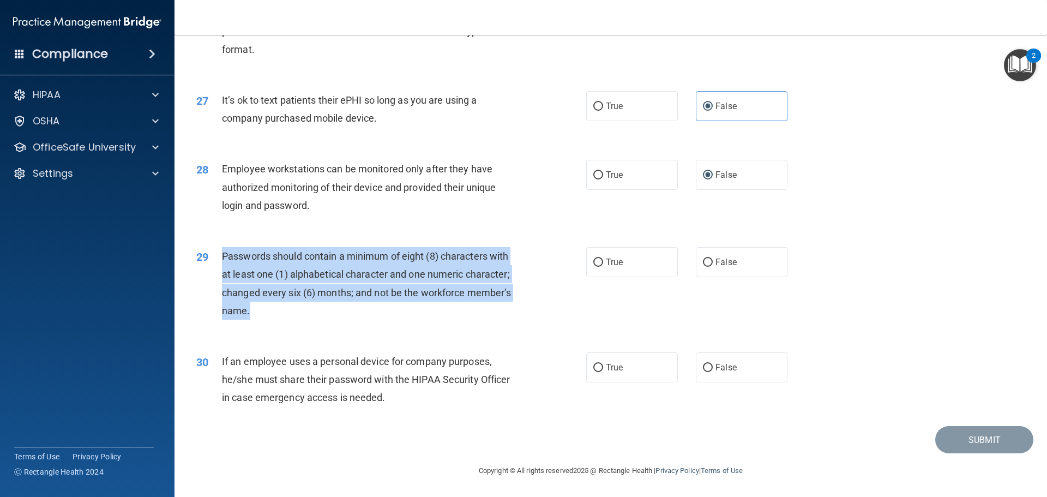
drag, startPoint x: 256, startPoint y: 307, endPoint x: 214, endPoint y: 258, distance: 64.6
click at [214, 258] on div "29 Passwords should contain a minimum of eight (8) characters with at least one…" at bounding box center [391, 286] width 422 height 78
copy div "Passwords should contain a minimum of eight (8) characters with at least one (1…"
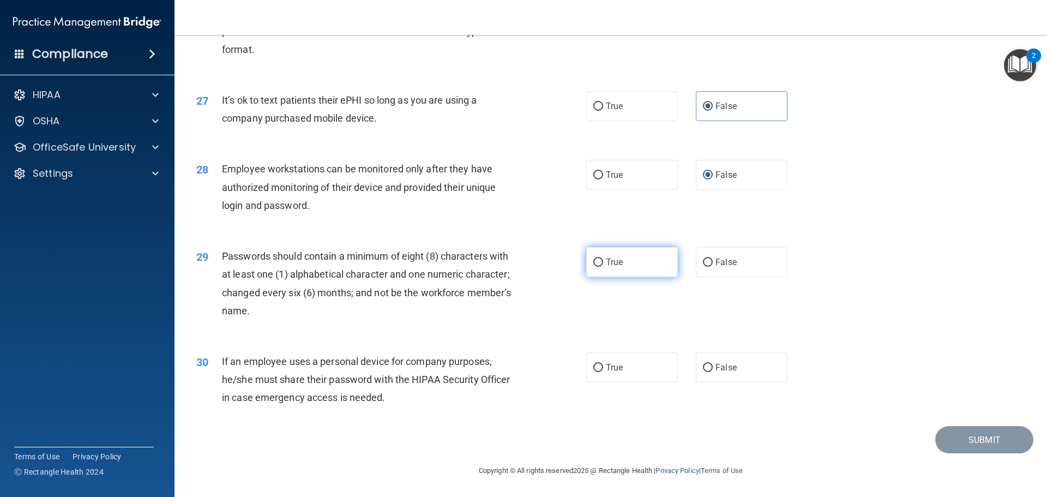
click at [607, 265] on span "True" at bounding box center [614, 262] width 17 height 10
click at [603, 265] on input "True" at bounding box center [598, 262] width 10 height 8
radio input "true"
click at [722, 366] on span "False" at bounding box center [725, 367] width 21 height 10
click at [712, 366] on input "False" at bounding box center [708, 368] width 10 height 8
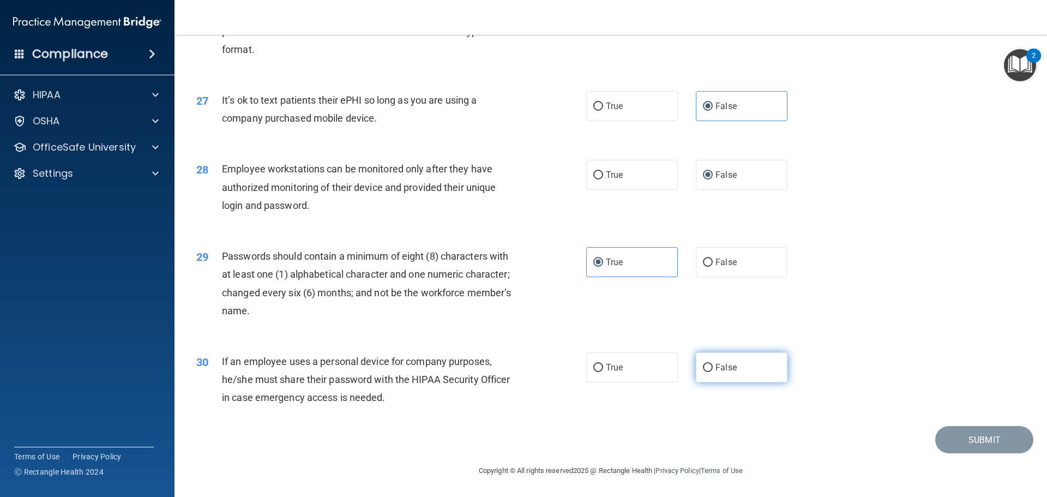
radio input "true"
click at [995, 446] on button "Submit" at bounding box center [984, 440] width 98 height 28
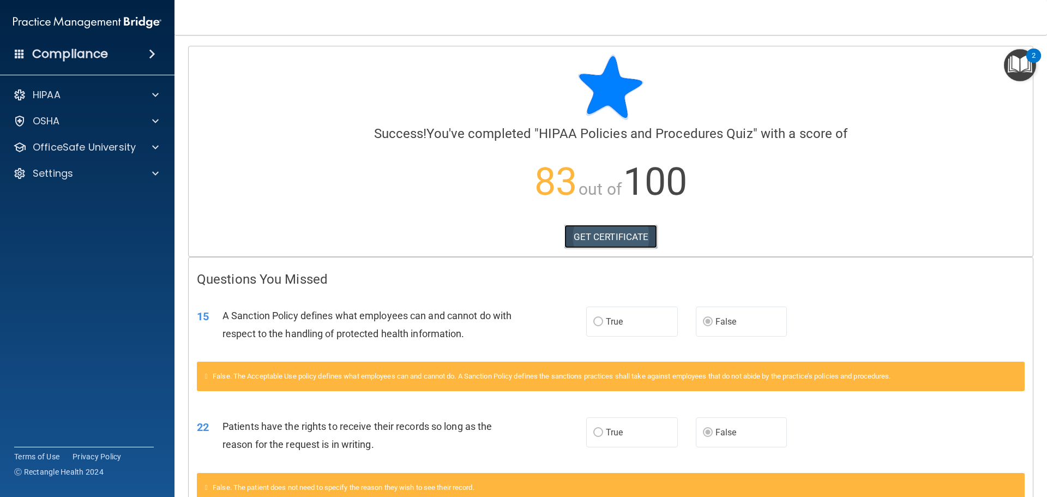
click at [603, 238] on link "GET CERTIFICATE" at bounding box center [610, 237] width 93 height 24
click at [155, 119] on span at bounding box center [155, 120] width 7 height 13
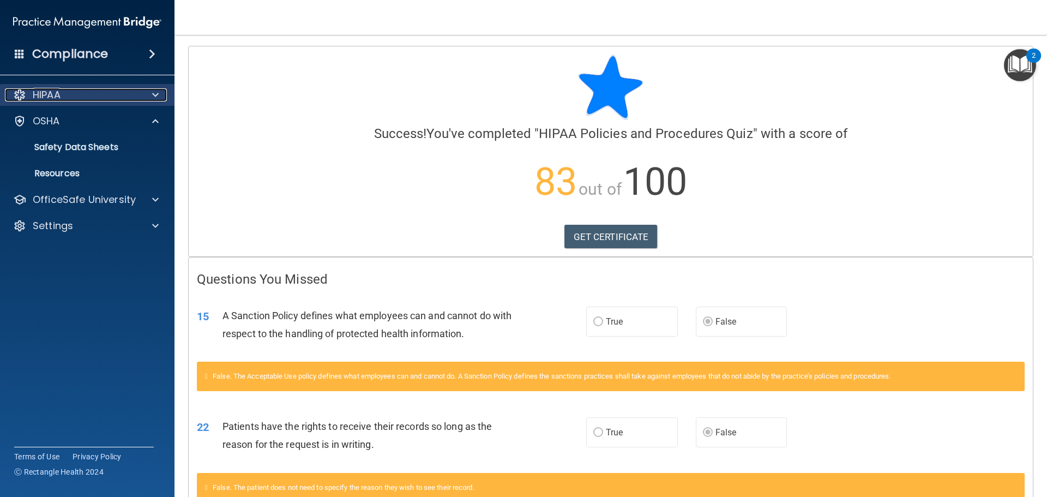
click at [155, 96] on span at bounding box center [155, 94] width 7 height 13
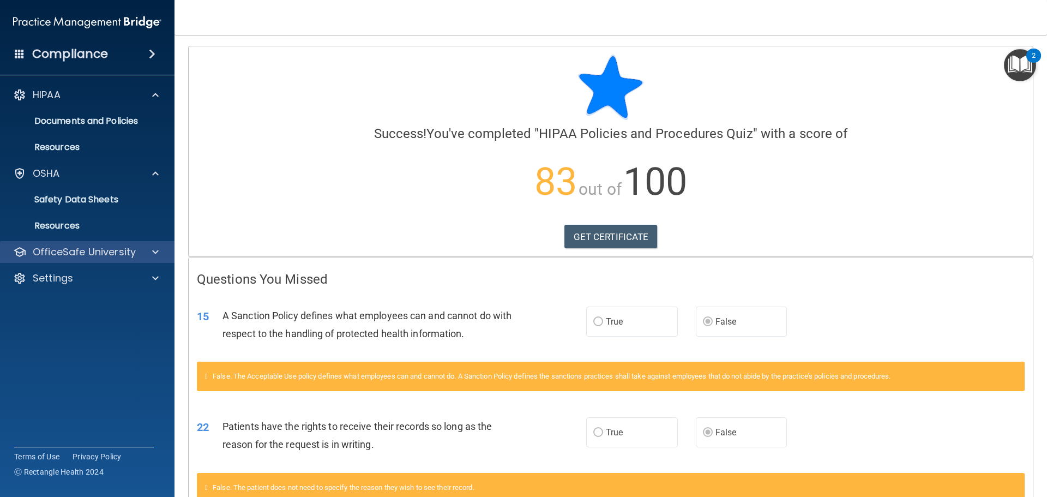
click at [137, 259] on div "OfficeSafe University" at bounding box center [87, 252] width 175 height 22
click at [149, 256] on div at bounding box center [153, 251] width 27 height 13
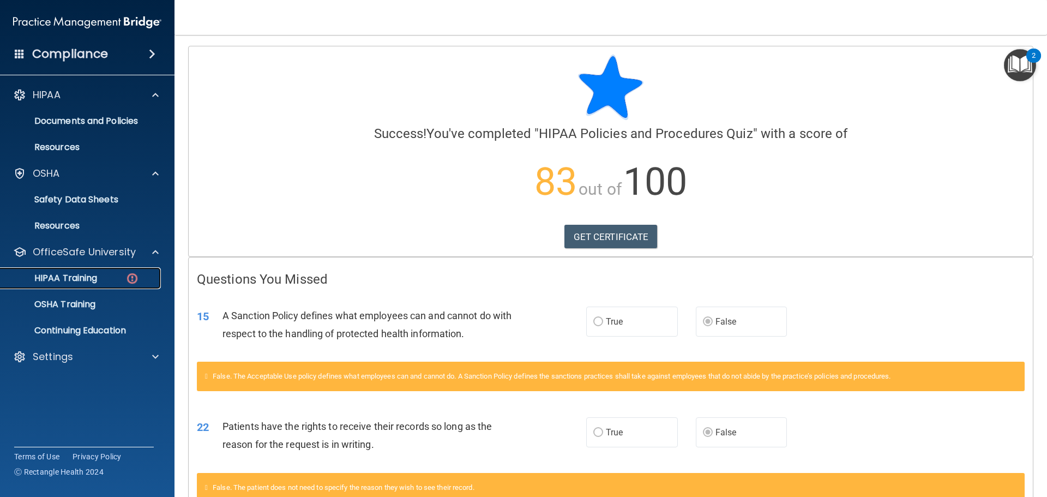
click at [108, 281] on div "HIPAA Training" at bounding box center [81, 278] width 149 height 11
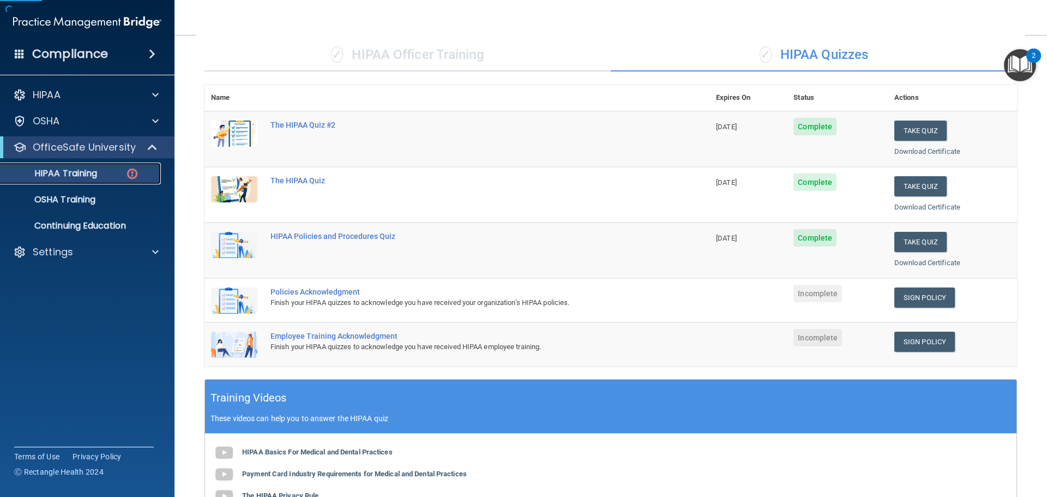
scroll to position [164, 0]
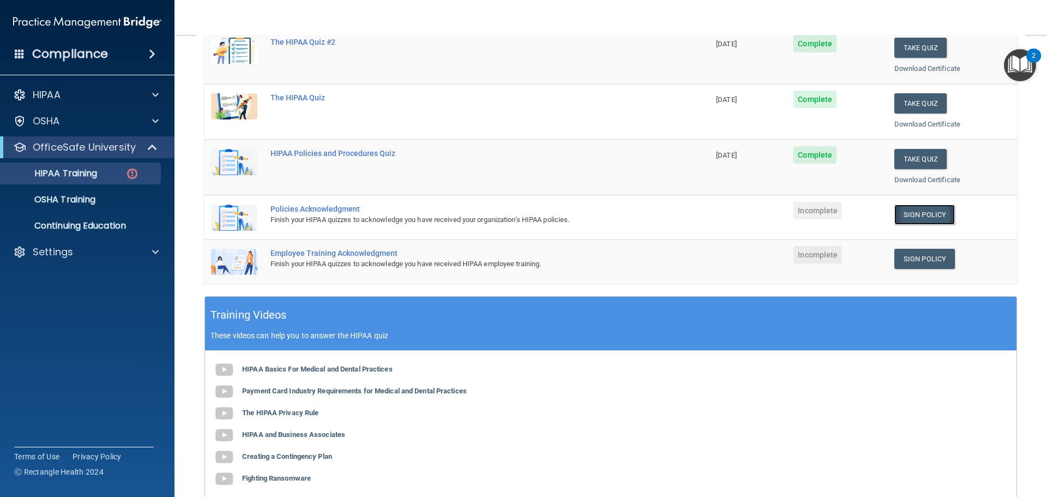
click at [927, 220] on link "Sign Policy" at bounding box center [924, 214] width 61 height 20
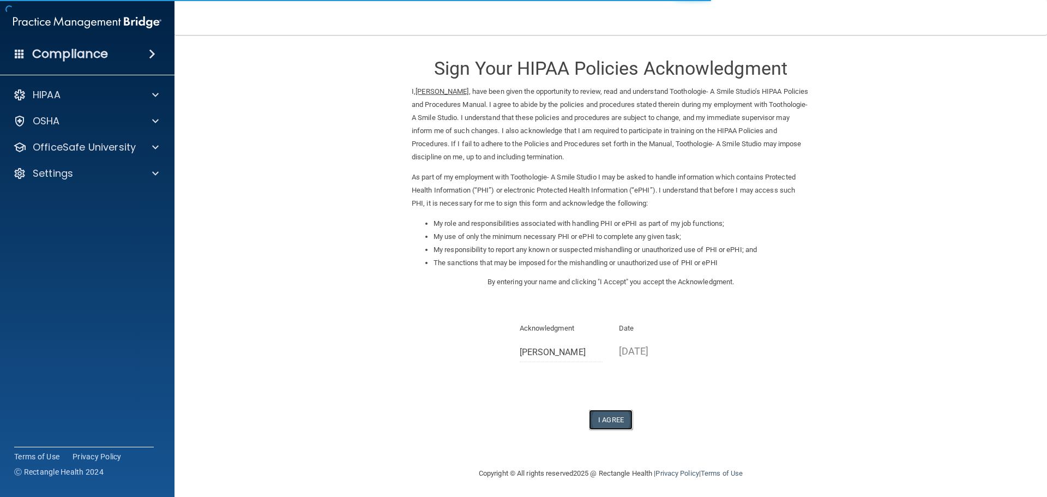
click at [599, 414] on button "I Agree" at bounding box center [611, 419] width 44 height 20
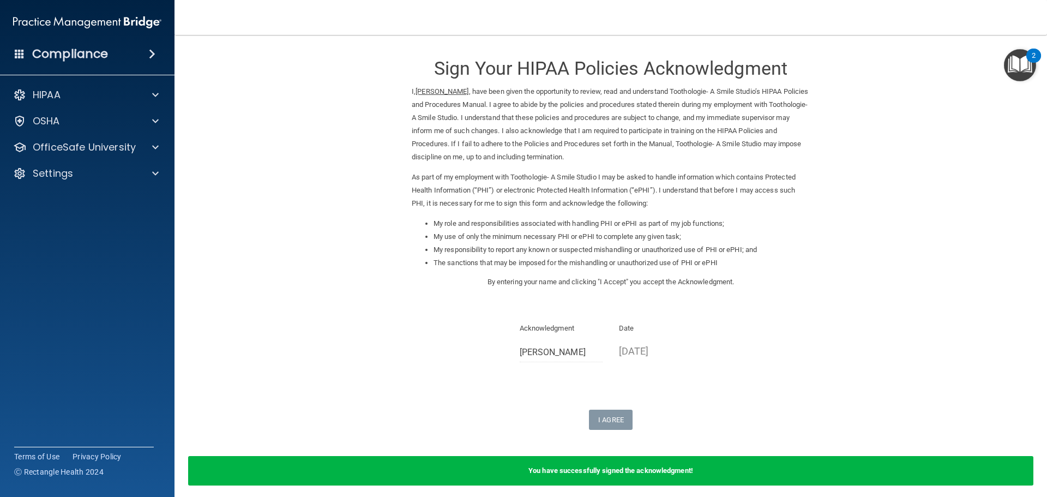
scroll to position [45, 0]
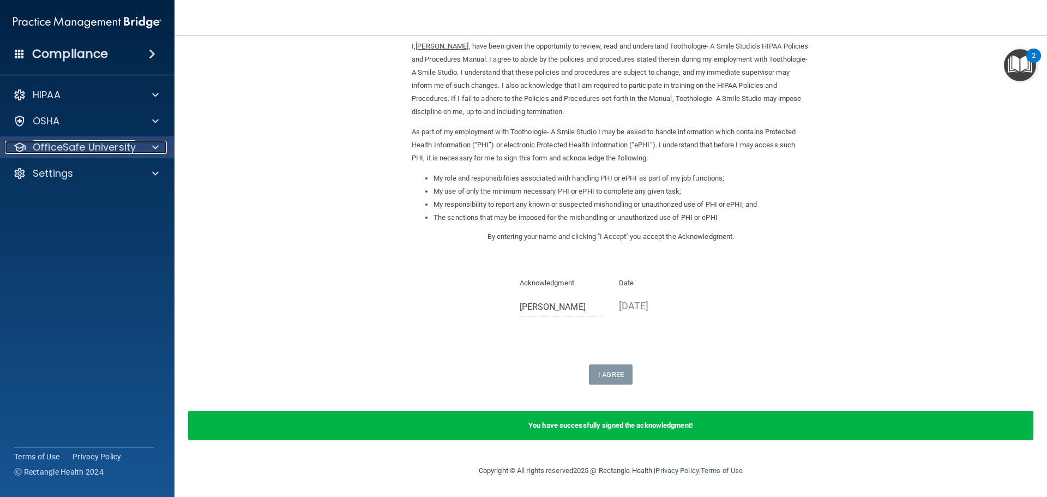
click at [146, 148] on div at bounding box center [153, 147] width 27 height 13
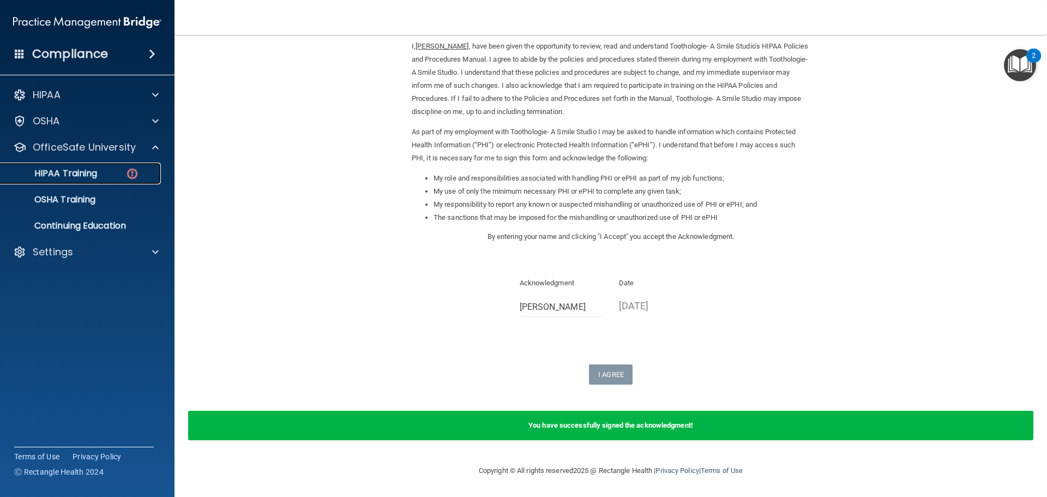
click at [127, 180] on link "HIPAA Training" at bounding box center [75, 173] width 172 height 22
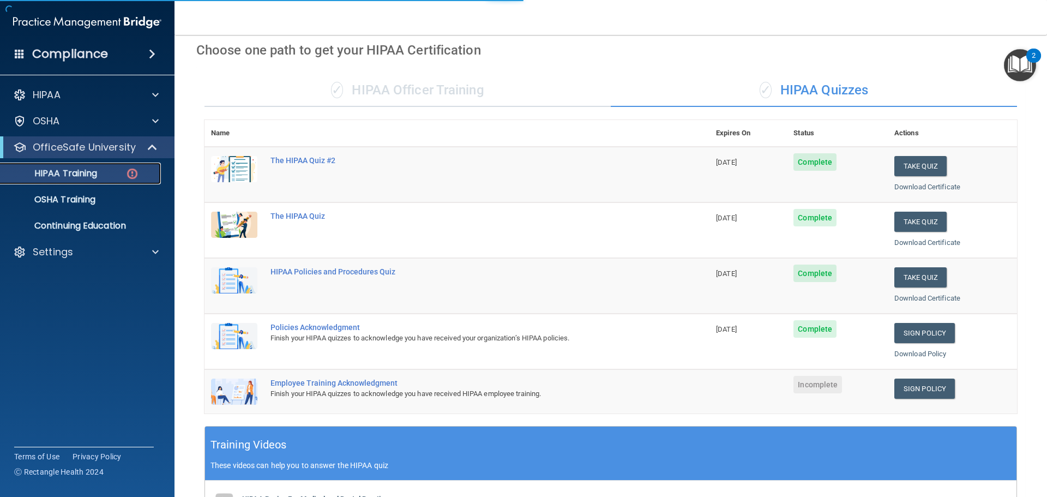
scroll to position [313, 0]
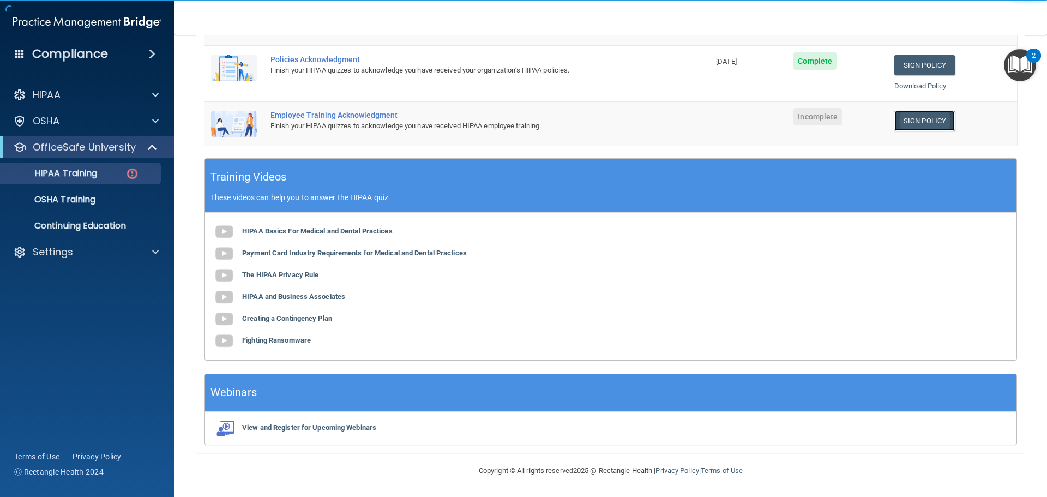
click at [925, 111] on link "Sign Policy" at bounding box center [924, 121] width 61 height 20
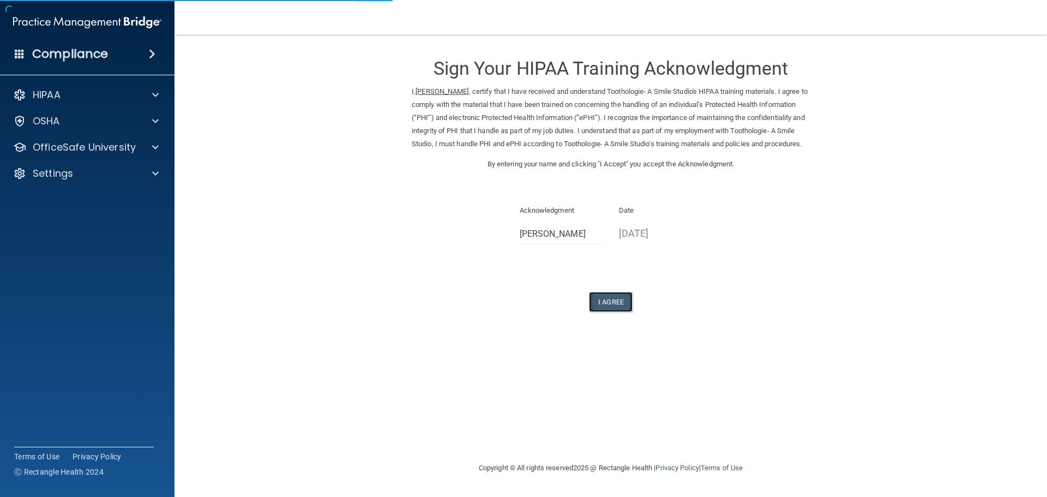
click at [608, 312] on button "I Agree" at bounding box center [611, 302] width 44 height 20
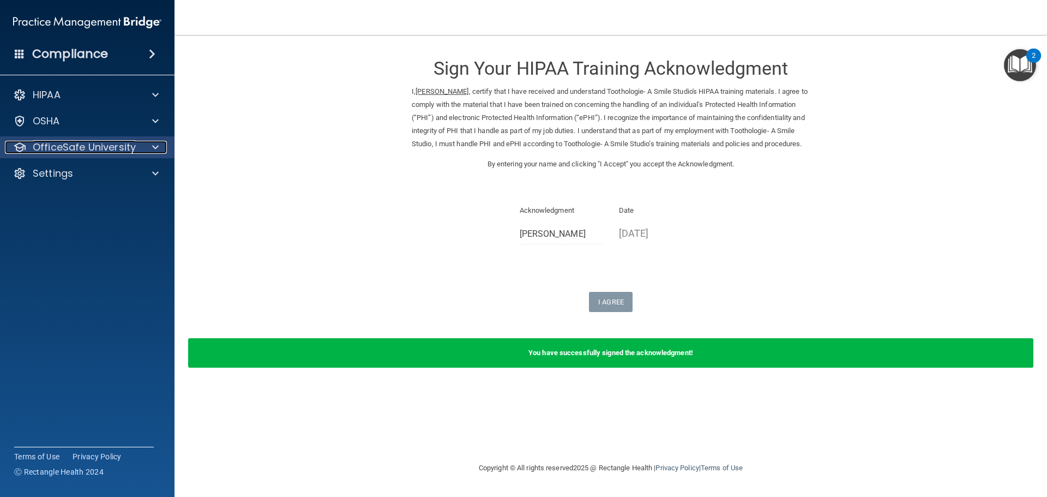
click at [150, 146] on div at bounding box center [153, 147] width 27 height 13
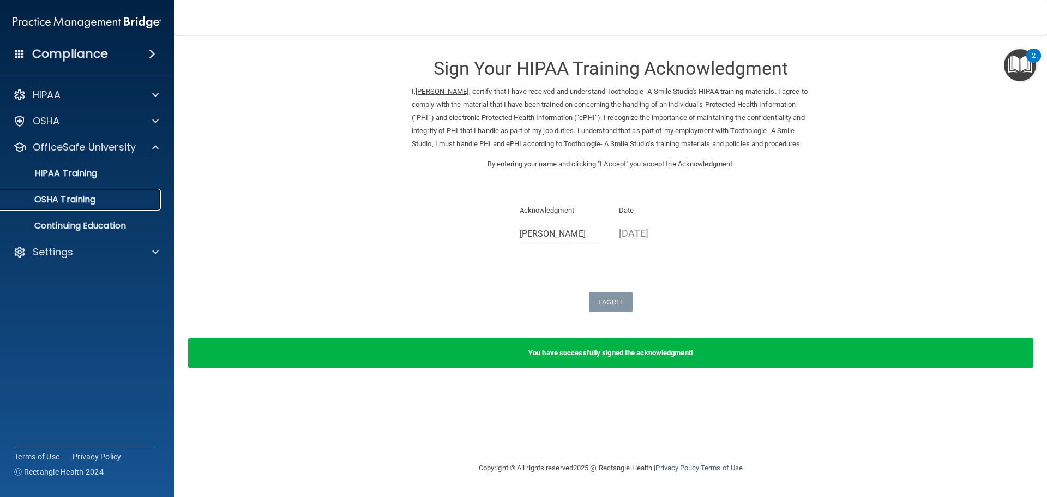
click at [76, 201] on p "OSHA Training" at bounding box center [51, 199] width 88 height 11
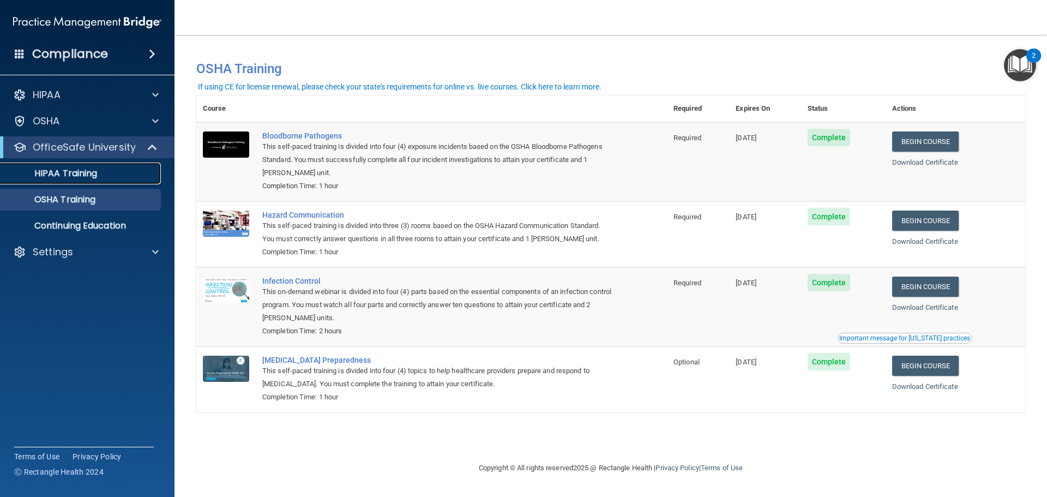
click at [92, 178] on p "HIPAA Training" at bounding box center [52, 173] width 90 height 11
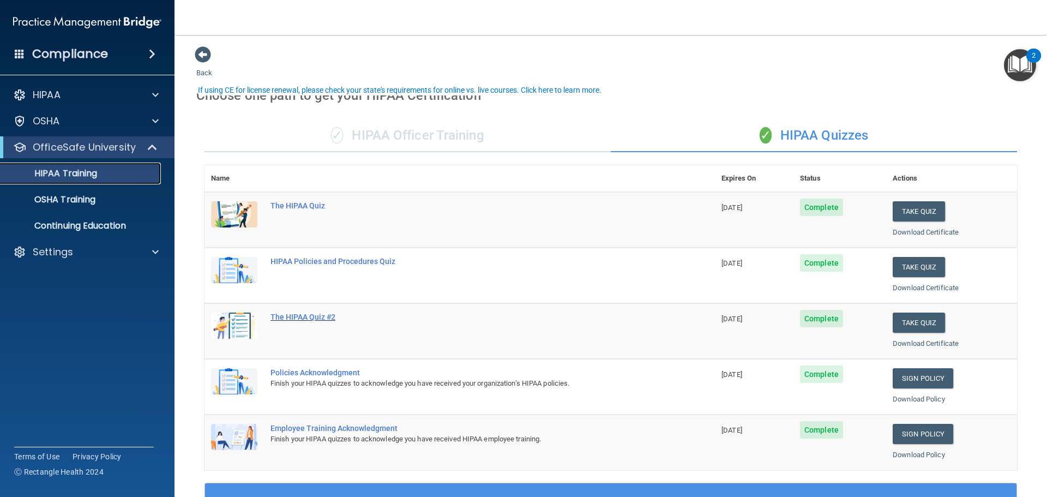
scroll to position [55, 0]
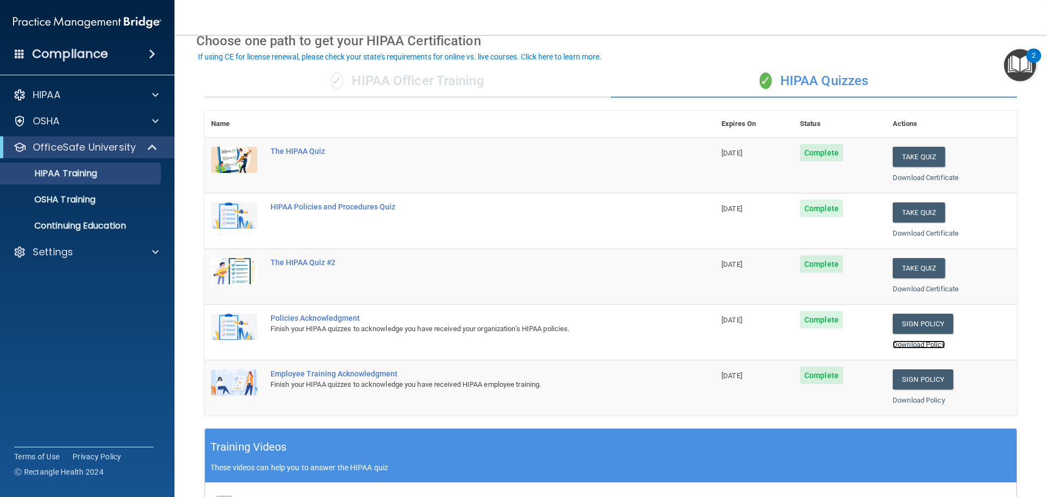
click at [899, 344] on link "Download Policy" at bounding box center [918, 344] width 52 height 8
click at [894, 400] on link "Download Policy" at bounding box center [918, 400] width 52 height 8
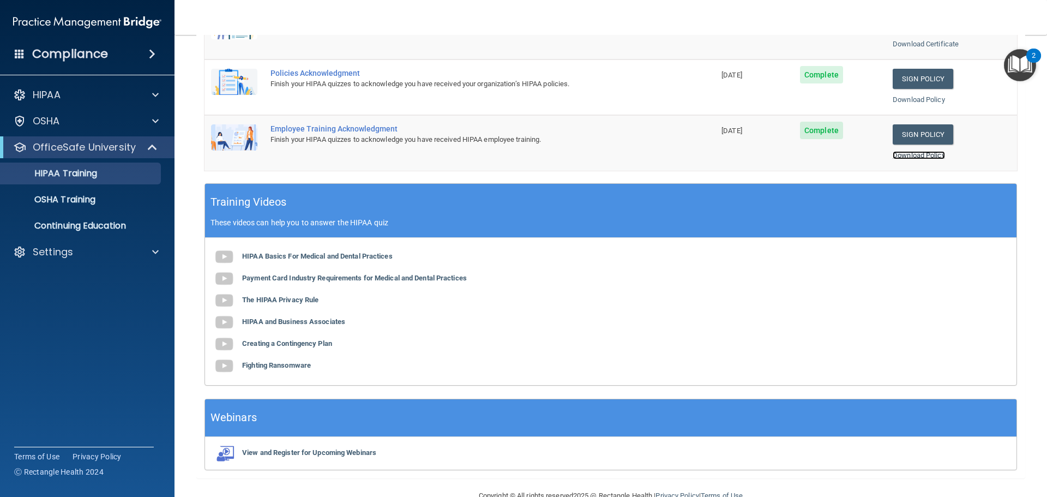
scroll to position [324, 0]
